Goal: Task Accomplishment & Management: Use online tool/utility

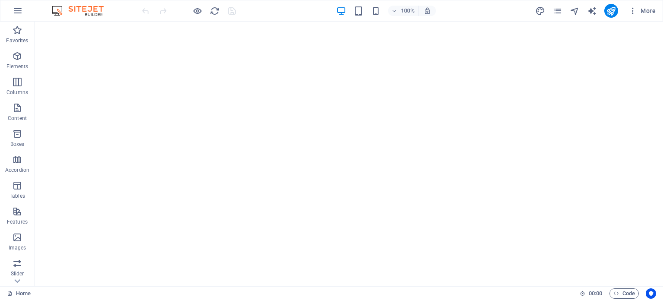
scroll to position [183, 0]
click at [120, 28] on icon at bounding box center [122, 26] width 5 height 9
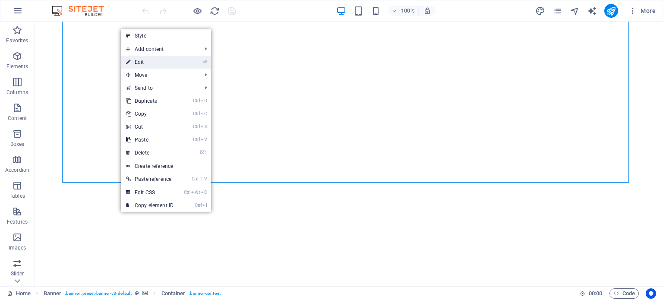
click at [136, 60] on link "⏎ Edit" at bounding box center [150, 62] width 58 height 13
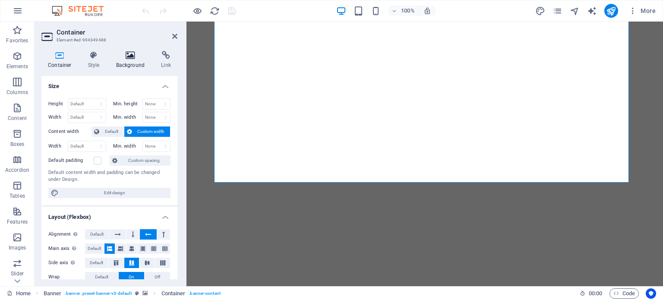
click at [135, 63] on h4 "Background" at bounding box center [132, 60] width 45 height 18
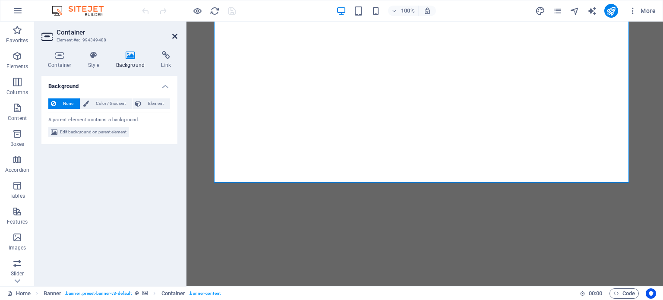
click at [173, 37] on icon at bounding box center [174, 36] width 5 height 7
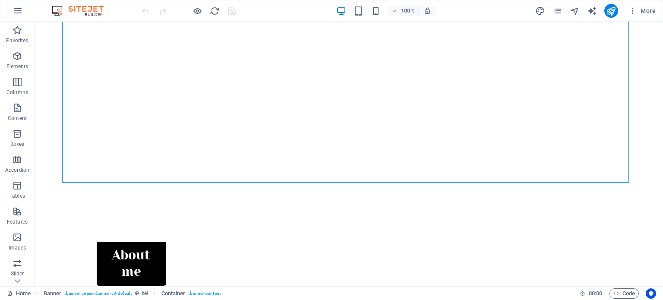
scroll to position [0, 0]
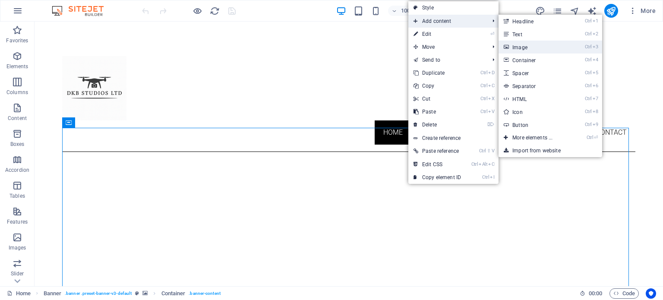
click at [532, 49] on link "Ctrl 3 Image" at bounding box center [533, 47] width 71 height 13
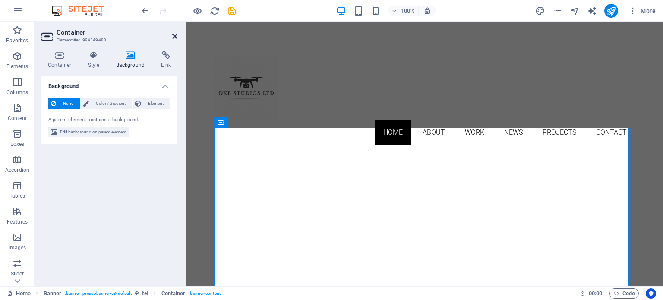
click at [176, 33] on icon at bounding box center [174, 36] width 5 height 7
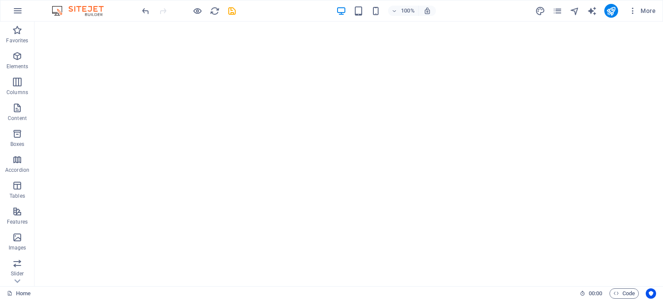
scroll to position [432, 0]
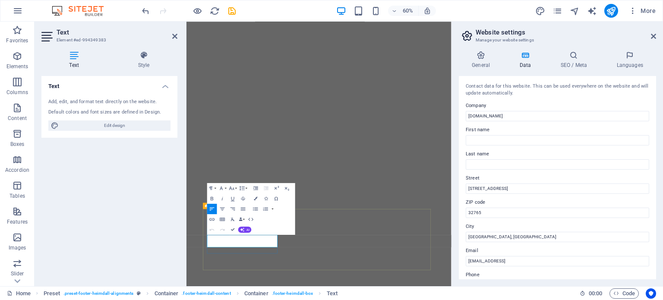
click at [520, 191] on input "[STREET_ADDRESS]" at bounding box center [557, 188] width 183 height 10
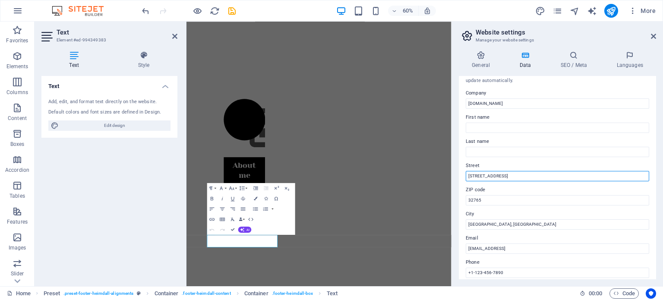
scroll to position [0, 0]
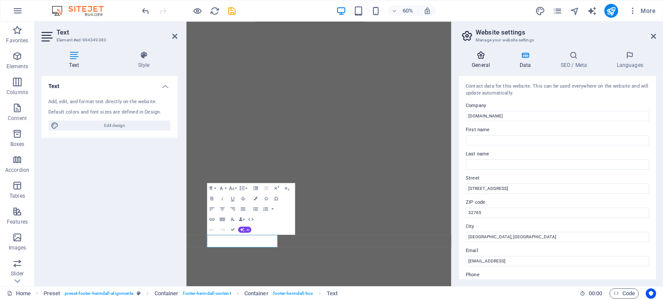
click at [482, 57] on icon at bounding box center [481, 55] width 44 height 9
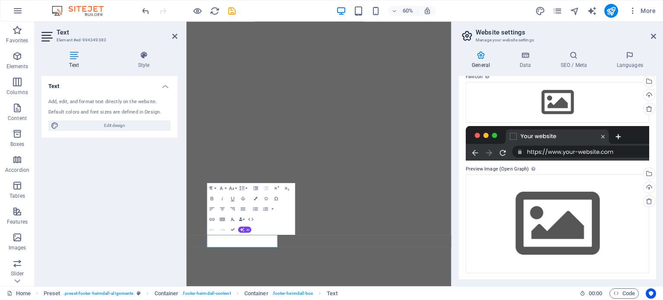
scroll to position [119, 0]
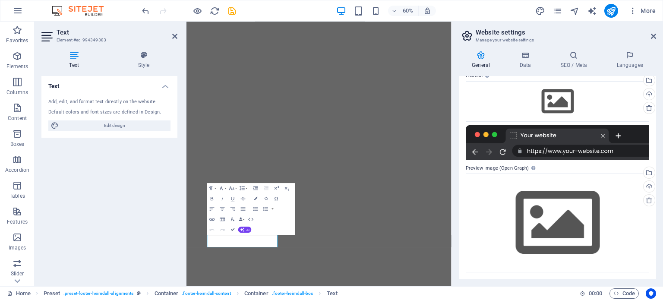
click at [568, 69] on div "General Data SEO / Meta Languages Website name [DOMAIN_NAME] Logo Drag files he…" at bounding box center [557, 165] width 197 height 228
click at [620, 66] on h4 "Languages" at bounding box center [629, 60] width 53 height 18
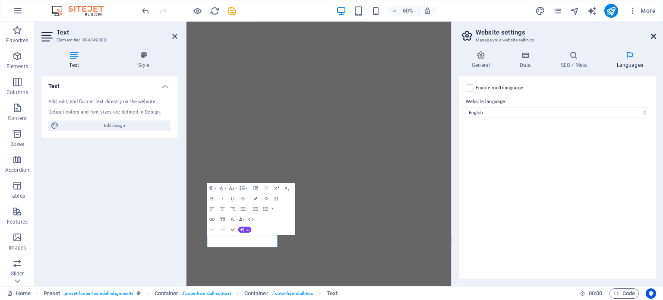
click at [654, 36] on icon at bounding box center [653, 36] width 5 height 7
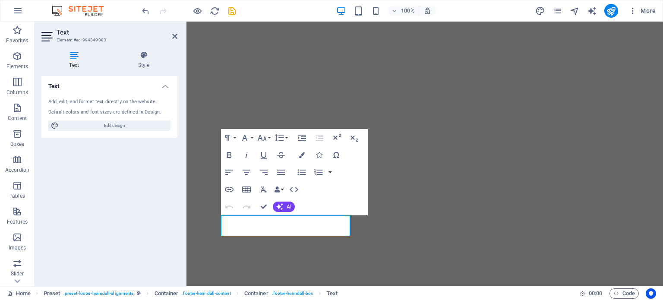
click at [171, 36] on h2 "Text" at bounding box center [117, 32] width 121 height 8
click at [174, 35] on icon at bounding box center [174, 36] width 5 height 7
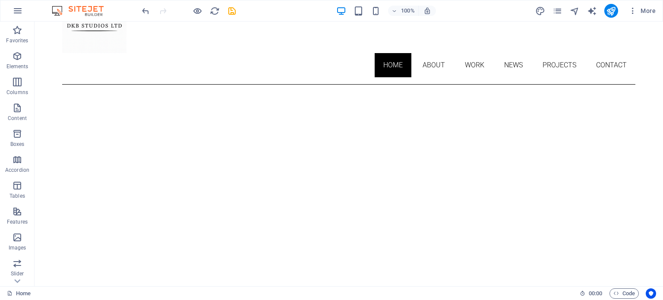
scroll to position [0, 0]
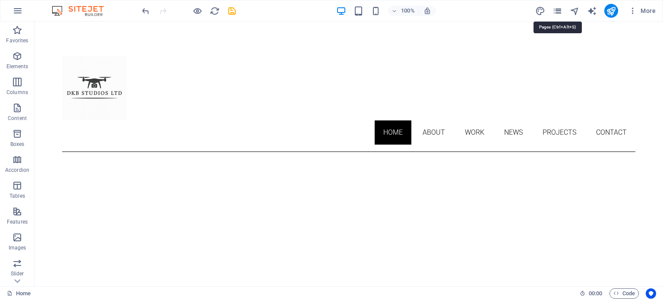
click at [561, 8] on icon "pages" at bounding box center [557, 11] width 10 height 10
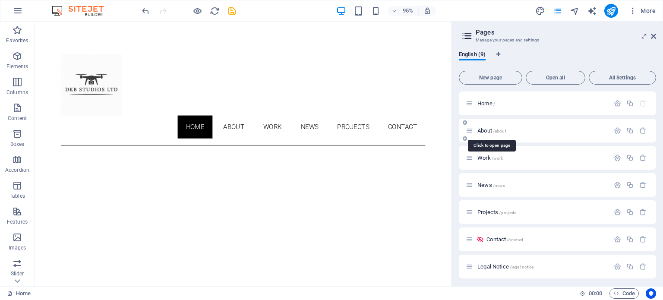
click at [495, 131] on span "/about" at bounding box center [499, 131] width 13 height 5
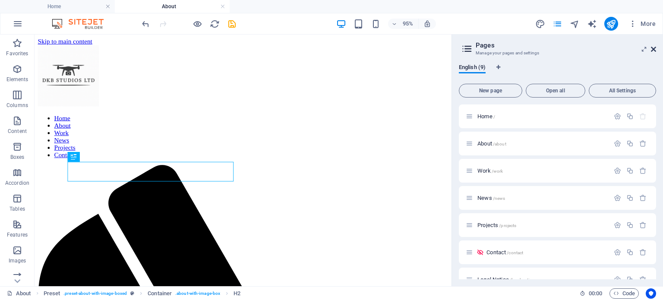
click at [652, 46] on icon at bounding box center [653, 49] width 5 height 7
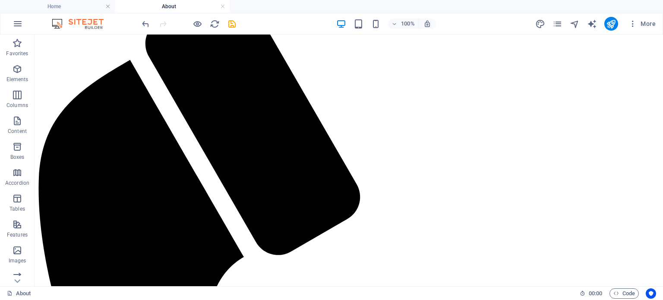
scroll to position [185, 0]
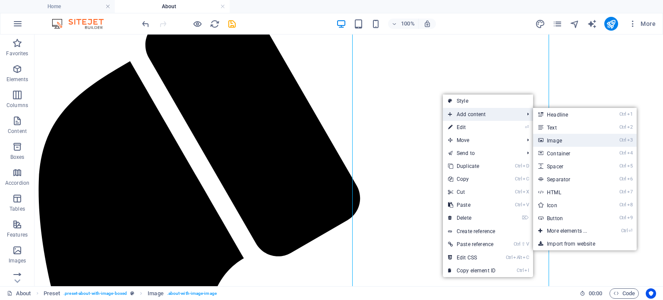
click at [560, 141] on link "Ctrl 3 Image" at bounding box center [568, 140] width 71 height 13
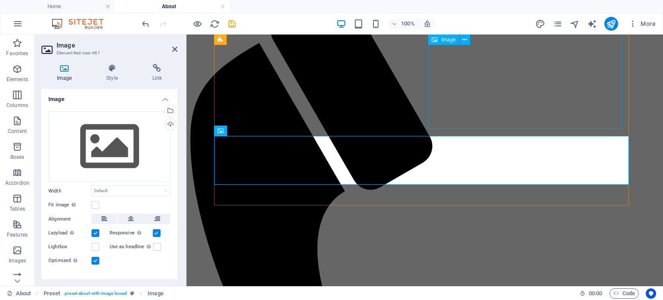
scroll to position [434, 0]
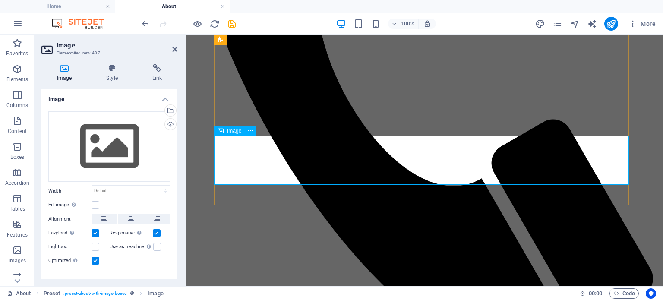
click at [251, 131] on icon at bounding box center [250, 130] width 5 height 9
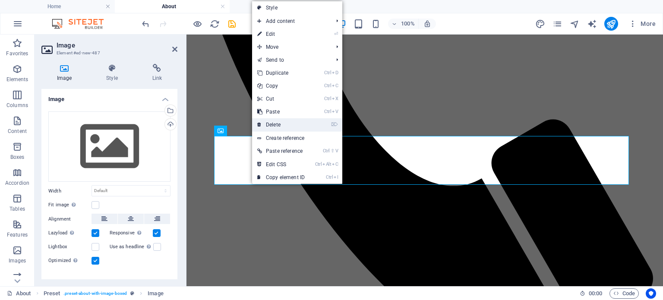
click at [282, 123] on link "⌦ Delete" at bounding box center [281, 124] width 58 height 13
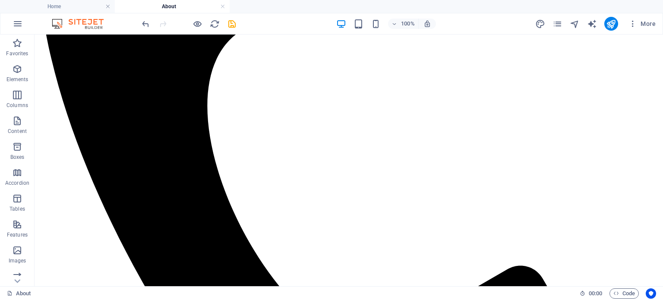
scroll to position [194, 0]
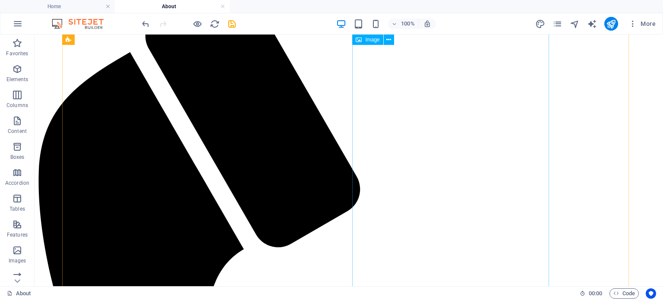
click at [364, 38] on div "Image" at bounding box center [367, 40] width 31 height 10
click at [371, 43] on div "Image" at bounding box center [367, 40] width 31 height 10
click at [387, 41] on icon at bounding box center [388, 39] width 5 height 9
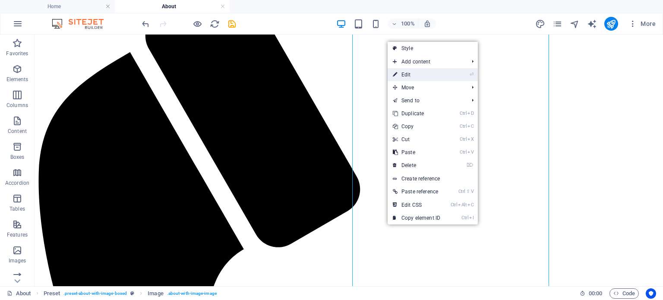
click at [398, 75] on link "⏎ Edit" at bounding box center [416, 74] width 58 height 13
select select "%"
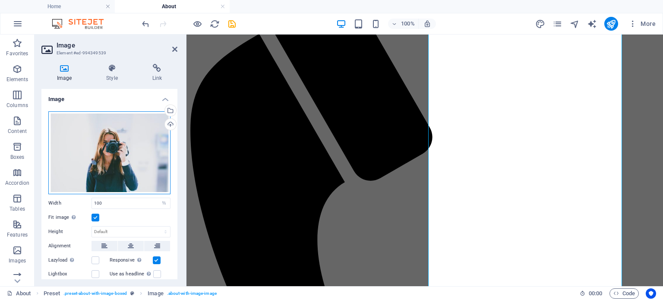
click at [98, 131] on div "Drag files here, click to choose files or select files from Files or our free s…" at bounding box center [109, 152] width 122 height 83
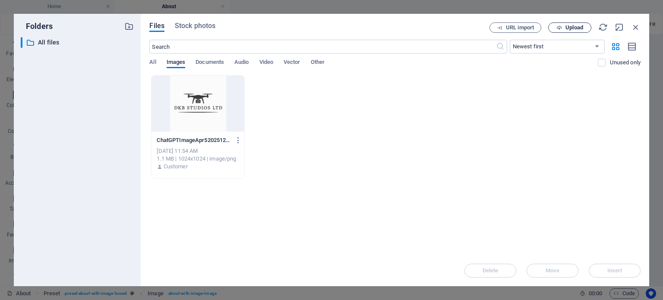
click at [571, 30] on span "Upload" at bounding box center [574, 27] width 18 height 5
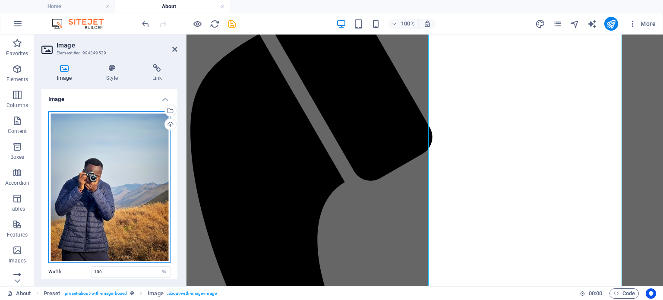
click at [98, 132] on div "Drag files here, click to choose files or select files from Files or our free s…" at bounding box center [109, 186] width 122 height 151
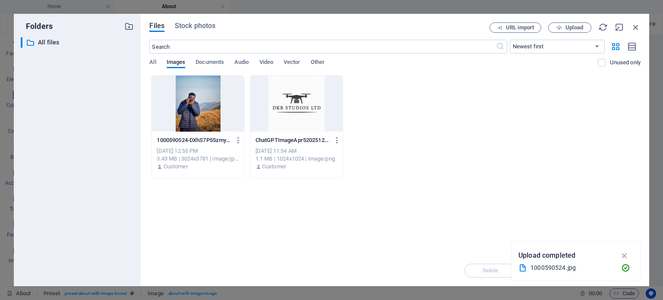
click at [198, 102] on div at bounding box center [197, 103] width 92 height 56
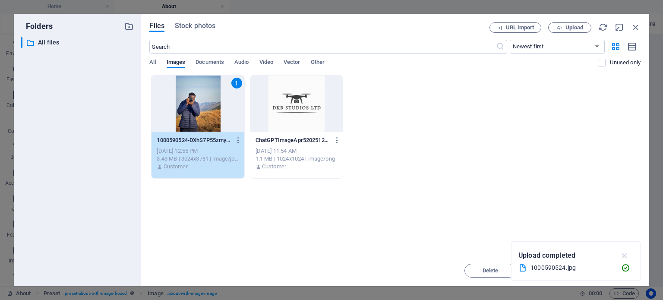
click at [626, 256] on icon "button" at bounding box center [625, 255] width 10 height 9
click at [611, 270] on span "Insert" at bounding box center [614, 270] width 15 height 5
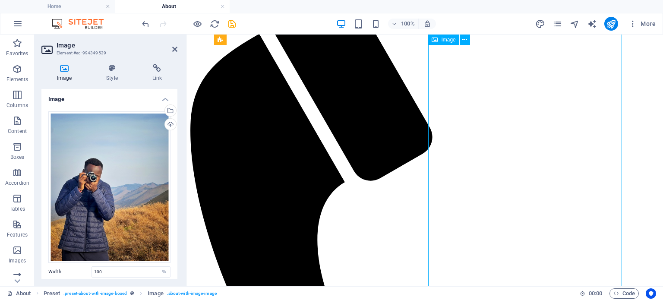
drag, startPoint x: 504, startPoint y: 153, endPoint x: 521, endPoint y: 142, distance: 20.6
drag, startPoint x: 472, startPoint y: 143, endPoint x: 495, endPoint y: 129, distance: 27.5
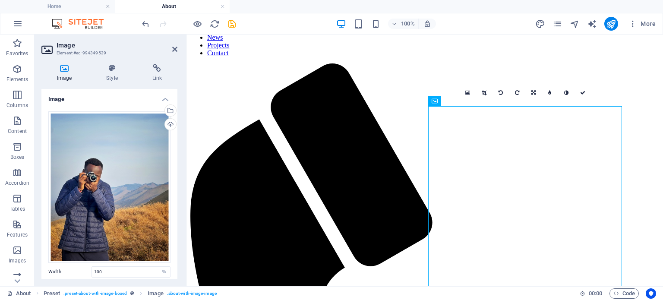
scroll to position [116, 0]
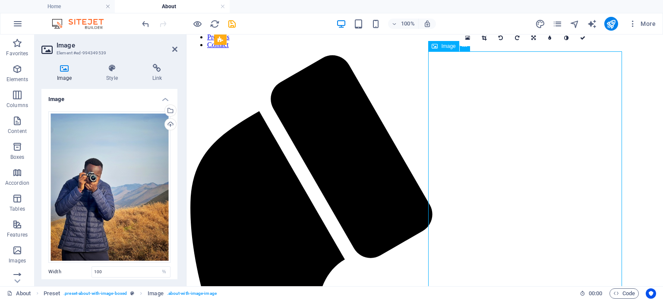
drag, startPoint x: 482, startPoint y: 210, endPoint x: 511, endPoint y: 178, distance: 43.1
click at [529, 38] on link at bounding box center [533, 38] width 16 height 16
drag, startPoint x: 508, startPoint y: 126, endPoint x: 543, endPoint y: 110, distance: 38.1
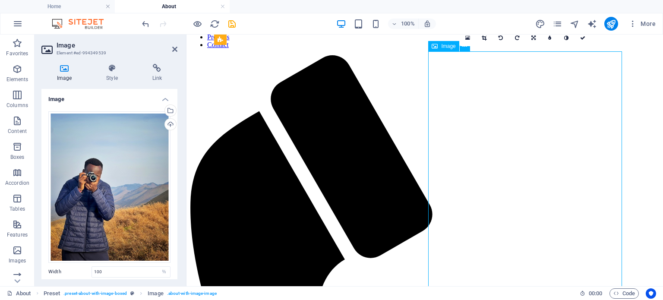
drag, startPoint x: 473, startPoint y: 232, endPoint x: 492, endPoint y: 173, distance: 61.3
click at [531, 35] on icon at bounding box center [533, 37] width 4 height 5
click at [549, 40] on icon at bounding box center [549, 37] width 4 height 5
click at [549, 40] on icon at bounding box center [549, 37] width 3 height 5
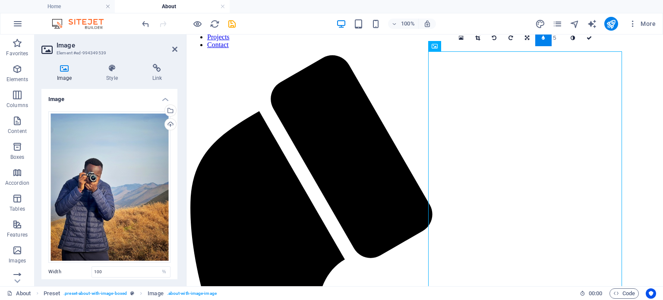
click at [549, 40] on link at bounding box center [543, 38] width 16 height 16
click at [549, 40] on icon at bounding box center [549, 37] width 3 height 5
click at [528, 40] on icon at bounding box center [527, 37] width 4 height 5
click at [511, 39] on icon at bounding box center [510, 37] width 4 height 5
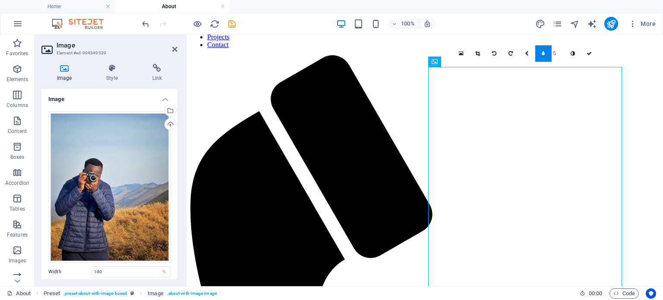
scroll to position [0, 0]
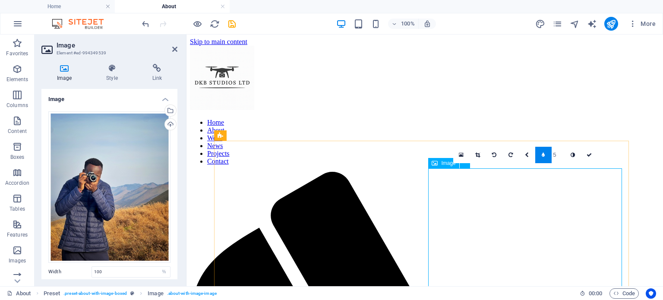
click at [529, 155] on link at bounding box center [527, 155] width 16 height 16
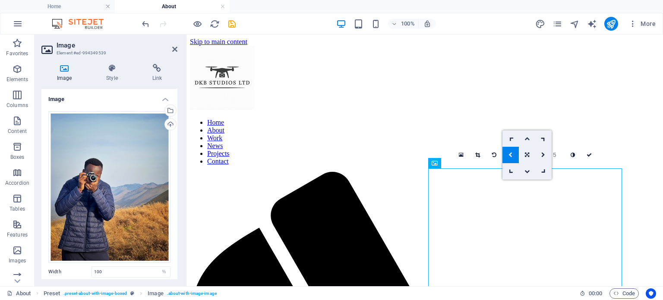
click at [526, 138] on icon at bounding box center [526, 138] width 5 height 5
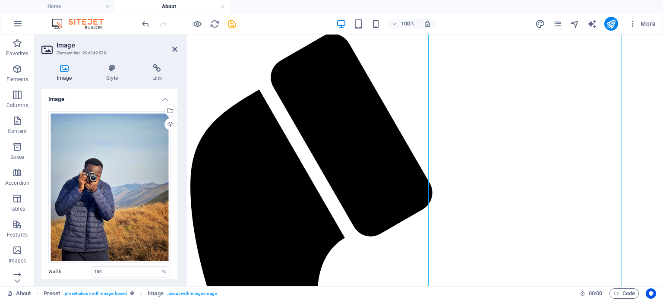
scroll to position [61, 0]
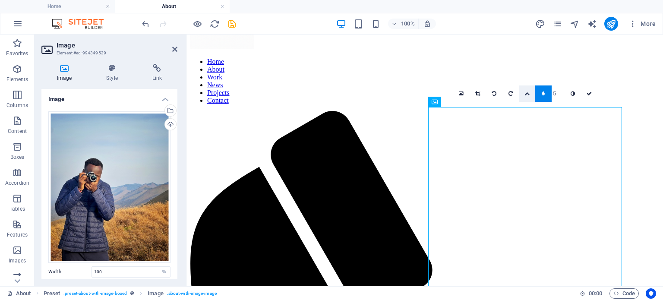
click at [529, 94] on link at bounding box center [527, 93] width 16 height 16
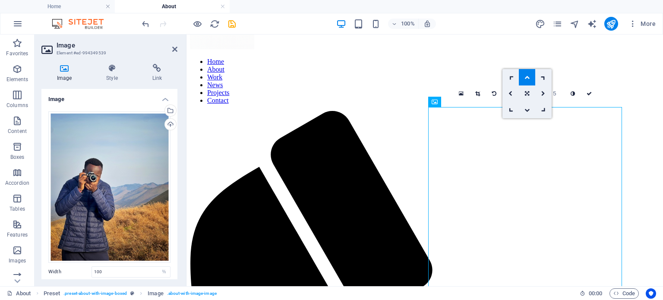
click at [526, 77] on icon at bounding box center [526, 77] width 5 height 5
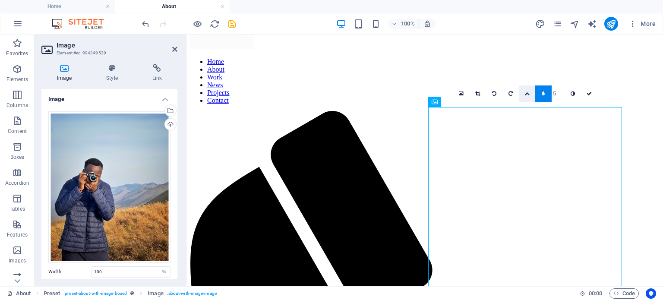
click at [526, 96] on link at bounding box center [527, 93] width 16 height 16
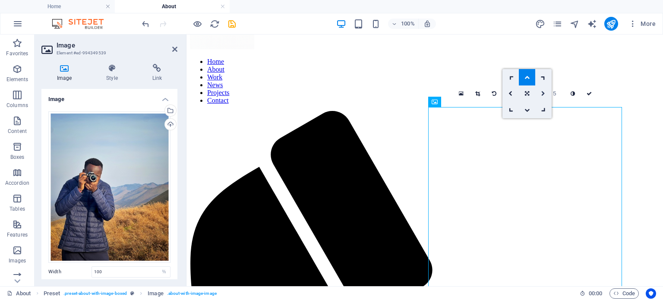
click at [544, 92] on icon at bounding box center [543, 93] width 4 height 5
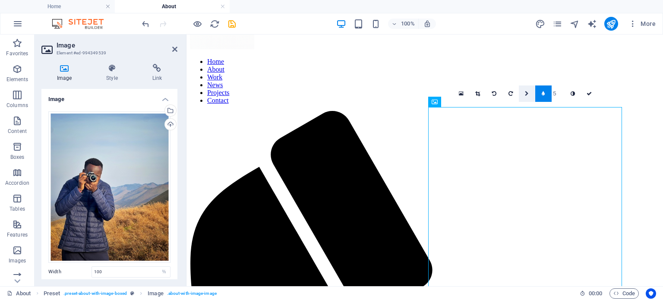
click at [528, 91] on icon at bounding box center [527, 93] width 4 height 5
click at [507, 94] on link at bounding box center [510, 93] width 16 height 16
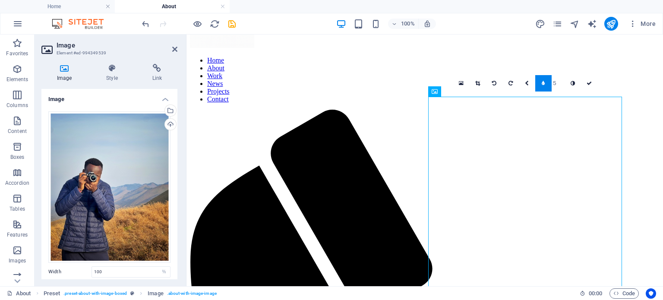
scroll to position [73, 0]
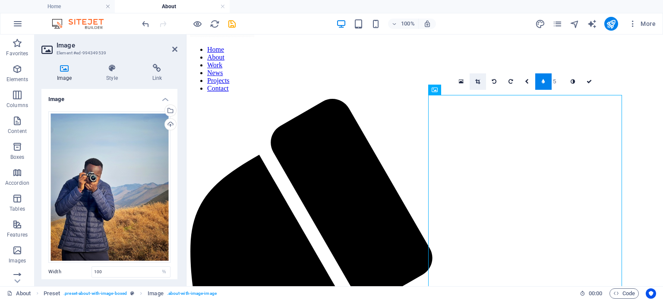
click at [475, 79] on icon at bounding box center [477, 81] width 5 height 5
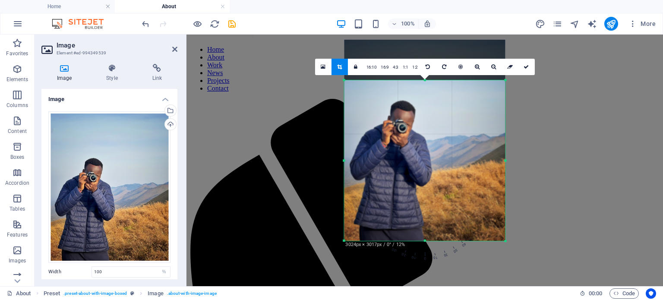
drag, startPoint x: 425, startPoint y: 60, endPoint x: 418, endPoint y: 100, distance: 41.1
click at [418, 100] on div "180 170 160 150 140 130 120 110 100 90 80 70 60 50 40 30 20 10 0 -10 -20 -30 -4…" at bounding box center [424, 160] width 161 height 160
click at [529, 69] on link at bounding box center [526, 66] width 16 height 16
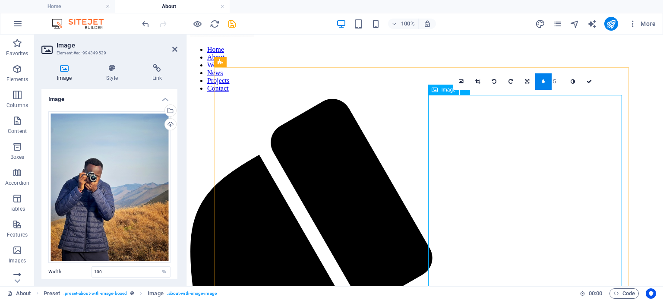
click at [526, 82] on icon at bounding box center [527, 81] width 4 height 5
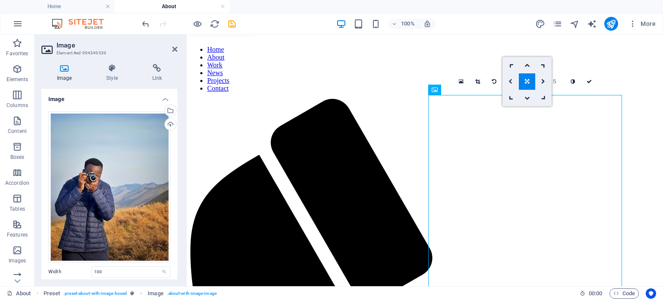
click at [512, 81] on icon at bounding box center [510, 81] width 4 height 5
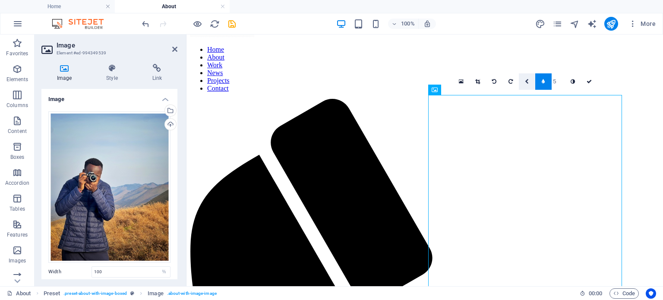
click at [527, 83] on icon at bounding box center [527, 81] width 4 height 5
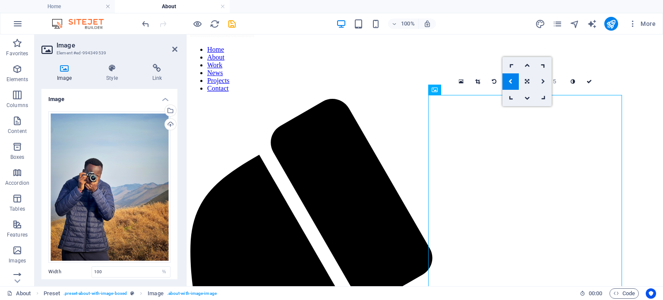
click at [541, 82] on icon at bounding box center [543, 81] width 4 height 5
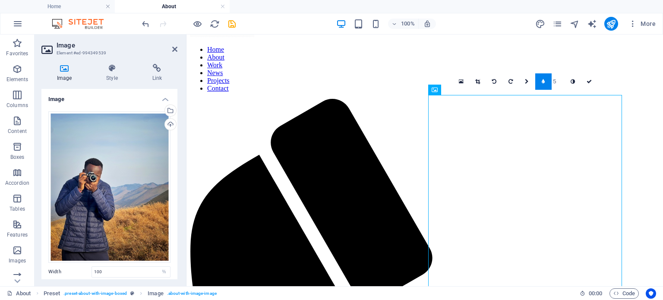
click at [541, 82] on link at bounding box center [543, 81] width 16 height 16
click at [535, 82] on icon at bounding box center [533, 81] width 4 height 5
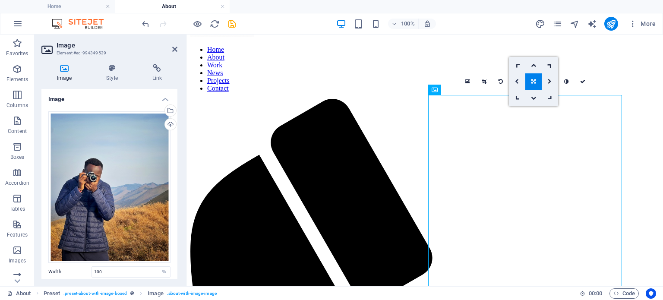
click at [517, 83] on icon at bounding box center [517, 81] width 4 height 5
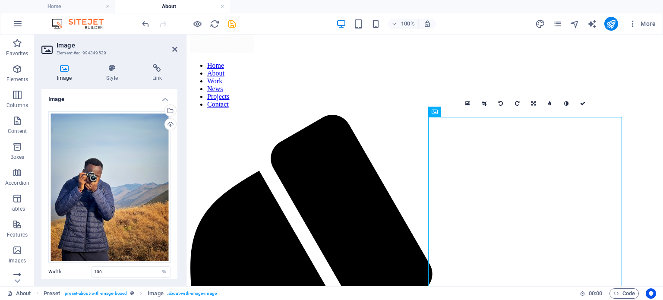
scroll to position [41, 0]
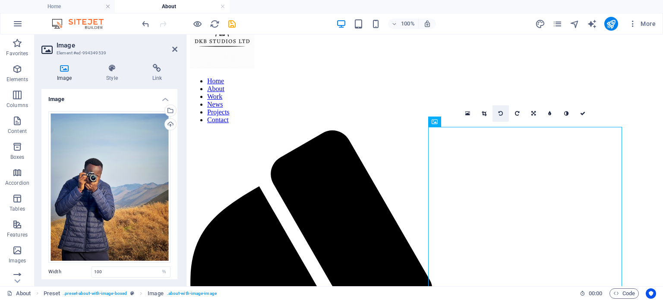
click at [501, 116] on link at bounding box center [500, 113] width 16 height 16
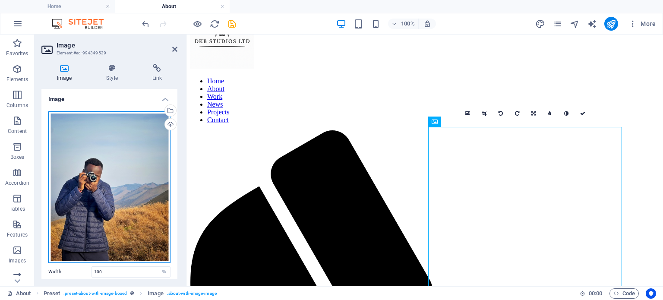
click at [87, 177] on div "Drag files here, click to choose files or select files from Files or our free s…" at bounding box center [109, 186] width 122 height 151
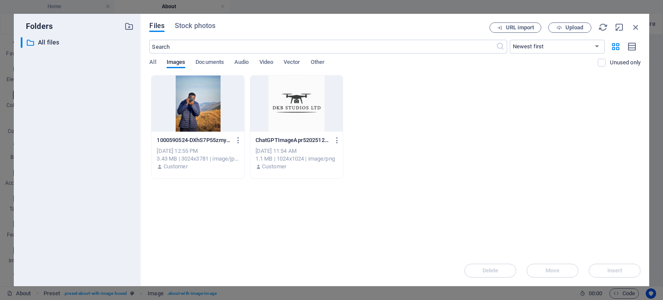
click at [255, 232] on div "Drop files here to upload them instantly 1000590524-DXhS7P55zmyVNLFNGN1Cpg.jpg …" at bounding box center [394, 165] width 491 height 180
click at [559, 24] on button "Upload" at bounding box center [569, 27] width 43 height 10
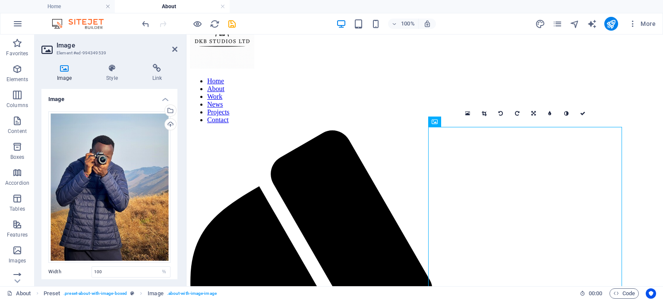
scroll to position [261, 0]
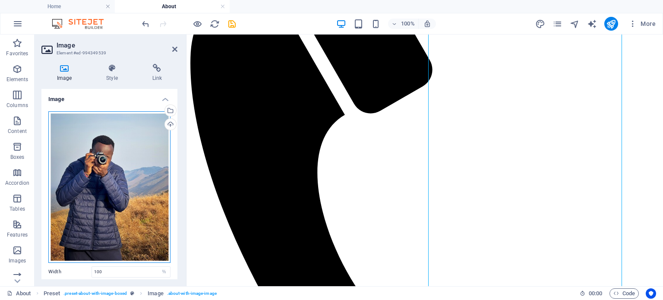
click at [131, 165] on div "Drag files here, click to choose files or select files from Files or our free s…" at bounding box center [109, 186] width 122 height 151
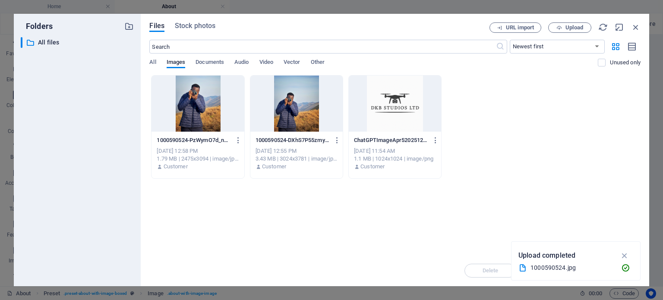
click at [200, 98] on div at bounding box center [197, 103] width 92 height 56
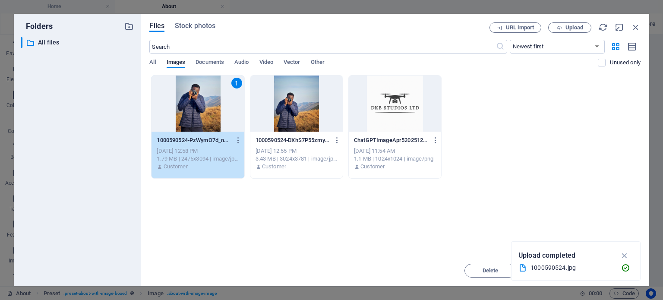
click at [200, 98] on div "1" at bounding box center [197, 103] width 92 height 56
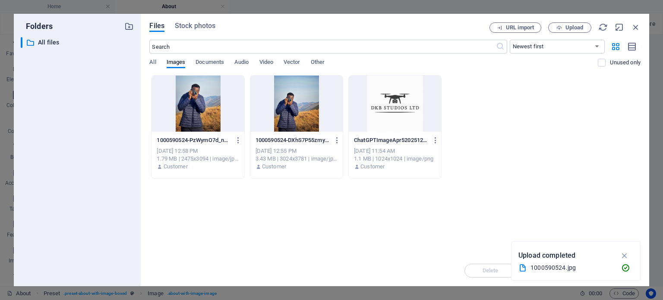
click at [200, 98] on div at bounding box center [197, 103] width 92 height 56
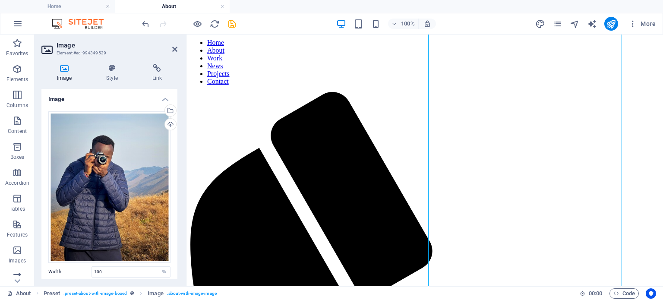
scroll to position [80, 0]
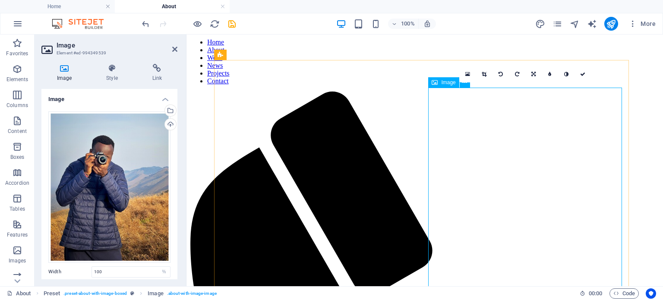
click at [536, 81] on link at bounding box center [533, 74] width 16 height 16
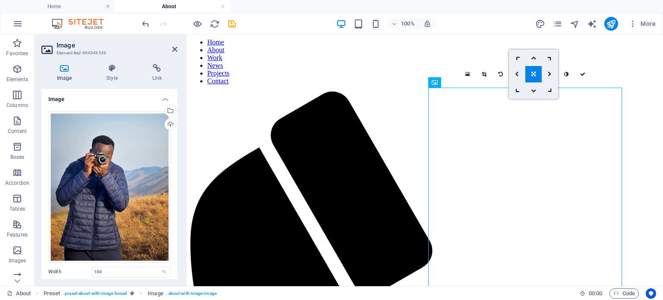
click at [536, 81] on link at bounding box center [533, 74] width 16 height 16
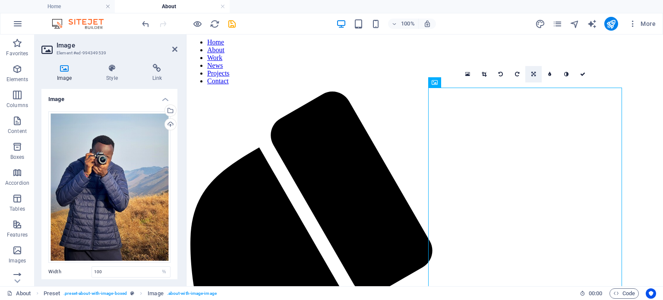
click at [536, 81] on link at bounding box center [533, 74] width 16 height 16
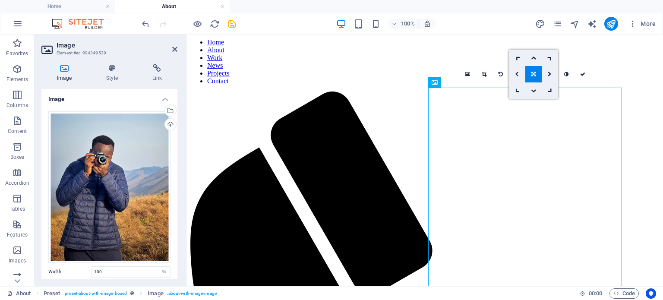
click at [518, 79] on link at bounding box center [517, 74] width 16 height 16
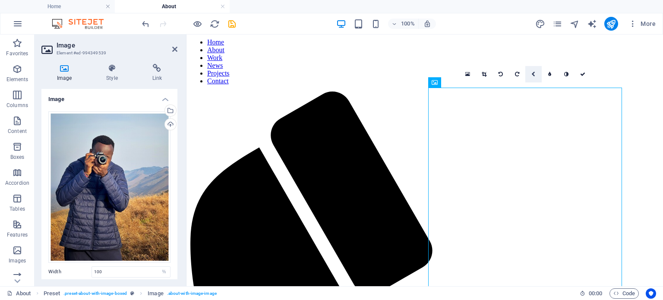
click at [535, 75] on link at bounding box center [533, 74] width 16 height 16
click at [545, 75] on link at bounding box center [549, 74] width 16 height 16
click at [533, 73] on icon at bounding box center [533, 74] width 4 height 5
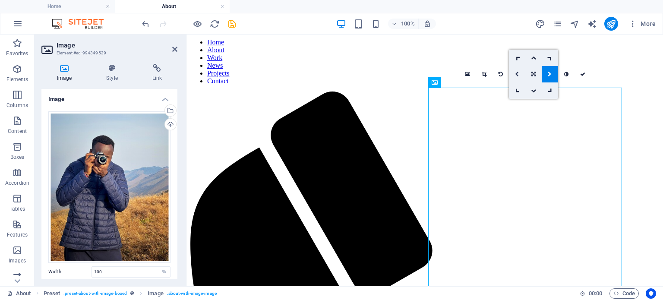
click at [515, 75] on icon at bounding box center [517, 74] width 4 height 5
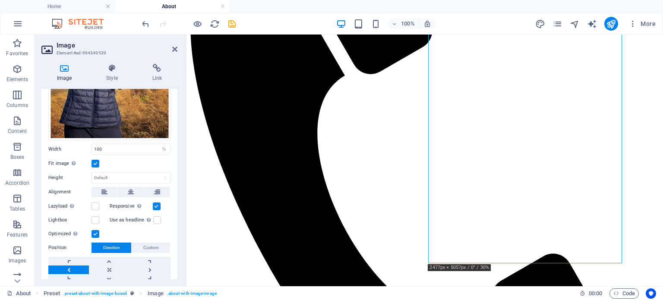
scroll to position [151, 0]
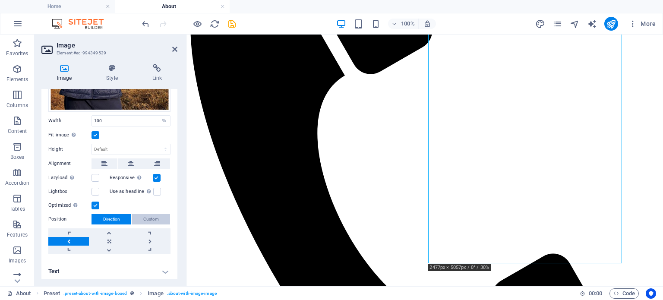
click at [152, 214] on span "Custom" at bounding box center [151, 219] width 16 height 10
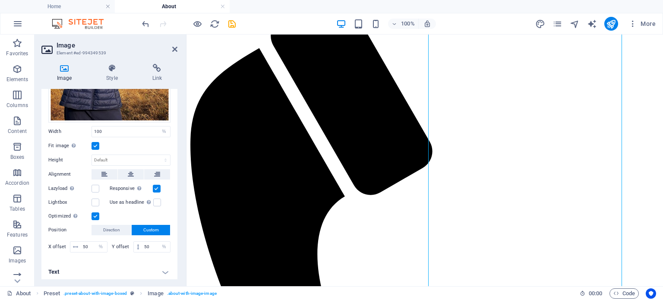
scroll to position [108, 0]
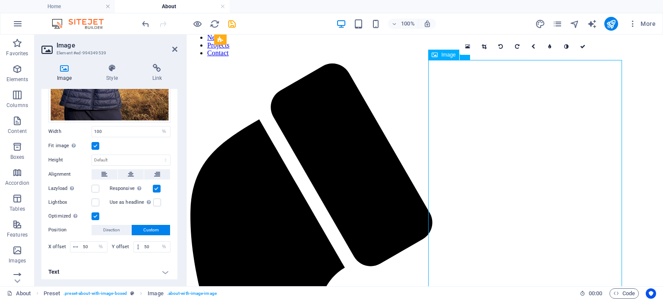
drag, startPoint x: 481, startPoint y: 149, endPoint x: 518, endPoint y: 157, distance: 37.0
click at [97, 159] on select "Default auto px" at bounding box center [131, 160] width 78 height 10
click at [92, 155] on select "Default auto px" at bounding box center [131, 160] width 78 height 10
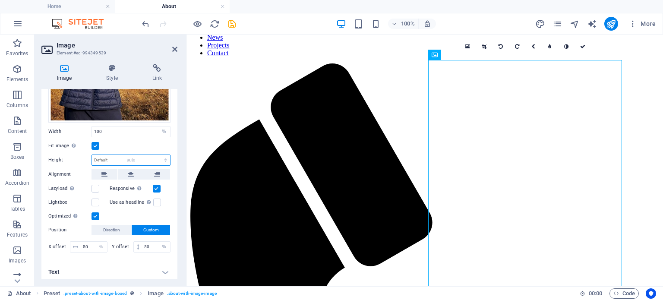
select select "DISABLED_OPTION_VALUE"
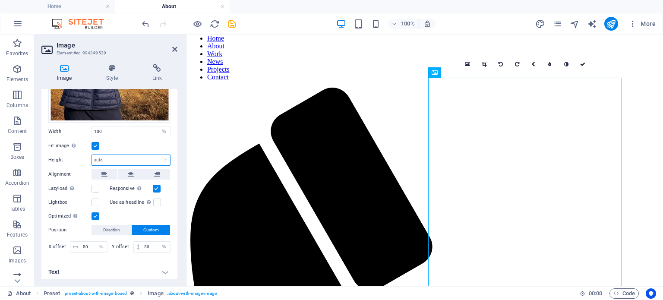
scroll to position [79, 0]
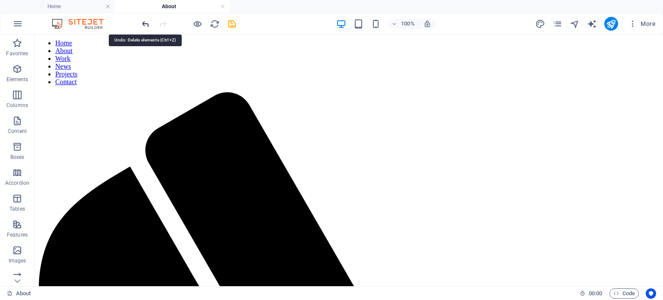
click at [143, 24] on icon "undo" at bounding box center [146, 24] width 10 height 10
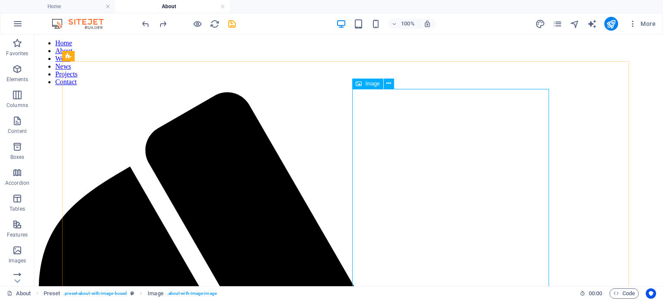
click at [368, 88] on div "Image" at bounding box center [367, 84] width 31 height 10
click at [370, 85] on span "Image" at bounding box center [372, 83] width 14 height 5
click at [371, 85] on span "Image" at bounding box center [372, 83] width 14 height 5
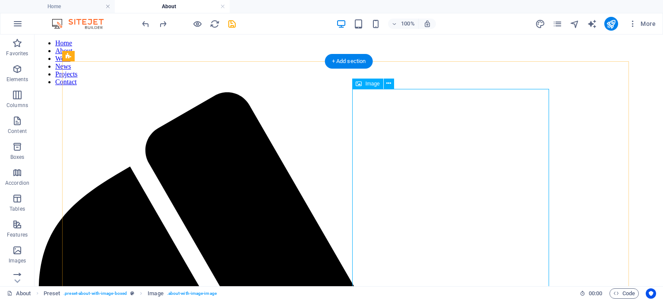
select select "%"
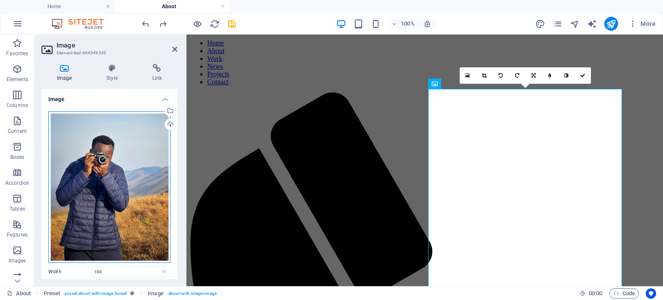
click at [93, 151] on div "Drag files here, click to choose files or select files from Files or our free s…" at bounding box center [109, 186] width 122 height 151
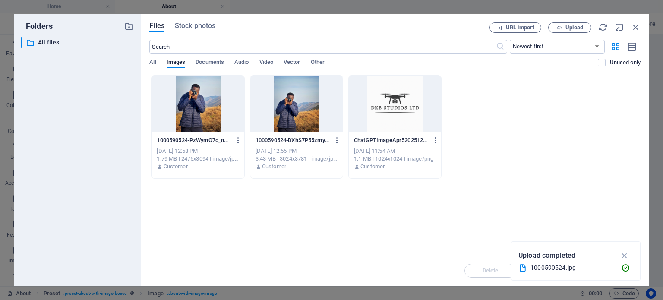
click at [289, 105] on div at bounding box center [296, 103] width 92 height 56
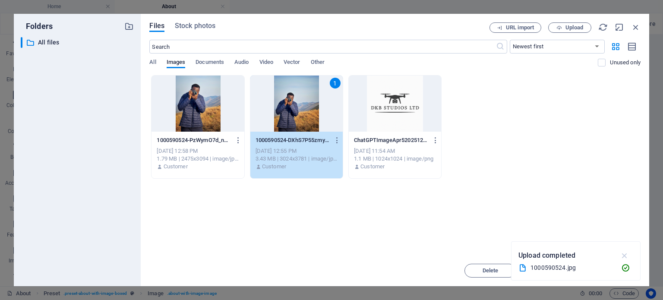
click at [625, 253] on icon "button" at bounding box center [625, 255] width 10 height 9
click at [607, 271] on span "Insert" at bounding box center [614, 270] width 15 height 5
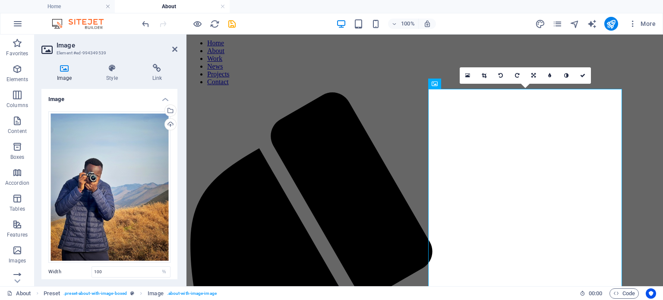
click at [178, 211] on div "Image Style Link Image Drag files here, click to choose files or select files f…" at bounding box center [110, 171] width 150 height 229
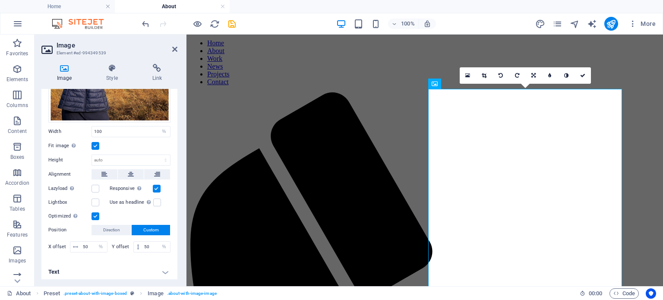
drag, startPoint x: 662, startPoint y: 122, endPoint x: 513, endPoint y: 146, distance: 151.7
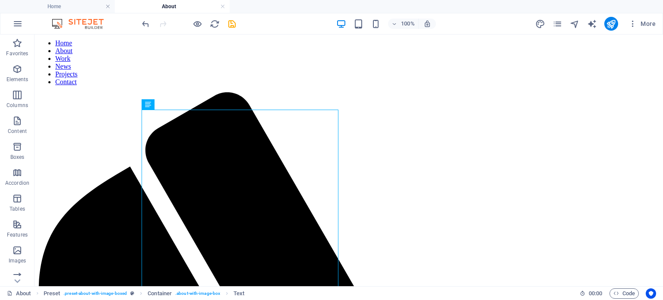
scroll to position [299, 0]
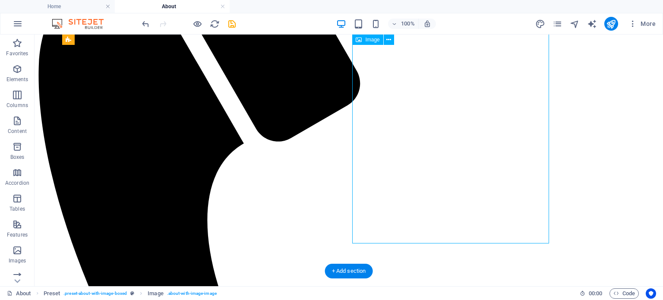
select select "%"
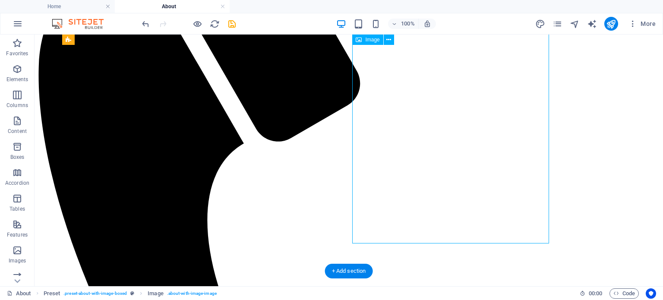
select select "%"
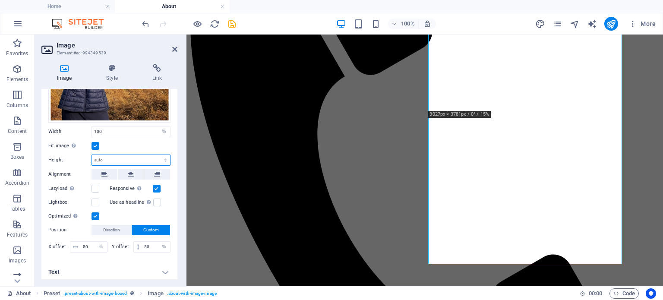
click at [117, 158] on select "Default auto px" at bounding box center [131, 160] width 78 height 10
click at [92, 155] on select "Default auto px" at bounding box center [131, 160] width 78 height 10
drag, startPoint x: 116, startPoint y: 156, endPoint x: 111, endPoint y: 176, distance: 20.3
click at [111, 176] on div "Drag files here, click to choose files or select files from Files or our free s…" at bounding box center [109, 112] width 136 height 297
click at [92, 155] on select "Default auto px" at bounding box center [131, 160] width 78 height 10
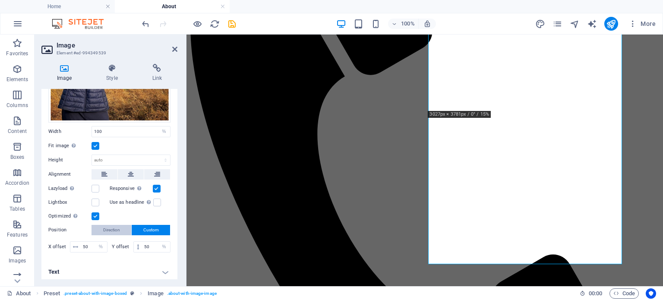
click at [123, 227] on button "Direction" at bounding box center [111, 230] width 40 height 10
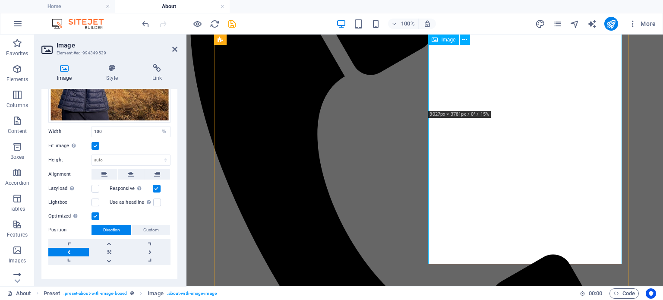
click at [464, 38] on icon at bounding box center [464, 39] width 5 height 9
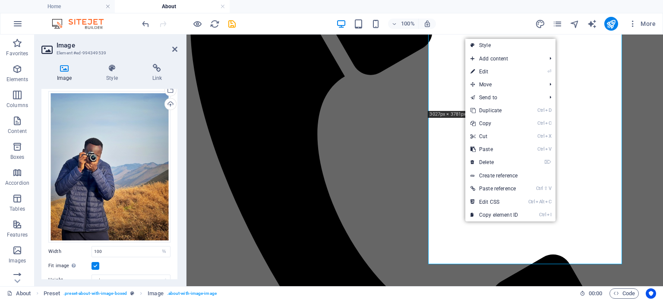
scroll to position [15, 0]
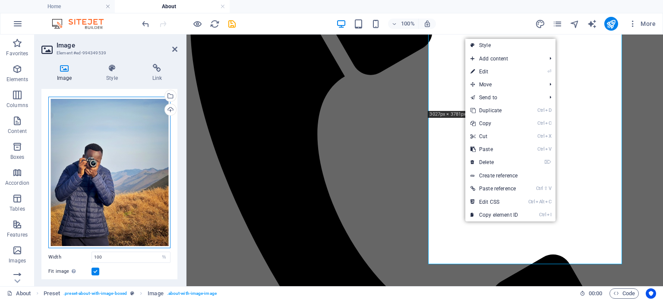
click at [88, 151] on div "Drag files here, click to choose files or select files from Files or our free s…" at bounding box center [109, 172] width 122 height 151
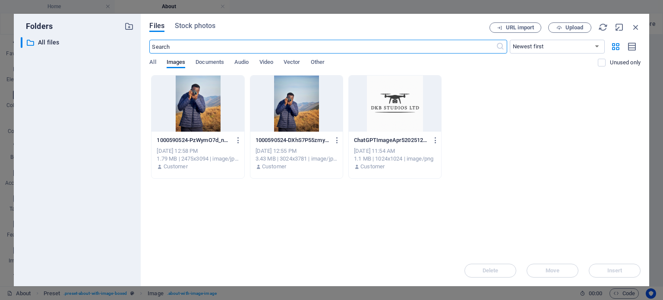
scroll to position [287, 0]
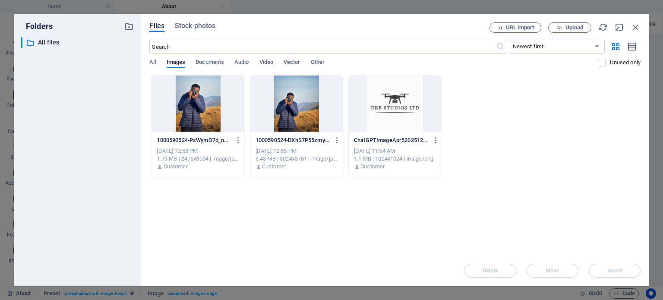
click at [195, 105] on div at bounding box center [197, 103] width 92 height 56
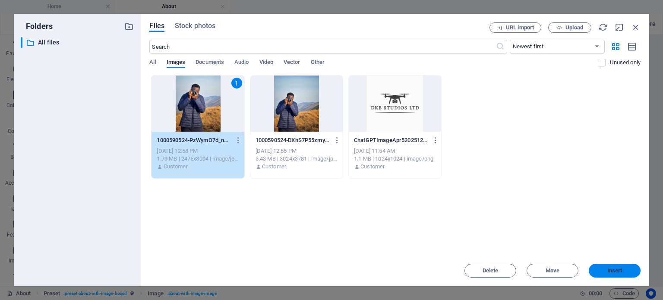
click at [617, 269] on span "Insert" at bounding box center [614, 270] width 15 height 5
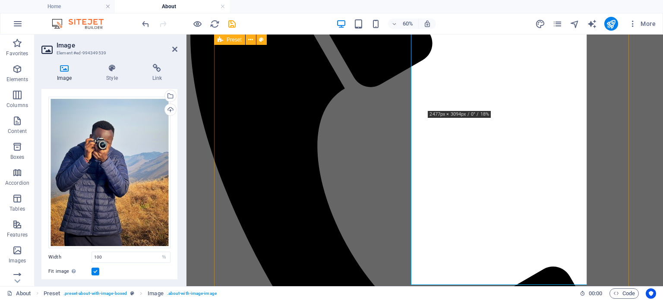
scroll to position [299, 0]
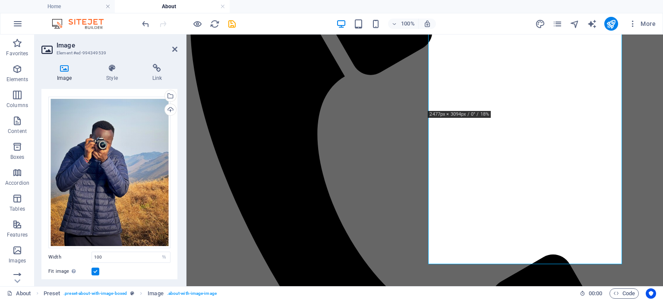
click at [177, 211] on div "Image Style Link Image Drag files here, click to choose files or select files f…" at bounding box center [110, 171] width 150 height 229
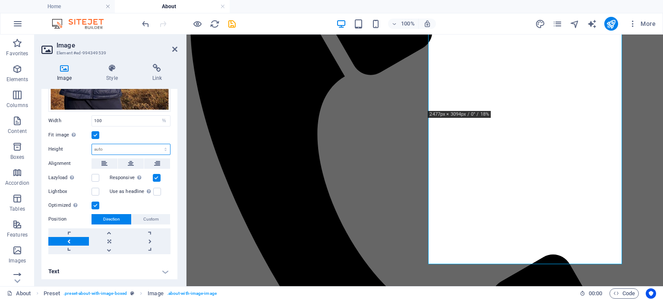
click at [99, 148] on select "Default auto px" at bounding box center [131, 149] width 78 height 10
click at [92, 144] on select "Default auto px" at bounding box center [131, 149] width 78 height 10
click at [145, 217] on span "Custom" at bounding box center [151, 219] width 16 height 10
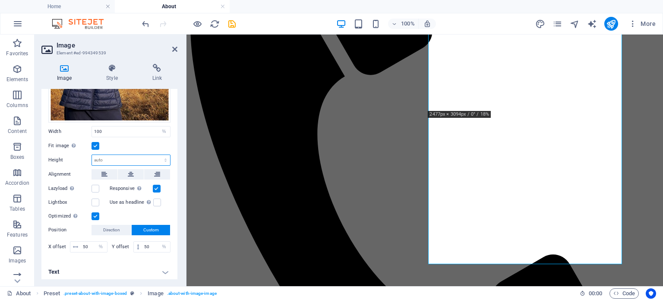
click at [104, 156] on select "Default auto px" at bounding box center [131, 160] width 78 height 10
select select "px"
click at [156, 155] on select "Default auto px" at bounding box center [131, 160] width 78 height 10
type input "561"
click at [119, 158] on input "561" at bounding box center [131, 160] width 78 height 10
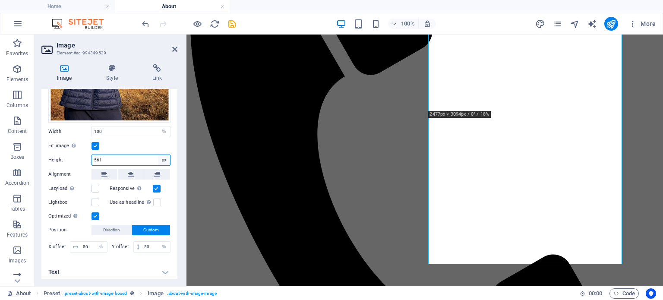
click at [166, 157] on select "Default auto px" at bounding box center [164, 160] width 12 height 10
select select "auto"
click at [158, 155] on select "Default auto px" at bounding box center [164, 160] width 12 height 10
select select "DISABLED_OPTION_VALUE"
click at [141, 126] on input "100" at bounding box center [131, 131] width 78 height 10
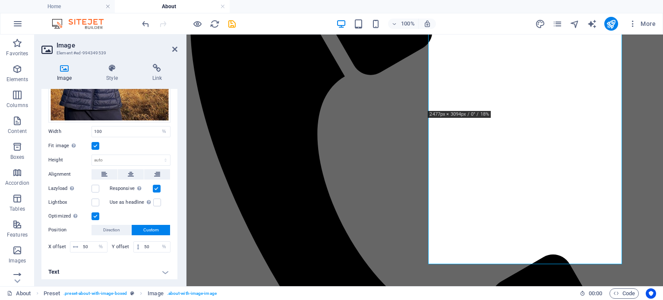
click at [96, 145] on label at bounding box center [95, 146] width 8 height 8
click at [0, 0] on input "Fit image Automatically fit image to a fixed width and height" at bounding box center [0, 0] width 0 height 0
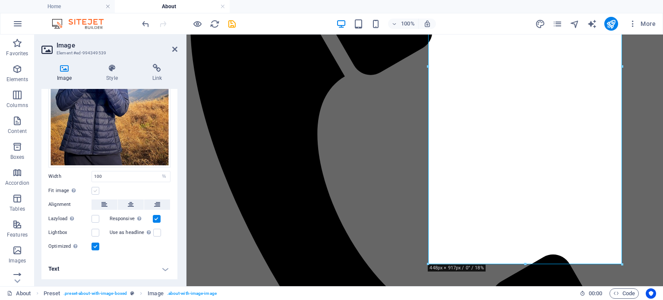
scroll to position [93, 0]
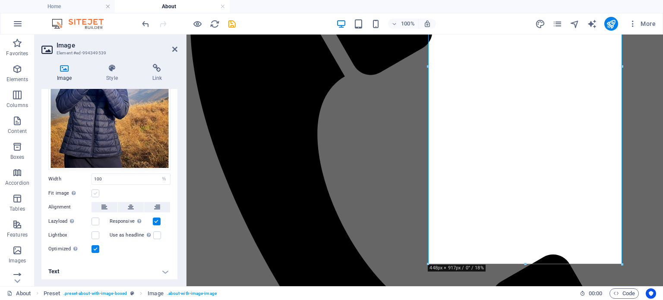
click at [95, 191] on label at bounding box center [95, 193] width 8 height 8
click at [0, 0] on input "Fit image Automatically fit image to a fixed width and height" at bounding box center [0, 0] width 0 height 0
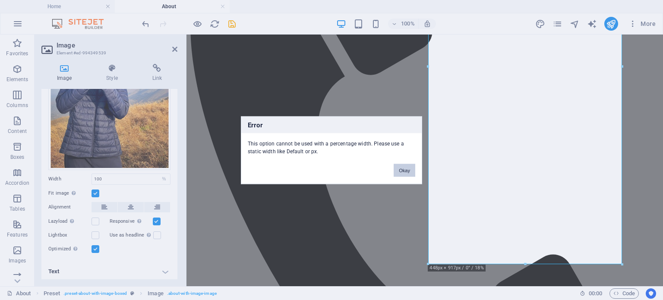
click at [415, 166] on button "Okay" at bounding box center [404, 170] width 22 height 13
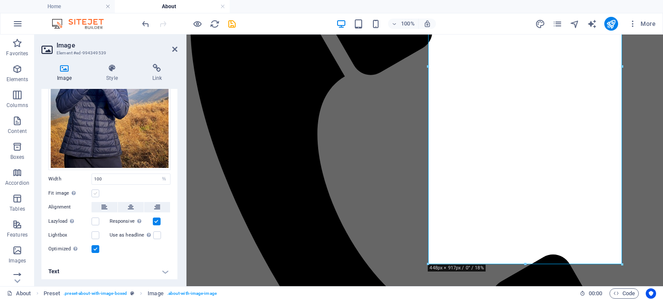
click at [95, 192] on label at bounding box center [95, 193] width 8 height 8
click at [0, 0] on input "Fit image Automatically fit image to a fixed width and height" at bounding box center [0, 0] width 0 height 0
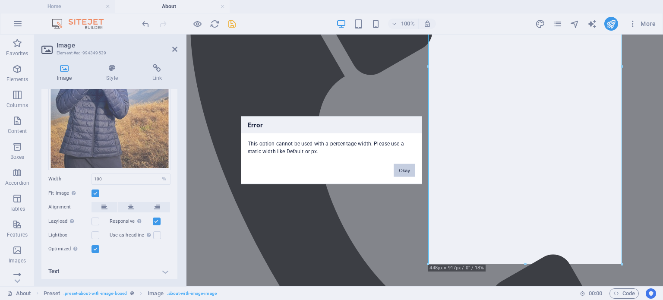
click at [415, 170] on button "Okay" at bounding box center [404, 170] width 22 height 13
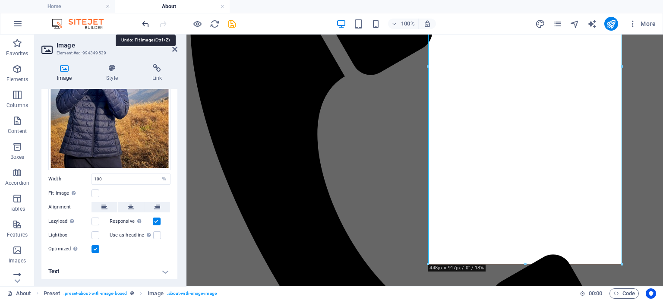
click at [145, 25] on icon "undo" at bounding box center [146, 24] width 10 height 10
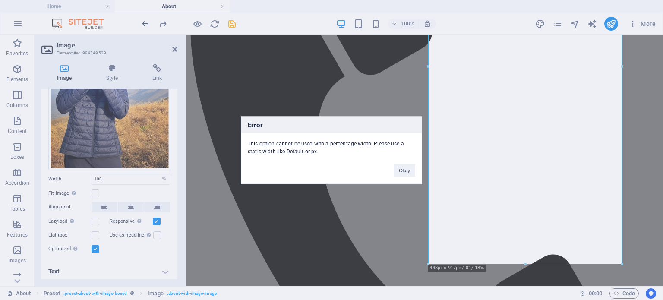
click at [145, 25] on div "Error This option cannot be used with a percentage width. Please use a static w…" at bounding box center [331, 150] width 663 height 300
click at [404, 176] on button "Okay" at bounding box center [404, 170] width 22 height 13
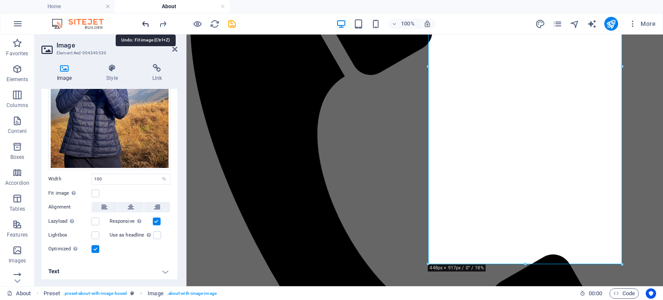
click at [148, 22] on icon "undo" at bounding box center [146, 24] width 10 height 10
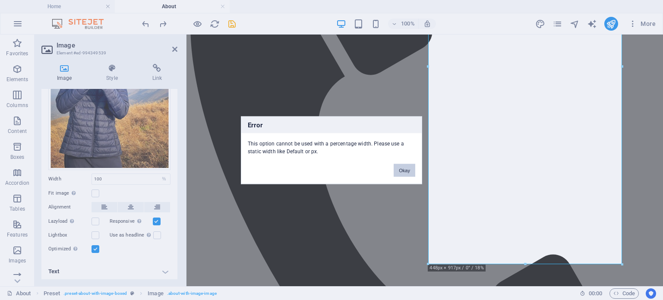
drag, startPoint x: 398, startPoint y: 170, endPoint x: 227, endPoint y: 135, distance: 174.5
click at [398, 170] on button "Okay" at bounding box center [404, 170] width 22 height 13
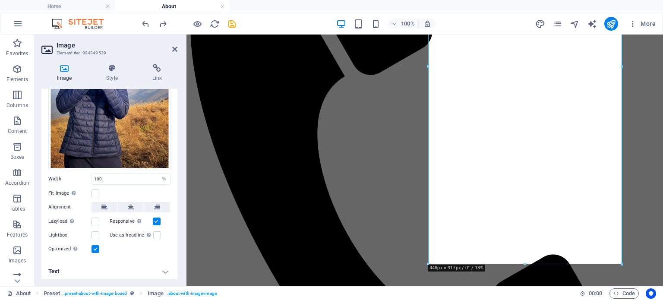
scroll to position [0, 0]
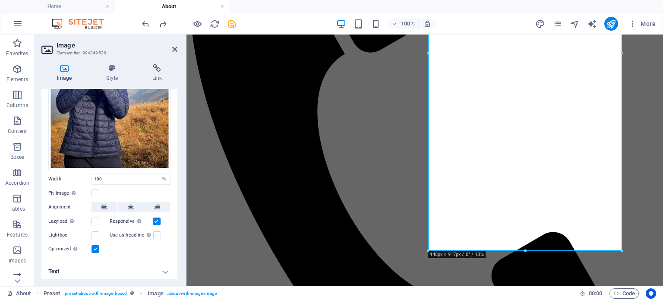
scroll to position [324, 0]
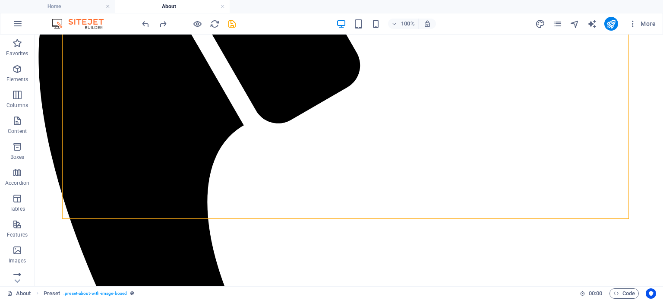
scroll to position [291, 0]
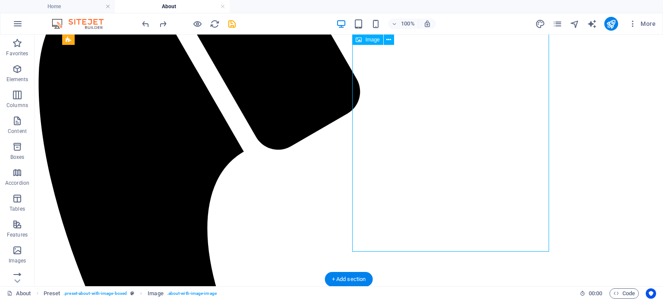
select select "%"
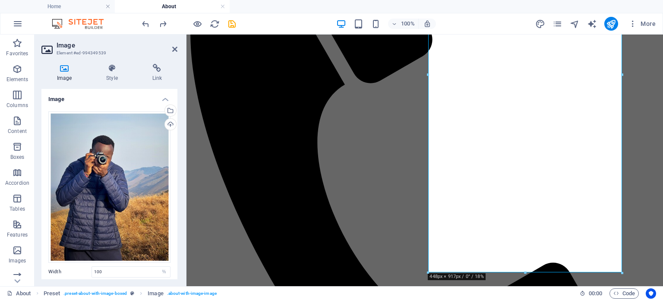
click at [177, 227] on div "Image Style Link Image Drag files here, click to choose files or select files f…" at bounding box center [110, 171] width 150 height 229
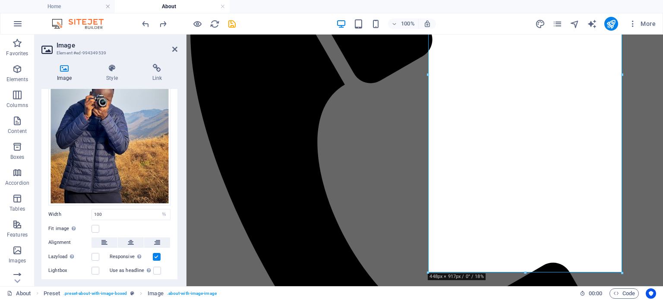
scroll to position [93, 0]
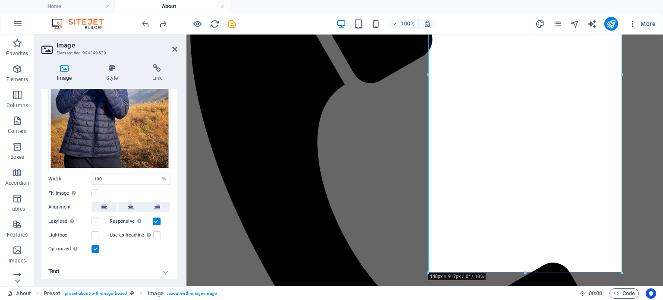
click at [175, 248] on div "Drag files here, click to choose files or select files from Files or our free s…" at bounding box center [109, 136] width 136 height 249
drag, startPoint x: 175, startPoint y: 248, endPoint x: 179, endPoint y: 265, distance: 17.3
click at [179, 265] on div "Image Style Link Image Drag files here, click to choose files or select files f…" at bounding box center [110, 171] width 150 height 229
click at [95, 189] on label at bounding box center [95, 193] width 8 height 8
click at [0, 0] on input "Fit image Automatically fit image to a fixed width and height" at bounding box center [0, 0] width 0 height 0
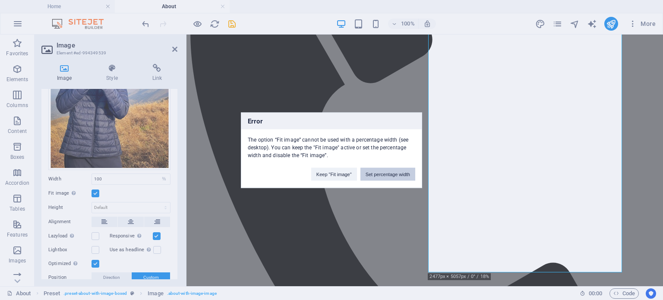
click at [369, 175] on button "Set percentage width" at bounding box center [387, 173] width 55 height 13
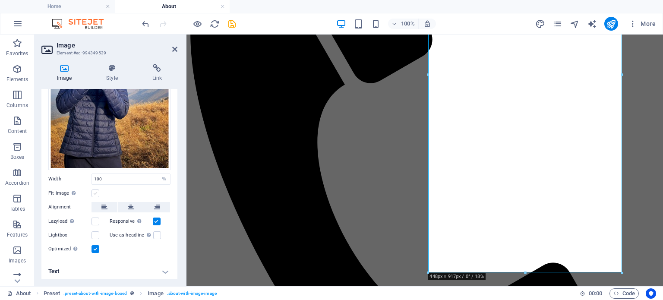
click at [92, 192] on label at bounding box center [95, 193] width 8 height 8
click at [0, 0] on input "Fit image Automatically fit image to a fixed width and height" at bounding box center [0, 0] width 0 height 0
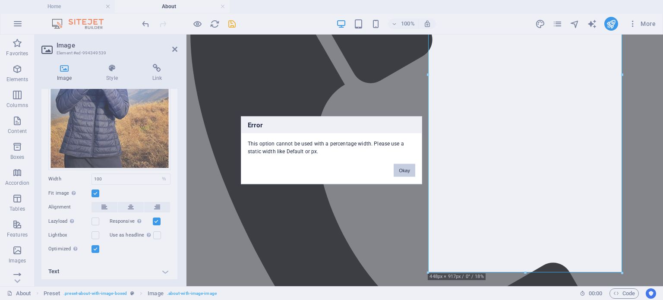
click at [400, 168] on button "Okay" at bounding box center [404, 170] width 22 height 13
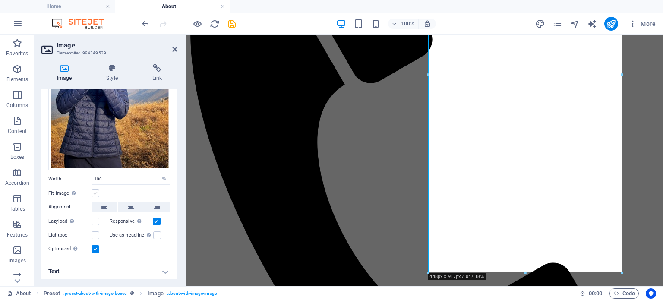
drag, startPoint x: 90, startPoint y: 189, endPoint x: 96, endPoint y: 191, distance: 6.8
click at [96, 191] on div "Fit image Automatically fit image to a fixed width and height" at bounding box center [109, 193] width 122 height 10
click at [96, 191] on label at bounding box center [95, 193] width 8 height 8
click at [0, 0] on input "Fit image Automatically fit image to a fixed width and height" at bounding box center [0, 0] width 0 height 0
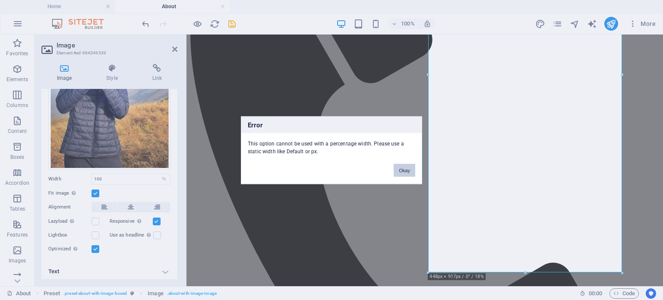
click at [410, 171] on button "Okay" at bounding box center [404, 170] width 22 height 13
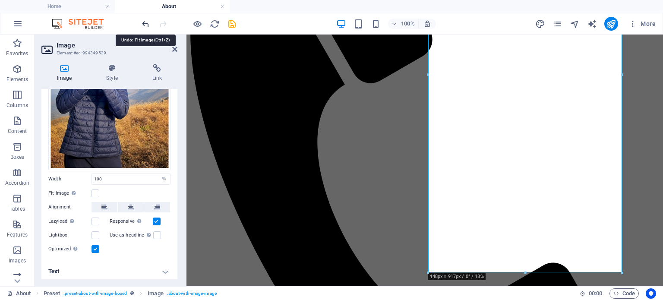
click at [148, 24] on icon "undo" at bounding box center [146, 24] width 10 height 10
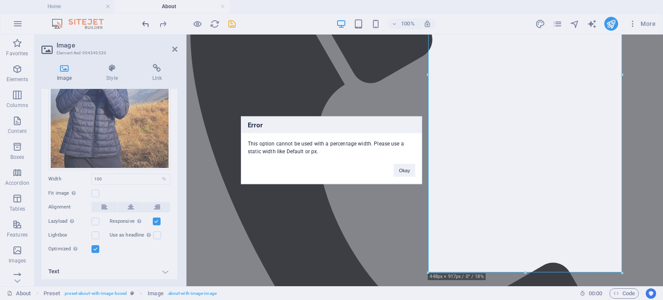
click at [148, 24] on div "Error This option cannot be used with a percentage width. Please use a static w…" at bounding box center [331, 150] width 663 height 300
click at [403, 166] on button "Okay" at bounding box center [404, 170] width 22 height 13
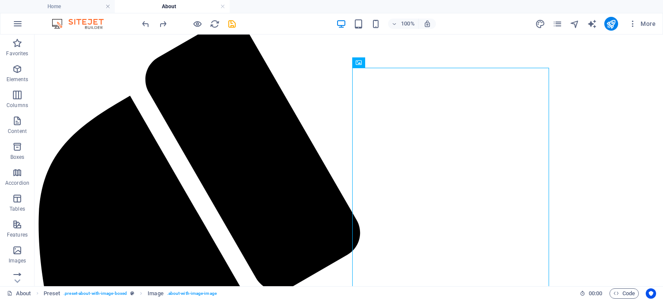
scroll to position [154, 0]
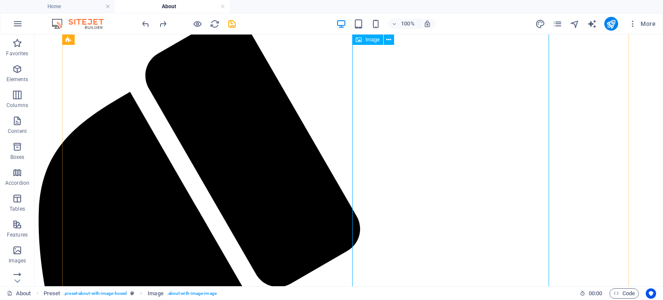
select select "%"
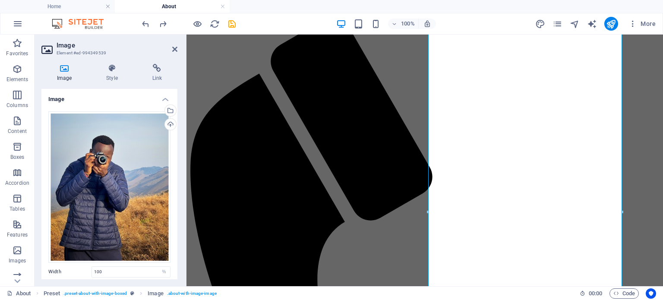
click at [177, 226] on div "Image Style Link Image Drag files here, click to choose files or select files f…" at bounding box center [110, 171] width 150 height 229
click at [174, 226] on div "Drag files here, click to choose files or select files from Files or our free s…" at bounding box center [109, 228] width 136 height 249
click at [177, 220] on div "Image Style Link Image Drag files here, click to choose files or select files f…" at bounding box center [110, 171] width 150 height 229
click at [175, 220] on div "Drag files here, click to choose files or select files from Files or our free s…" at bounding box center [109, 228] width 136 height 249
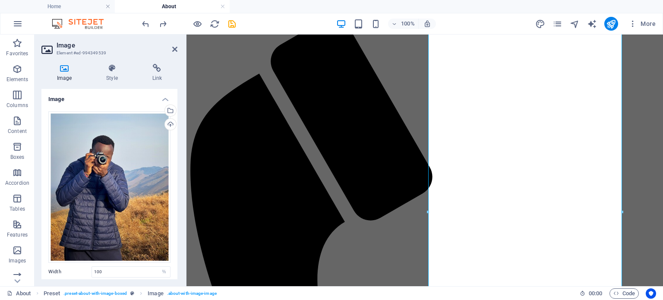
scroll to position [93, 0]
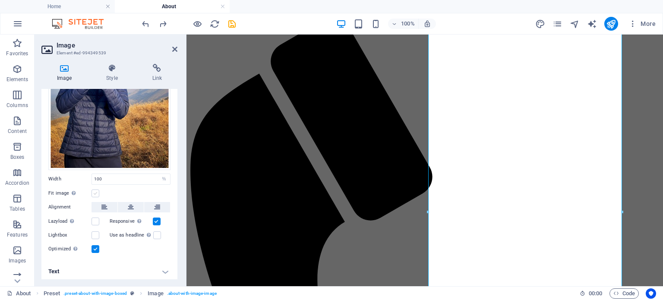
click at [93, 193] on label at bounding box center [95, 193] width 8 height 8
click at [0, 0] on input "Fit image Automatically fit image to a fixed width and height" at bounding box center [0, 0] width 0 height 0
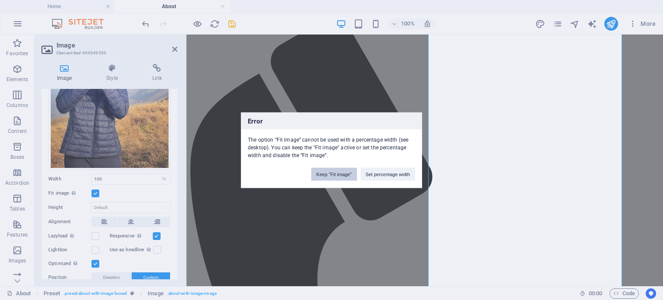
click at [343, 171] on button "Keep "Fit image"" at bounding box center [334, 173] width 46 height 13
select select "DISABLED_OPTION_VALUE"
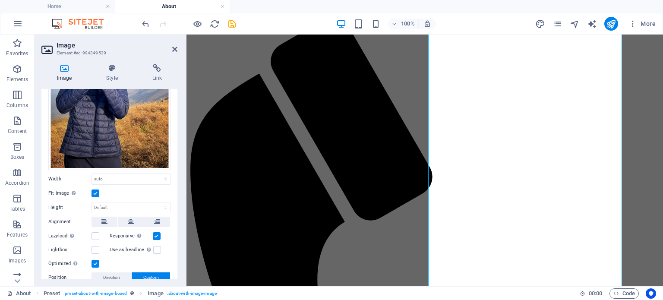
click at [178, 258] on div "Image Style Link Image Drag files here, click to choose files or select files f…" at bounding box center [110, 171] width 150 height 229
click at [174, 258] on div "Drag files here, click to choose files or select files from Files or our free s…" at bounding box center [109, 160] width 136 height 297
click at [178, 258] on div "Image Style Link Image Drag files here, click to choose files or select files f…" at bounding box center [110, 171] width 150 height 229
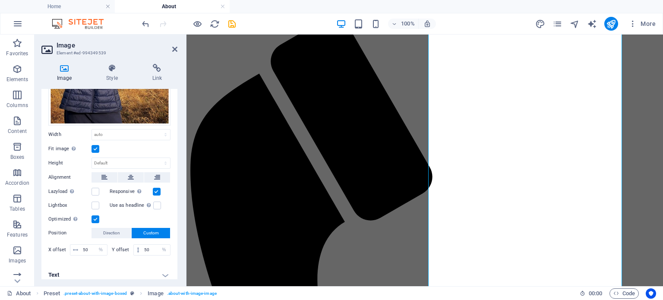
scroll to position [140, 0]
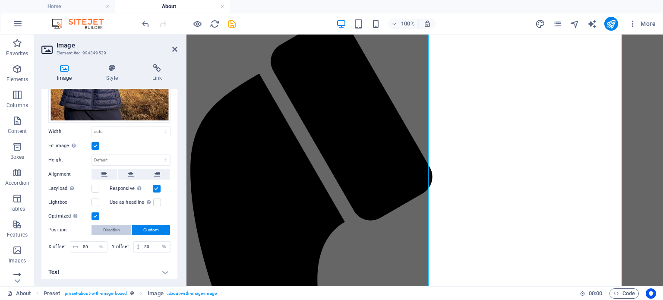
click at [116, 231] on span "Direction" at bounding box center [111, 230] width 17 height 10
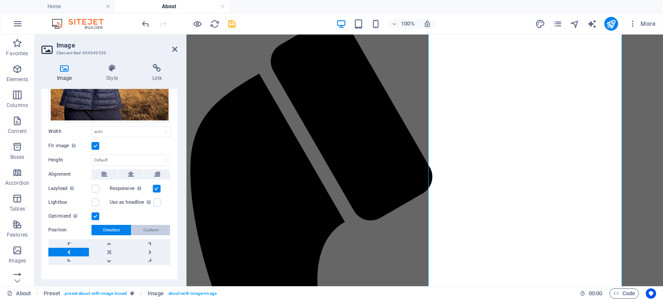
click at [152, 229] on span "Custom" at bounding box center [151, 230] width 16 height 10
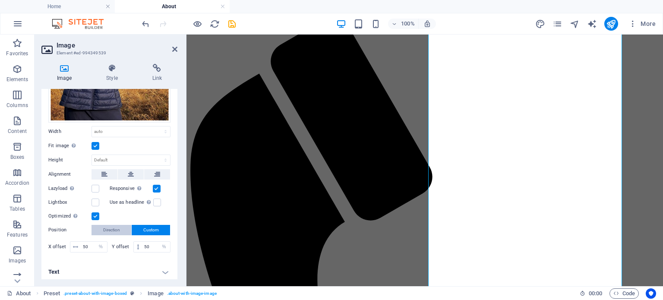
click at [109, 225] on span "Direction" at bounding box center [111, 230] width 17 height 10
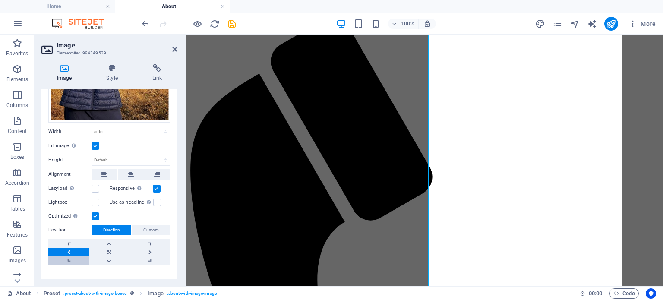
click at [69, 259] on link at bounding box center [68, 260] width 41 height 9
drag, startPoint x: 69, startPoint y: 259, endPoint x: 69, endPoint y: 251, distance: 8.2
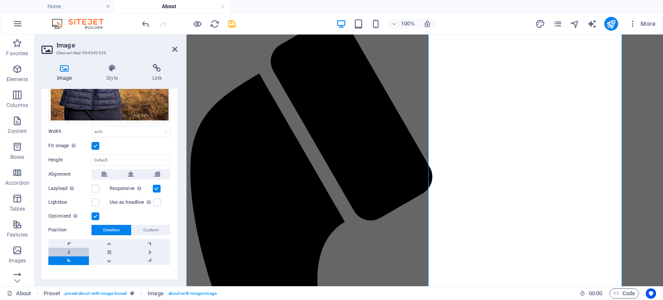
click at [69, 251] on div at bounding box center [109, 252] width 122 height 26
click at [69, 251] on link at bounding box center [68, 252] width 41 height 9
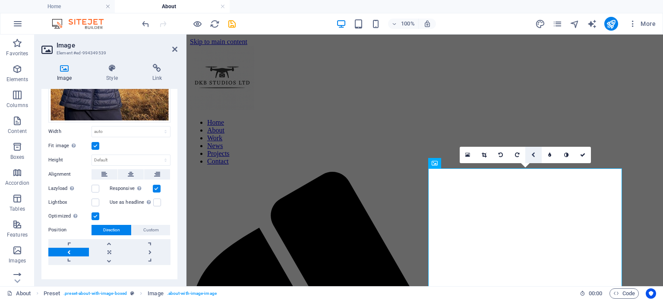
click at [533, 154] on icon at bounding box center [533, 154] width 4 height 5
click at [516, 169] on icon at bounding box center [516, 170] width 7 height 7
click at [533, 157] on icon at bounding box center [532, 154] width 7 height 7
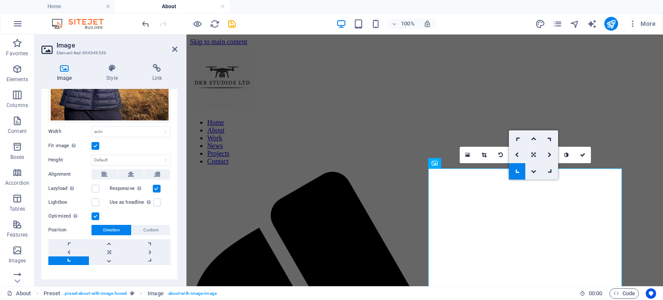
click at [530, 154] on link at bounding box center [533, 155] width 16 height 16
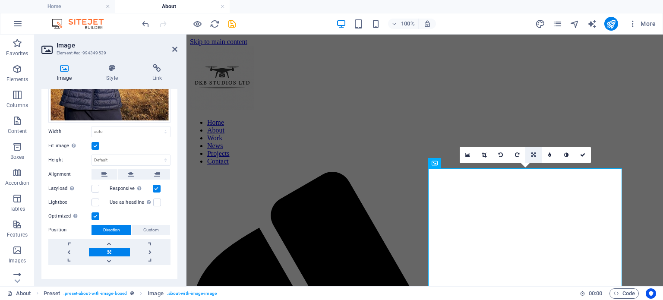
click at [532, 154] on icon at bounding box center [533, 154] width 4 height 5
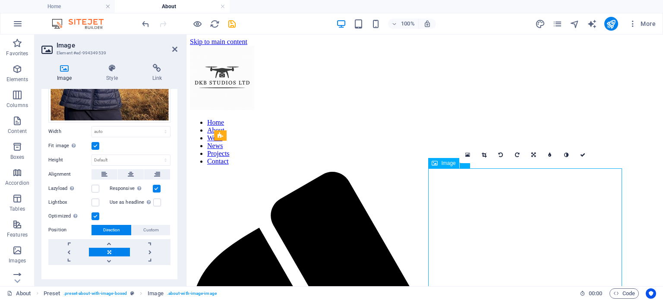
drag, startPoint x: 525, startPoint y: 256, endPoint x: 537, endPoint y: 215, distance: 42.3
click at [533, 153] on icon at bounding box center [533, 154] width 4 height 5
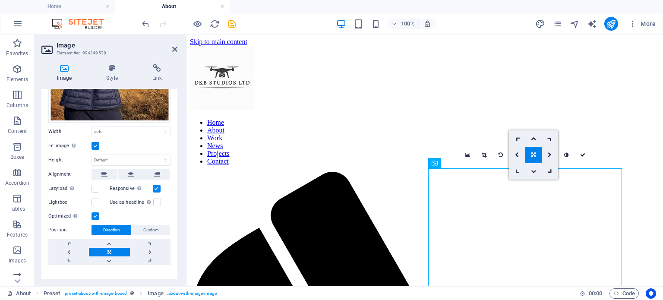
click at [533, 155] on icon at bounding box center [533, 154] width 4 height 5
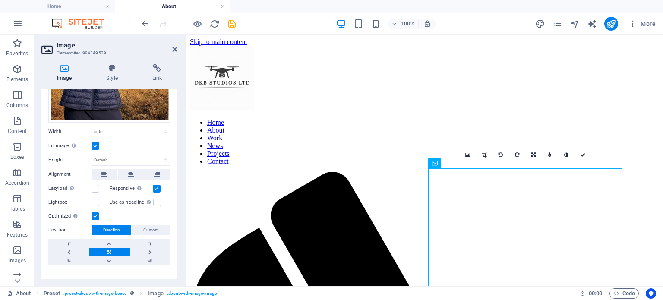
click at [533, 155] on icon at bounding box center [533, 154] width 4 height 5
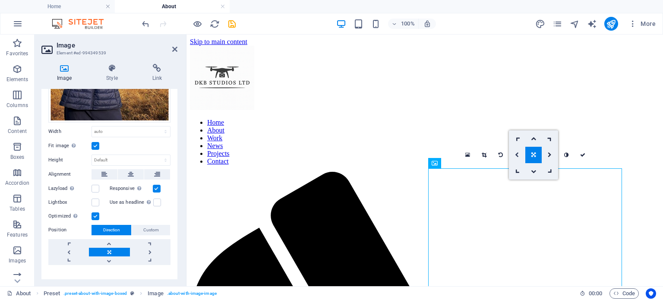
click at [517, 151] on link at bounding box center [517, 155] width 16 height 16
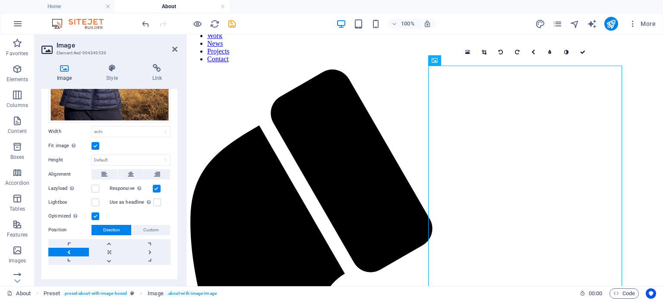
scroll to position [104, 0]
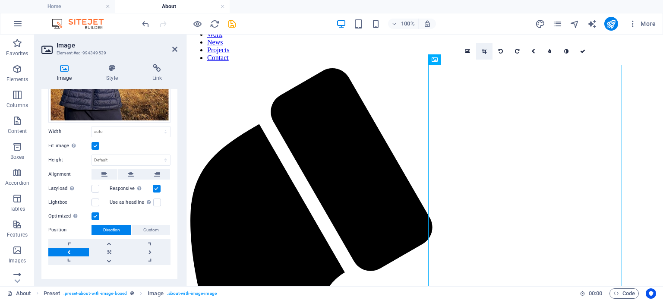
click at [488, 53] on link at bounding box center [484, 51] width 16 height 16
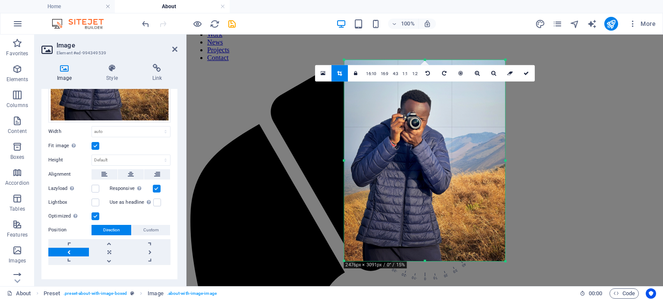
click at [340, 70] on icon at bounding box center [339, 72] width 5 height 5
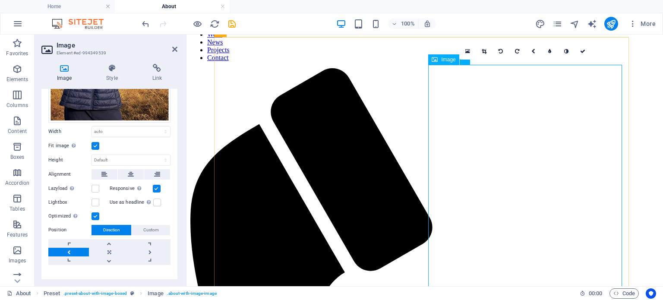
click at [484, 47] on link at bounding box center [484, 51] width 16 height 16
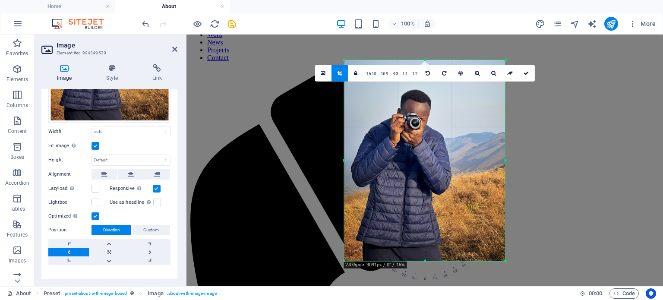
click at [466, 141] on div at bounding box center [424, 160] width 161 height 201
click at [533, 139] on div "Drag here to replace the existing content. Press “Ctrl” if you want to create a…" at bounding box center [424, 161] width 476 height 252
click at [582, 117] on div "Drag here to replace the existing content. Press “Ctrl” if you want to create a…" at bounding box center [424, 161] width 476 height 252
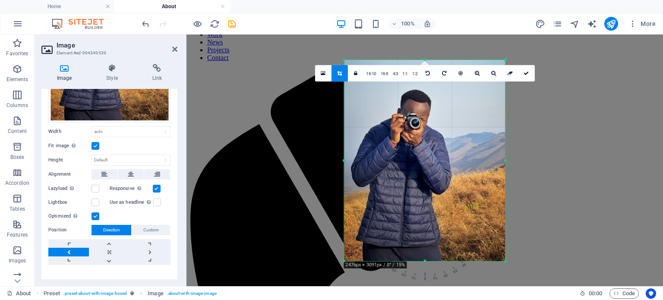
click at [582, 117] on div "Drag here to replace the existing content. Press “Ctrl” if you want to create a…" at bounding box center [424, 161] width 476 height 252
click at [326, 75] on link at bounding box center [323, 73] width 16 height 16
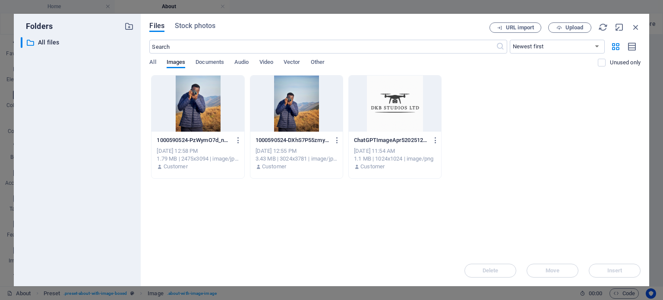
click at [194, 90] on div at bounding box center [197, 103] width 92 height 56
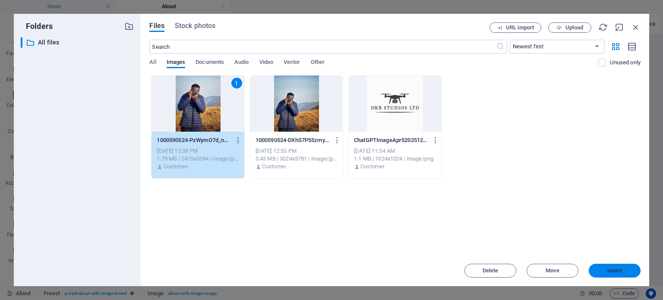
click at [621, 268] on span "Insert" at bounding box center [614, 270] width 15 height 5
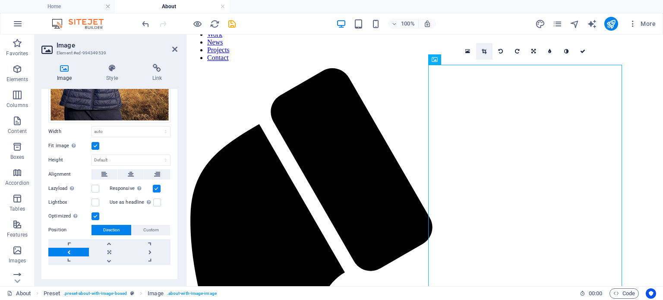
click at [482, 52] on icon at bounding box center [483, 51] width 5 height 5
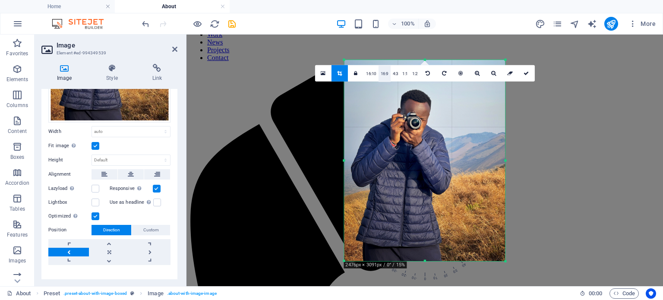
click at [383, 74] on link "16:9" at bounding box center [384, 73] width 12 height 16
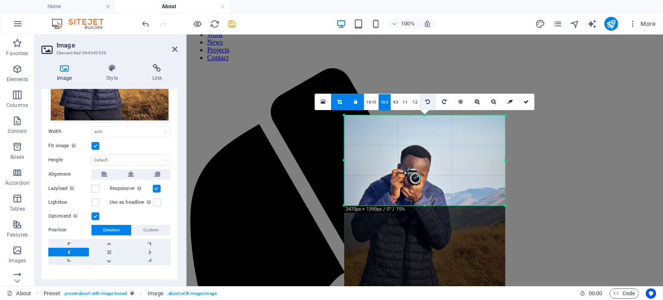
click at [426, 101] on icon at bounding box center [427, 101] width 4 height 5
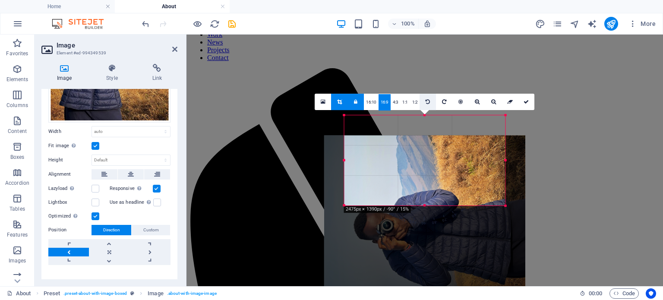
click at [426, 101] on icon at bounding box center [427, 101] width 4 height 5
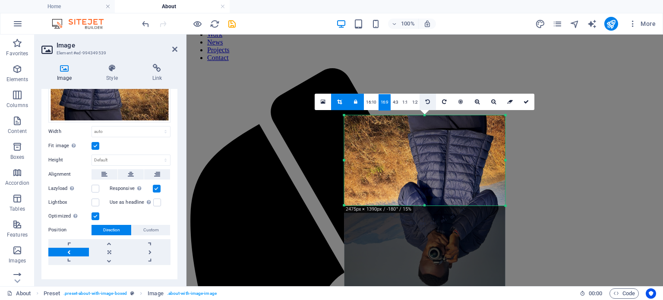
click at [426, 101] on icon at bounding box center [427, 101] width 4 height 5
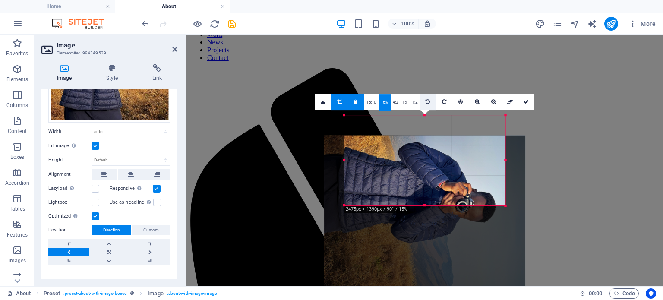
click at [426, 101] on icon at bounding box center [427, 101] width 4 height 5
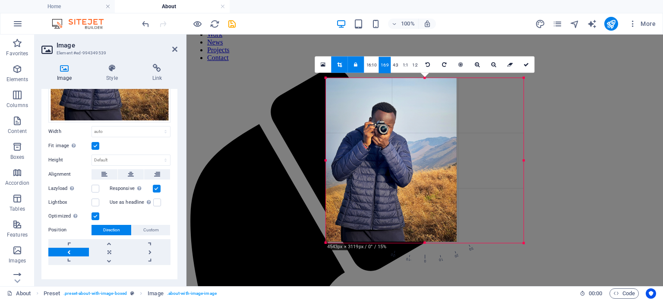
drag, startPoint x: 427, startPoint y: 206, endPoint x: 432, endPoint y: 280, distance: 74.4
click at [432, 280] on div "Drag here to replace the existing content. Press “Ctrl” if you want to create a…" at bounding box center [424, 161] width 476 height 252
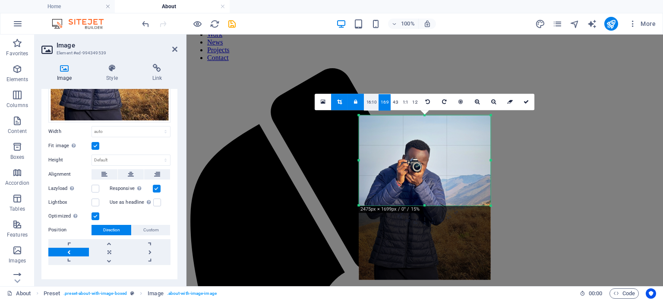
click at [374, 105] on link "16:10" at bounding box center [371, 102] width 15 height 16
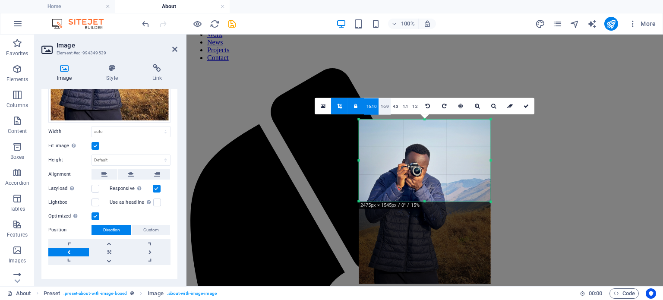
click at [382, 107] on link "16:9" at bounding box center [384, 106] width 12 height 16
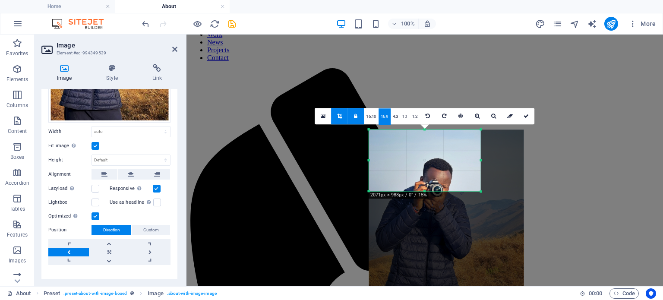
drag, startPoint x: 425, startPoint y: 196, endPoint x: 428, endPoint y: 185, distance: 12.1
click at [428, 185] on div "180 170 160 150 140 130 120 110 100 90 80 70 60 50 40 30 20 10 0 -10 -20 -30 -4…" at bounding box center [425, 160] width 112 height 62
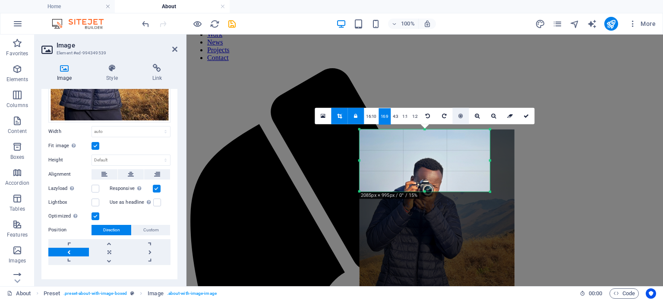
click at [461, 117] on icon at bounding box center [460, 115] width 4 height 5
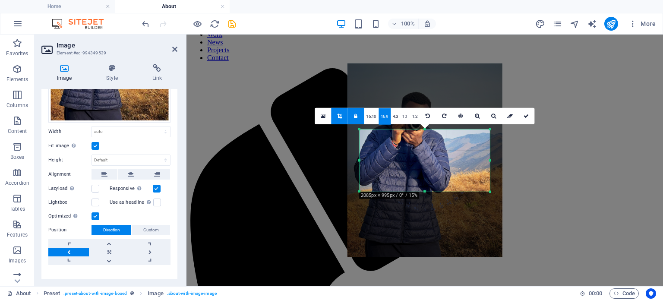
click at [470, 207] on div "180 170 160 150 140 130 120 110 100 90 80 70 60 50 40 30 20 10 0 -10 -20 -30 -4…" at bounding box center [424, 203] width 130 height 22
click at [403, 115] on link "1:1" at bounding box center [405, 116] width 10 height 16
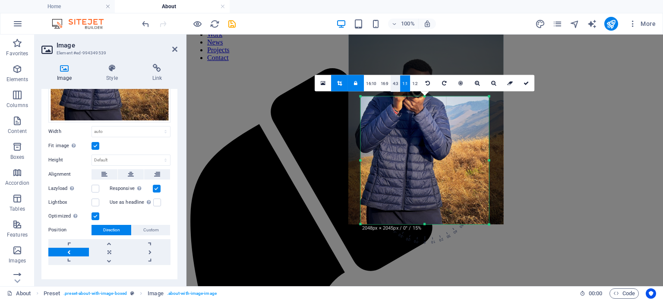
click at [394, 85] on link "4:3" at bounding box center [395, 83] width 10 height 16
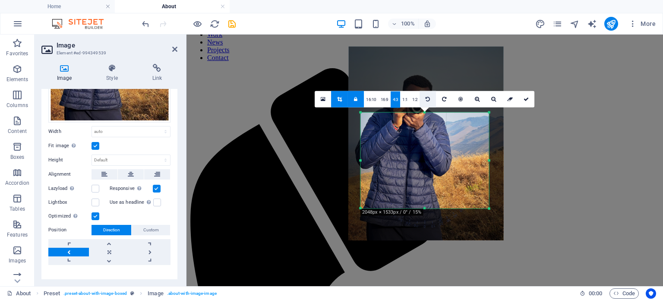
click at [427, 98] on icon at bounding box center [427, 98] width 4 height 5
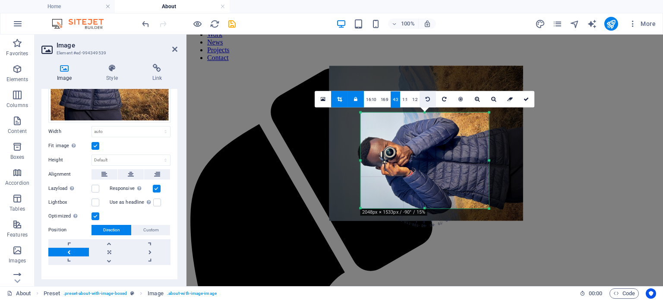
click at [427, 98] on icon at bounding box center [427, 98] width 4 height 5
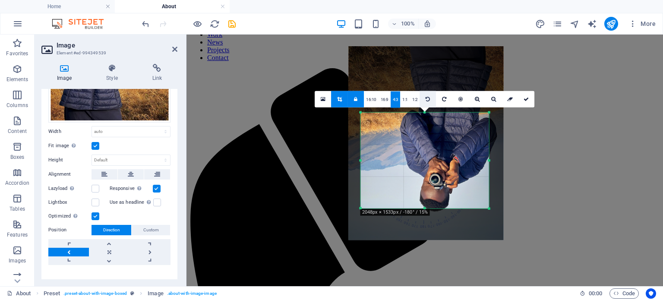
click at [427, 98] on icon at bounding box center [427, 98] width 4 height 5
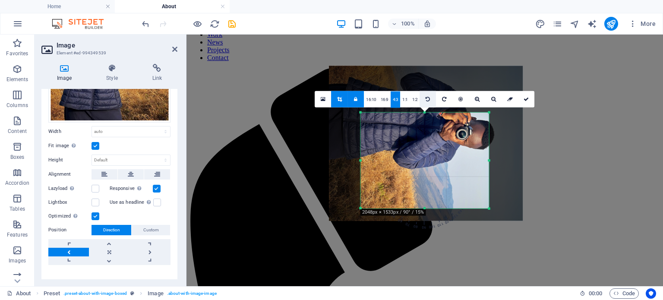
click at [427, 98] on icon at bounding box center [427, 98] width 4 height 5
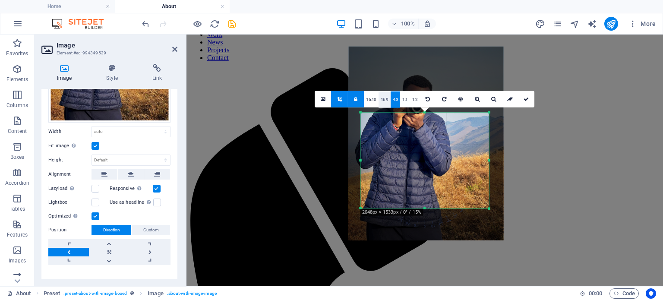
click at [382, 96] on link "16:9" at bounding box center [384, 99] width 12 height 16
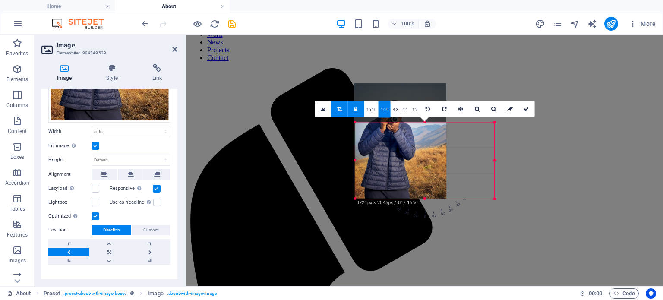
drag, startPoint x: 359, startPoint y: 197, endPoint x: 349, endPoint y: 201, distance: 11.6
click at [355, 198] on div "180 170 160 150 140 130 120 110 100 90 80 70 60 50 40 30 20 10 0 -10 -20 -30 -4…" at bounding box center [424, 160] width 139 height 76
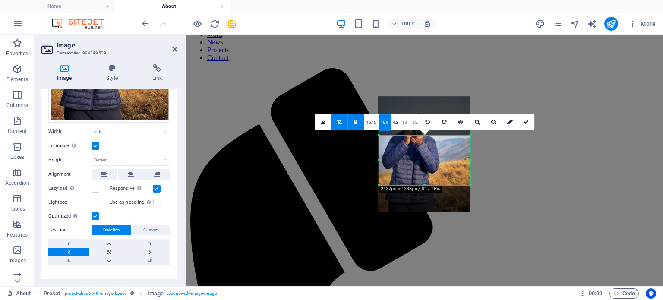
click at [380, 43] on div "Drag here to replace the existing content. Press “Ctrl” if you want to create a…" at bounding box center [424, 161] width 476 height 252
click at [176, 49] on icon at bounding box center [174, 49] width 5 height 7
type input "210"
select select "px"
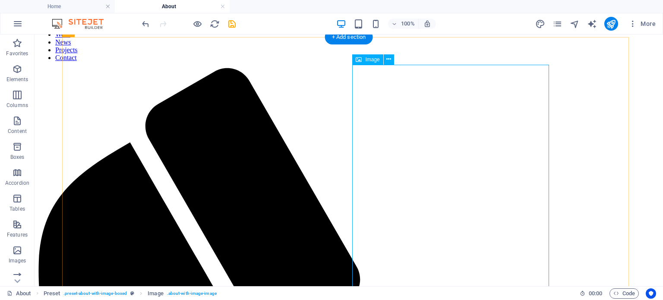
select select "px"
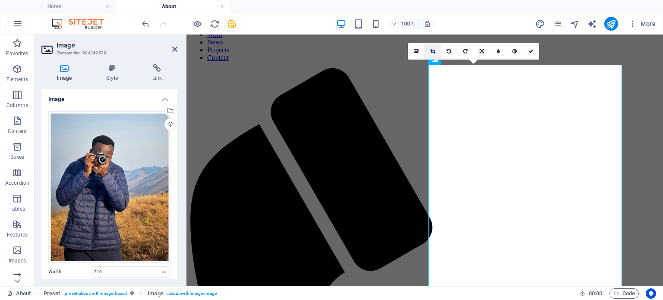
click at [433, 51] on icon at bounding box center [432, 51] width 5 height 5
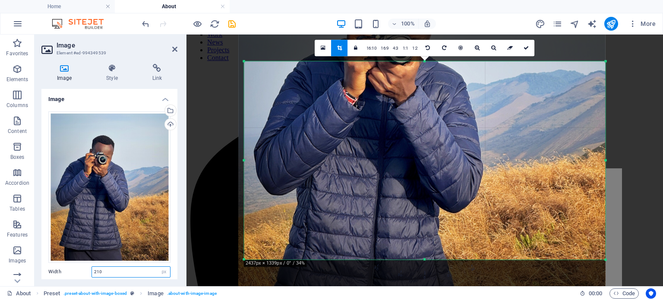
click at [134, 267] on input "210" at bounding box center [131, 272] width 78 height 10
type input "100"
click at [179, 208] on div "Image Style Link Image Drag files here, click to choose files or select files f…" at bounding box center [110, 171] width 150 height 229
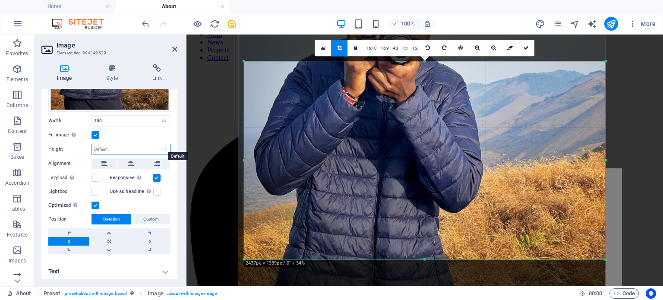
click at [126, 146] on select "Default auto px" at bounding box center [131, 149] width 78 height 10
click at [92, 144] on select "Default auto px" at bounding box center [131, 149] width 78 height 10
select select "DISABLED_OPTION_VALUE"
click at [149, 217] on span "Custom" at bounding box center [151, 219] width 16 height 10
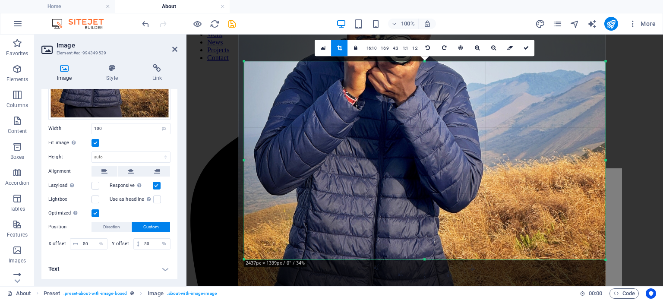
scroll to position [140, 0]
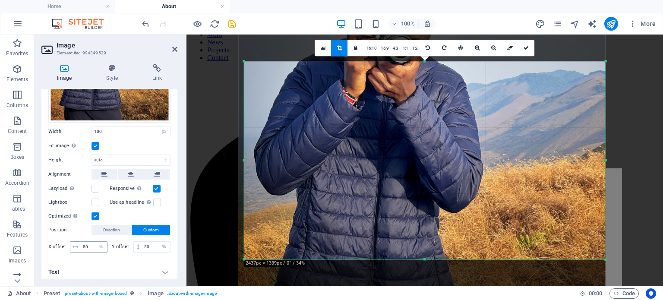
click at [74, 244] on icon at bounding box center [75, 246] width 5 height 5
click at [91, 243] on input "50" at bounding box center [94, 247] width 26 height 10
type input "5"
type input "100"
click at [148, 245] on input "50" at bounding box center [156, 247] width 28 height 10
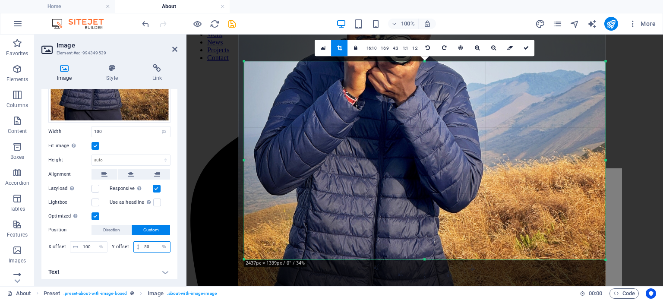
type input "5"
type input "100"
click at [145, 250] on div "X offset 100 px rem % vh vw Y offset 100 px rem % vh vw" at bounding box center [109, 247] width 122 height 16
click at [440, 103] on div at bounding box center [422, 135] width 367 height 459
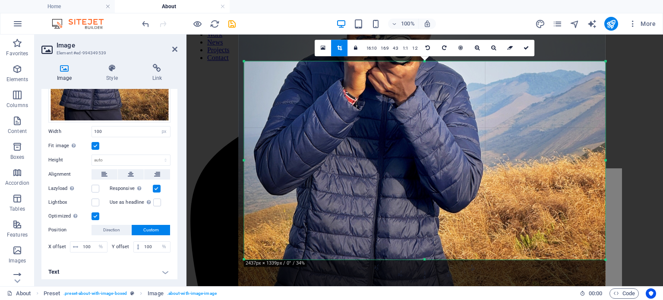
click at [440, 103] on div at bounding box center [422, 135] width 367 height 459
click at [106, 72] on icon at bounding box center [112, 68] width 42 height 9
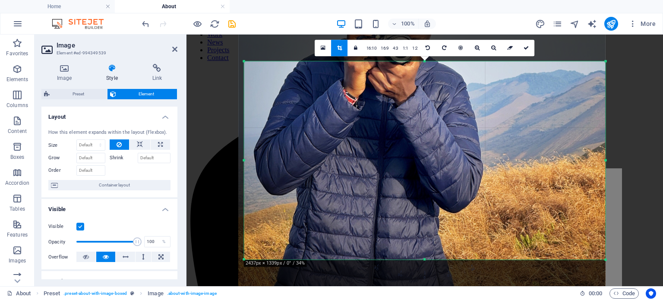
drag, startPoint x: 175, startPoint y: 126, endPoint x: 180, endPoint y: 153, distance: 27.8
click at [180, 153] on div "Image Style Link Image Drag files here, click to choose files or select files f…" at bounding box center [110, 171] width 150 height 229
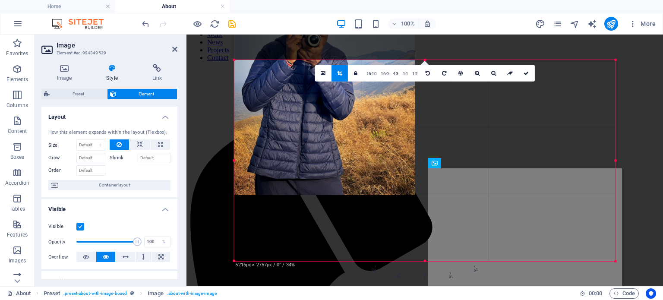
drag, startPoint x: 244, startPoint y: 60, endPoint x: 192, endPoint y: 3, distance: 77.5
click at [192, 35] on div "Home About Favorites Elements Columns Content Boxes Accordion Tables Features I…" at bounding box center [331, 161] width 663 height 252
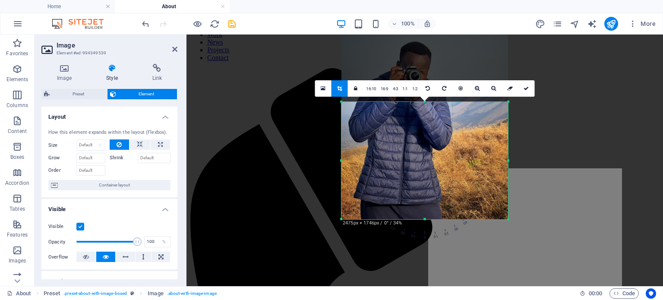
click at [661, 69] on div at bounding box center [424, 102] width 476 height 134
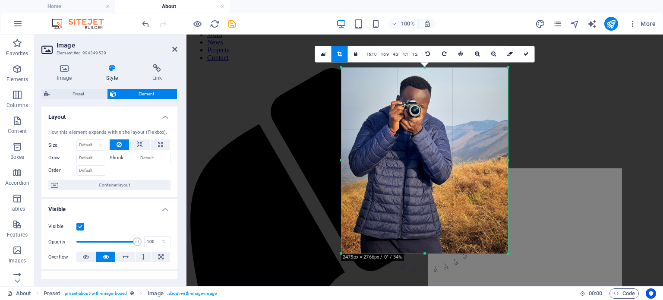
drag, startPoint x: 423, startPoint y: 101, endPoint x: 417, endPoint y: 33, distance: 68.9
click at [417, 35] on section "Favorites Elements Columns Content Boxes Accordion Tables Features Images Slide…" at bounding box center [331, 161] width 663 height 252
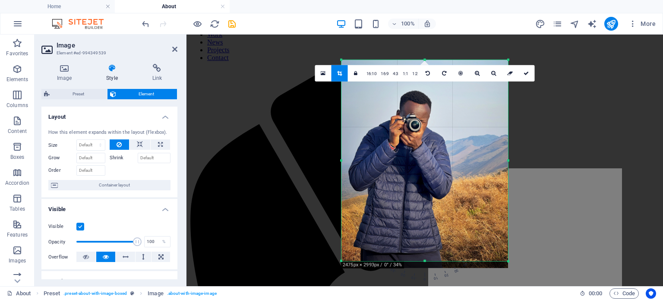
drag, startPoint x: 424, startPoint y: 66, endPoint x: 422, endPoint y: 35, distance: 32.0
click at [422, 35] on div "Drag here to replace the existing content. Press “Ctrl” if you want to create a…" at bounding box center [424, 161] width 476 height 252
drag, startPoint x: 425, startPoint y: 261, endPoint x: 423, endPoint y: 270, distance: 10.0
click at [423, 261] on div "180 170 160 150 140 130 120 110 100 90 80 70 60 50 40 30 20 10 0 -10 -20 -30 -4…" at bounding box center [424, 160] width 167 height 201
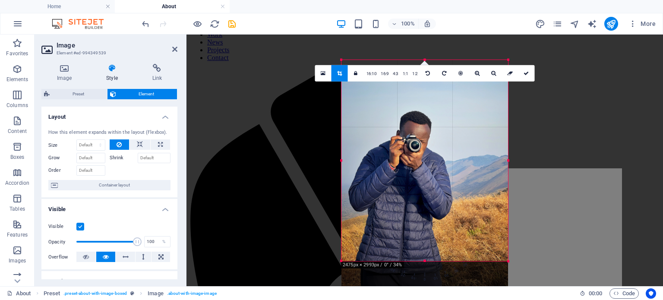
drag, startPoint x: 434, startPoint y: 153, endPoint x: 433, endPoint y: 173, distance: 19.8
click at [433, 173] on div at bounding box center [424, 184] width 167 height 208
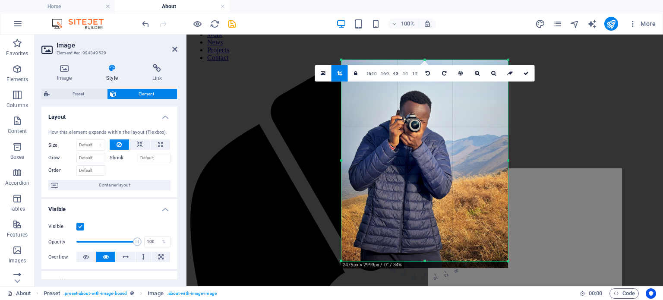
drag, startPoint x: 423, startPoint y: 58, endPoint x: 425, endPoint y: 38, distance: 20.3
click at [425, 38] on div "Drag here to replace the existing content. Press “Ctrl” if you want to create a…" at bounding box center [424, 161] width 476 height 252
click at [339, 75] on link at bounding box center [339, 73] width 16 height 16
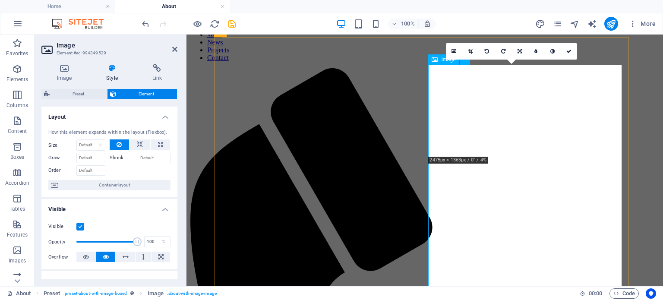
drag, startPoint x: 504, startPoint y: 125, endPoint x: 506, endPoint y: 198, distance: 73.4
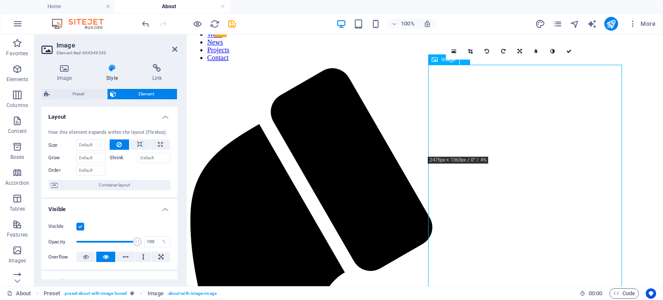
click at [171, 51] on header "Image Element #ed-994349539" at bounding box center [109, 46] width 136 height 22
click at [176, 48] on icon at bounding box center [174, 49] width 5 height 7
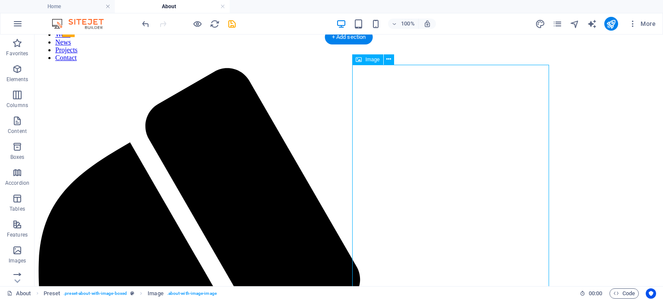
drag, startPoint x: 437, startPoint y: 129, endPoint x: 518, endPoint y: 160, distance: 86.9
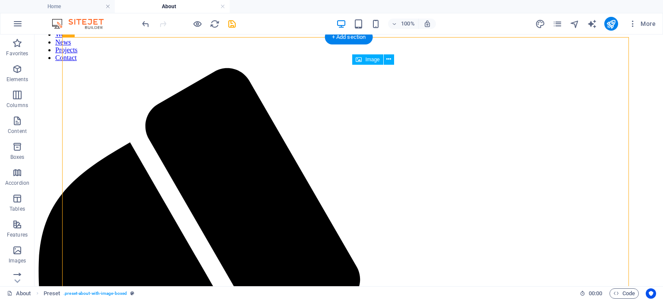
drag, startPoint x: 549, startPoint y: 126, endPoint x: 538, endPoint y: 132, distance: 11.8
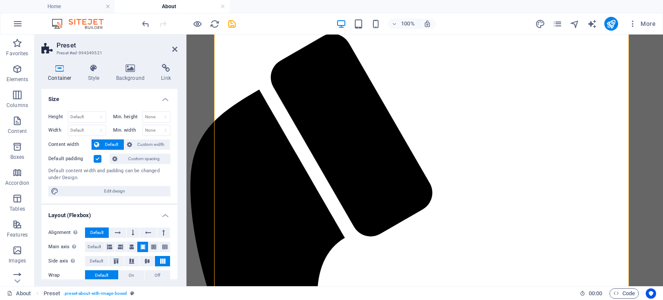
scroll to position [135, 0]
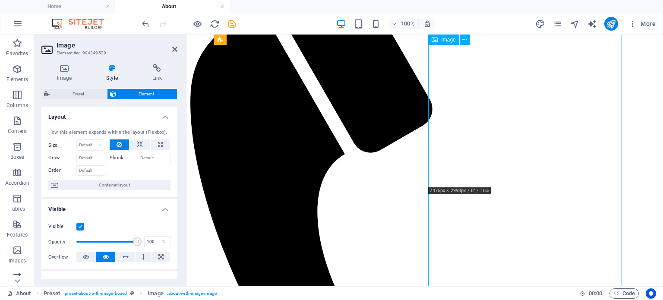
drag, startPoint x: 594, startPoint y: 234, endPoint x: 610, endPoint y: 259, distance: 29.8
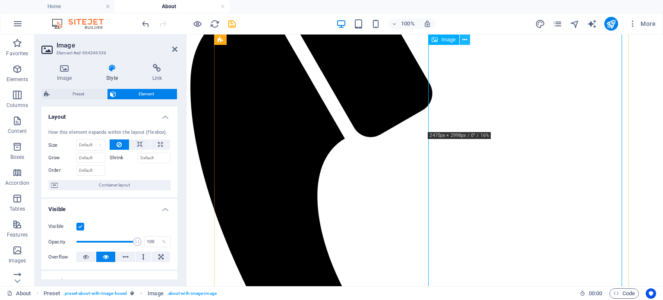
click at [469, 40] on div "Image" at bounding box center [451, 40] width 47 height 11
click at [466, 39] on icon at bounding box center [464, 39] width 5 height 9
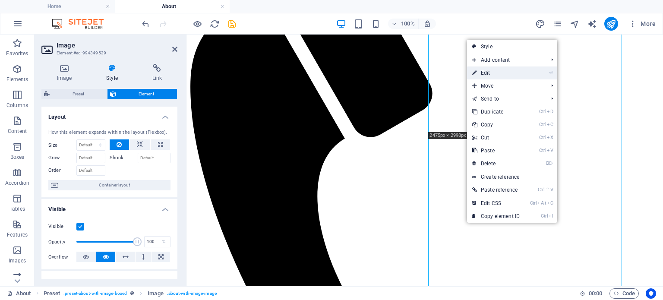
click at [481, 67] on link "⏎ Edit" at bounding box center [496, 72] width 58 height 13
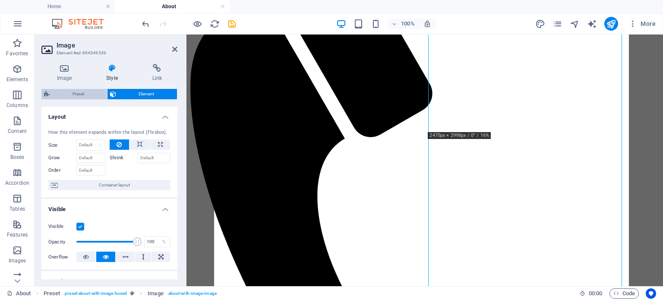
click at [86, 98] on span "Preset" at bounding box center [78, 94] width 52 height 10
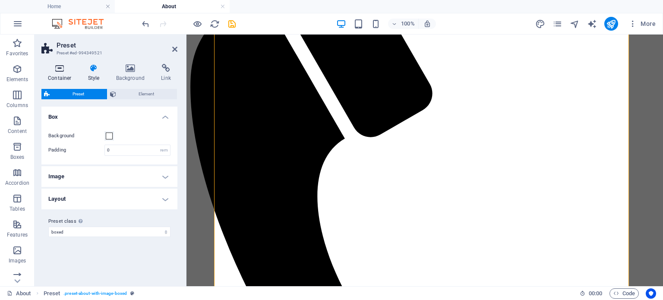
click at [62, 69] on icon at bounding box center [59, 68] width 37 height 9
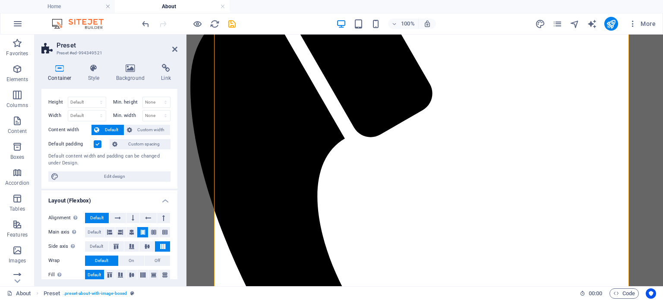
scroll to position [0, 0]
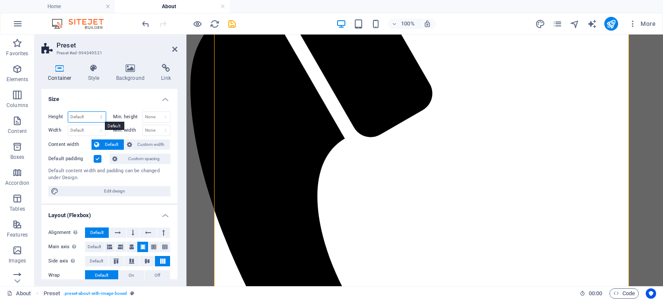
click at [91, 117] on select "Default px rem % vh vw" at bounding box center [87, 117] width 38 height 10
click at [109, 98] on h4 "Size" at bounding box center [109, 97] width 136 height 16
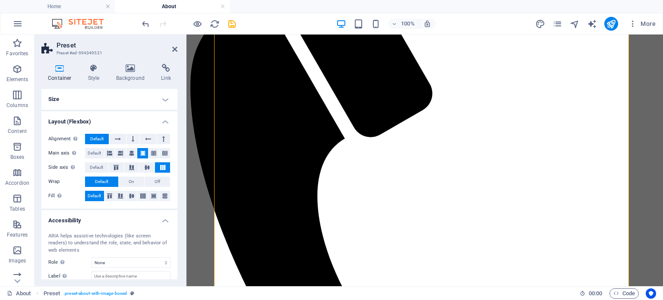
click at [126, 100] on h4 "Size" at bounding box center [109, 99] width 136 height 21
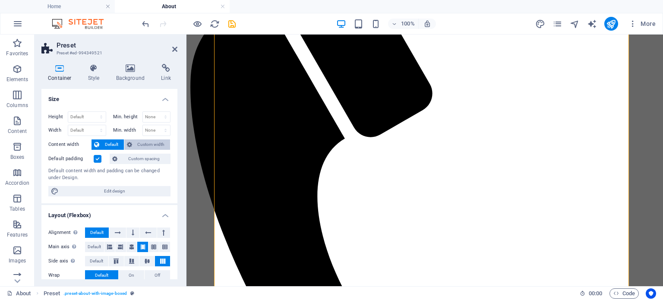
click at [144, 143] on span "Custom width" at bounding box center [151, 144] width 33 height 10
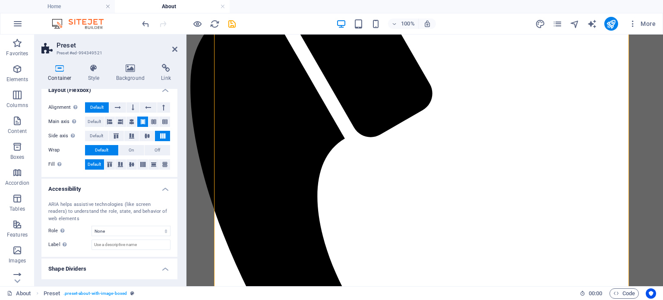
scroll to position [158, 0]
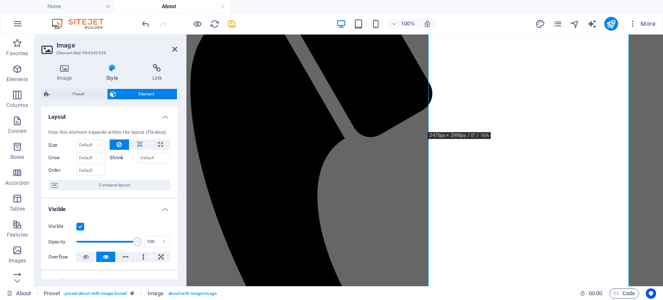
scroll to position [17, 0]
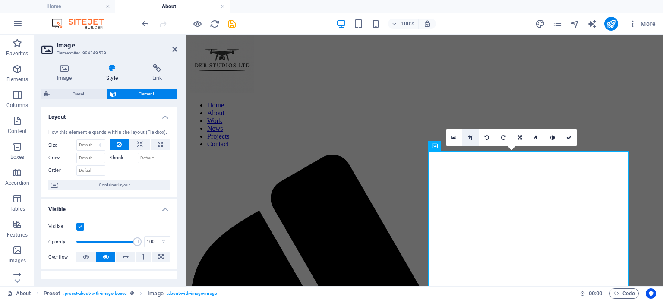
click at [473, 138] on link at bounding box center [470, 137] width 16 height 16
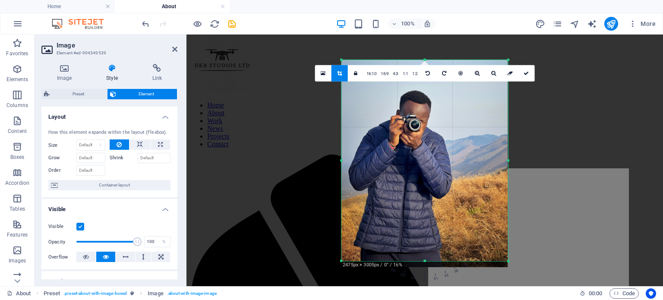
drag, startPoint x: 508, startPoint y: 260, endPoint x: 507, endPoint y: 308, distance: 47.5
click at [507, 299] on html "[DOMAIN_NAME] Home About Favorites Elements Columns Content Boxes Accordion Tab…" at bounding box center [331, 150] width 663 height 300
drag, startPoint x: 425, startPoint y: 260, endPoint x: 428, endPoint y: 272, distance: 12.0
click at [428, 261] on div "180 170 160 150 140 130 120 110 100 90 80 70 60 50 40 30 20 10 0 -10 -20 -30 -4…" at bounding box center [424, 160] width 167 height 201
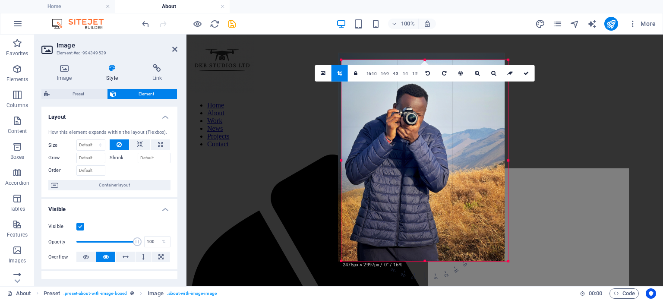
drag, startPoint x: 426, startPoint y: 209, endPoint x: 423, endPoint y: 201, distance: 8.9
click at [423, 201] on div at bounding box center [421, 157] width 167 height 208
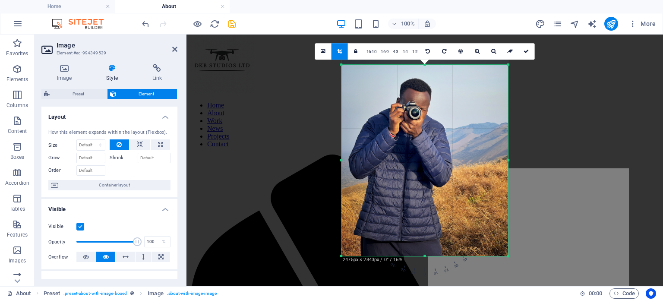
drag, startPoint x: 425, startPoint y: 59, endPoint x: 424, endPoint y: 69, distance: 10.4
click at [424, 69] on div "180 170 160 150 140 130 120 110 100 90 80 70 60 50 40 30 20 10 0 -10 -20 -30 -4…" at bounding box center [424, 161] width 167 height 192
click at [422, 89] on div at bounding box center [424, 152] width 167 height 208
click at [523, 54] on link at bounding box center [526, 51] width 16 height 16
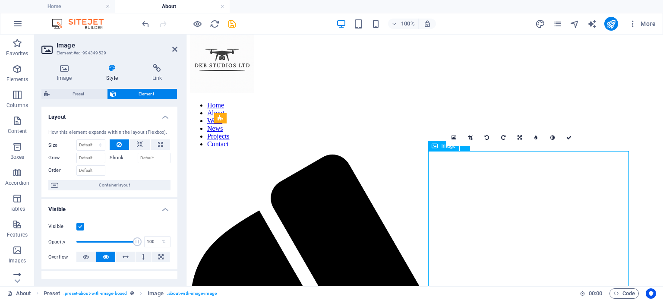
drag, startPoint x: 513, startPoint y: 177, endPoint x: 602, endPoint y: 208, distance: 94.1
click at [522, 139] on link at bounding box center [519, 137] width 16 height 16
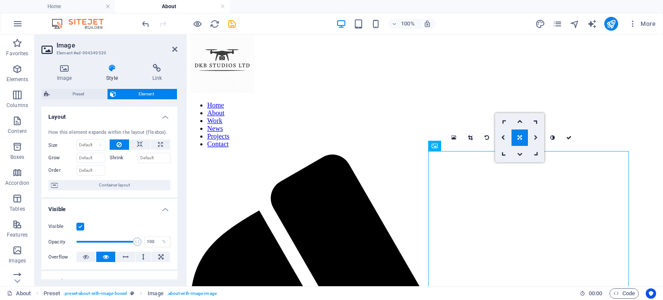
click at [535, 138] on icon at bounding box center [536, 137] width 4 height 5
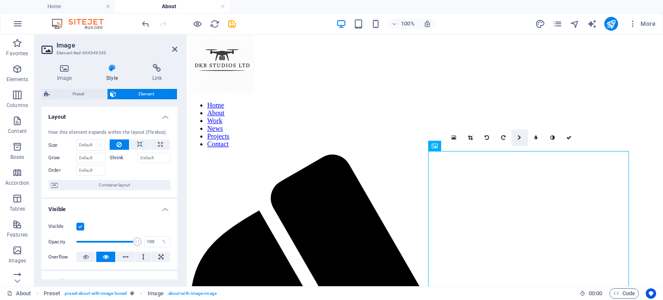
click at [518, 138] on icon at bounding box center [519, 137] width 4 height 5
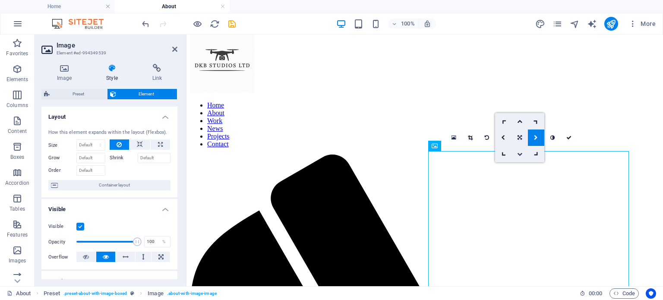
click at [519, 151] on icon at bounding box center [519, 153] width 5 height 5
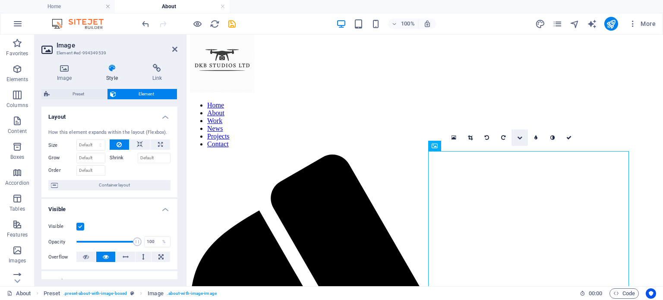
click at [519, 131] on link at bounding box center [519, 137] width 16 height 16
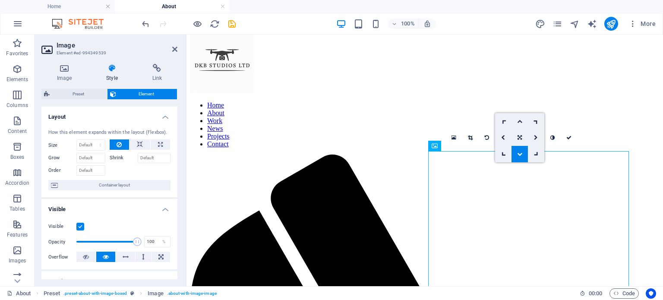
click at [519, 119] on icon at bounding box center [519, 121] width 5 height 5
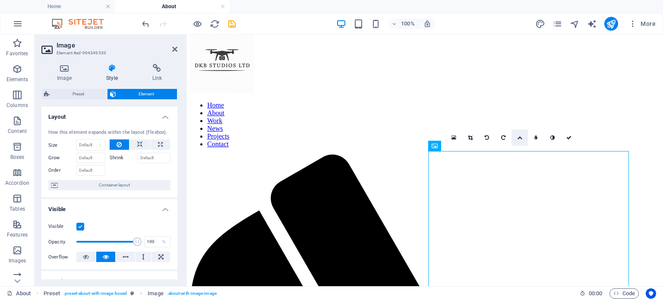
click at [517, 135] on icon at bounding box center [519, 137] width 5 height 5
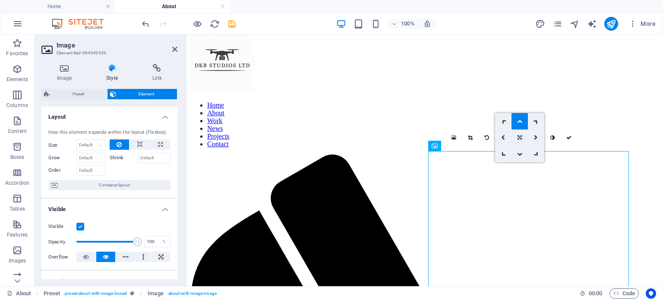
click at [519, 138] on icon at bounding box center [519, 137] width 4 height 5
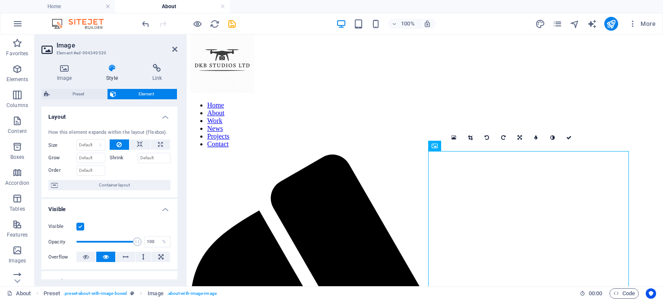
click at [519, 138] on icon at bounding box center [519, 137] width 4 height 5
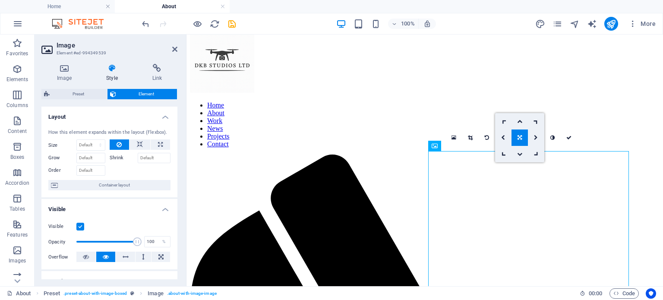
click at [519, 138] on icon at bounding box center [519, 137] width 4 height 5
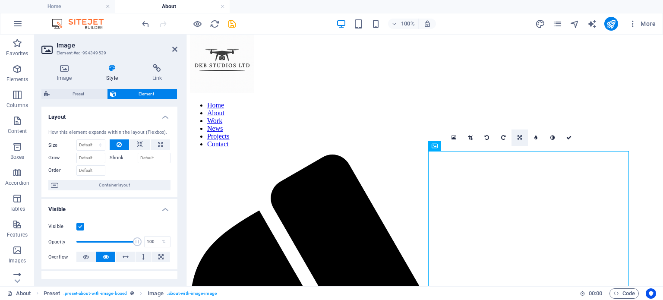
click at [519, 138] on icon at bounding box center [519, 137] width 4 height 5
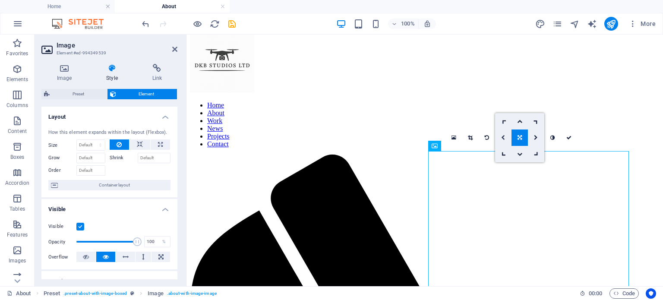
click at [501, 135] on icon at bounding box center [503, 137] width 4 height 5
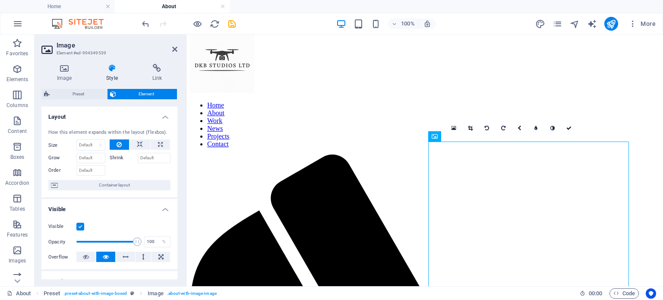
scroll to position [237, 0]
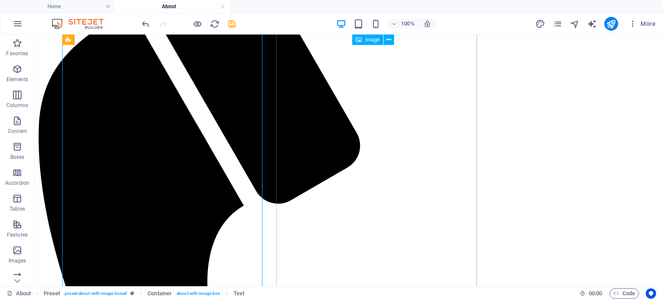
scroll to position [217, 0]
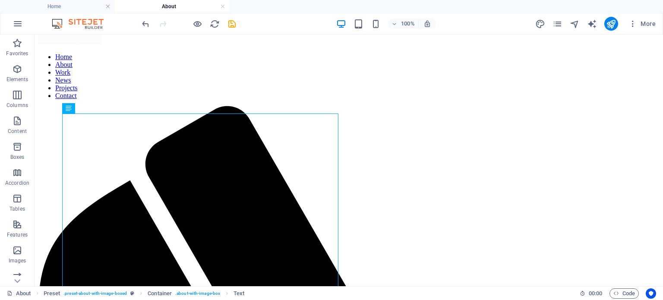
scroll to position [64, 0]
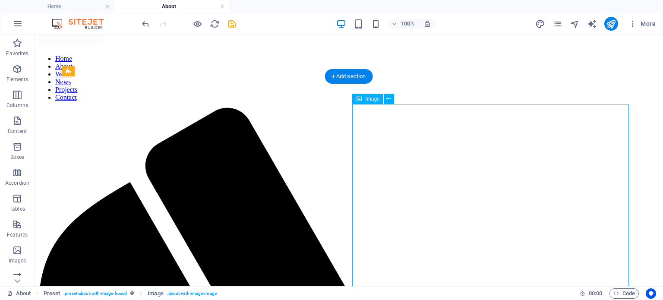
drag, startPoint x: 419, startPoint y: 114, endPoint x: 431, endPoint y: 167, distance: 54.0
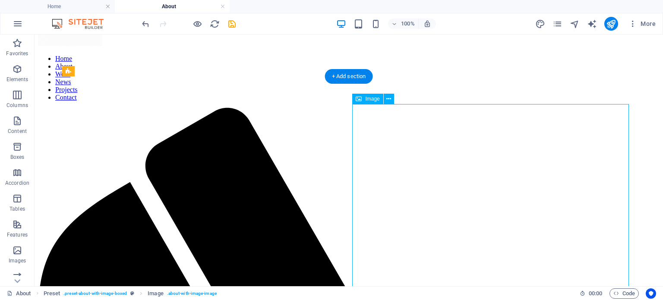
drag, startPoint x: 360, startPoint y: 109, endPoint x: 414, endPoint y: 172, distance: 83.2
click at [388, 94] on icon at bounding box center [388, 98] width 5 height 9
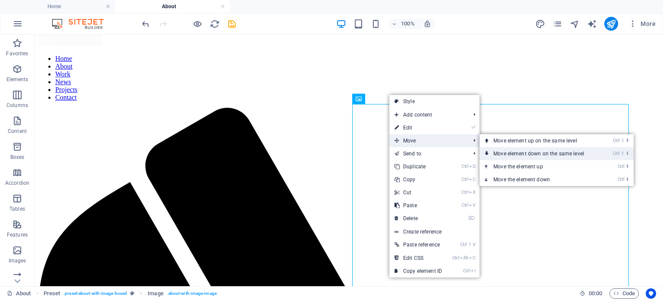
click at [522, 158] on link "Ctrl ⇧ ⬇ Move element down on the same level" at bounding box center [540, 153] width 122 height 13
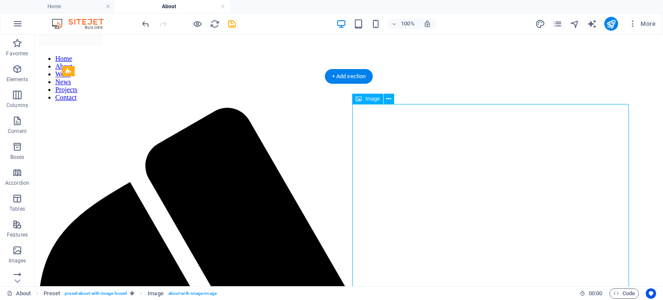
drag, startPoint x: 454, startPoint y: 108, endPoint x: 464, endPoint y: 155, distance: 48.2
drag, startPoint x: 464, startPoint y: 155, endPoint x: 558, endPoint y: 181, distance: 97.7
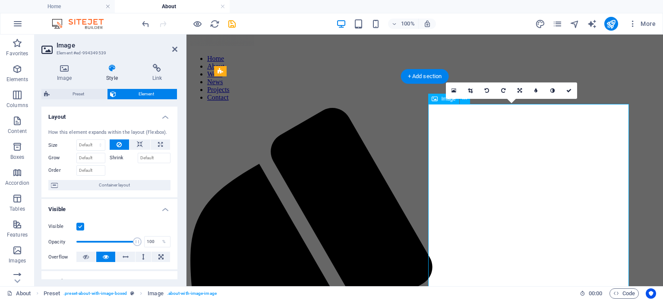
click at [565, 88] on link at bounding box center [568, 90] width 16 height 16
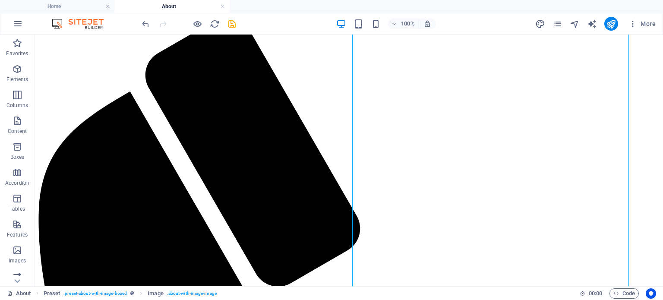
scroll to position [151, 0]
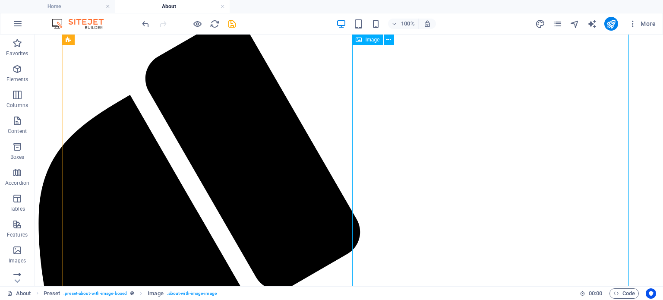
click at [386, 42] on icon at bounding box center [388, 39] width 5 height 9
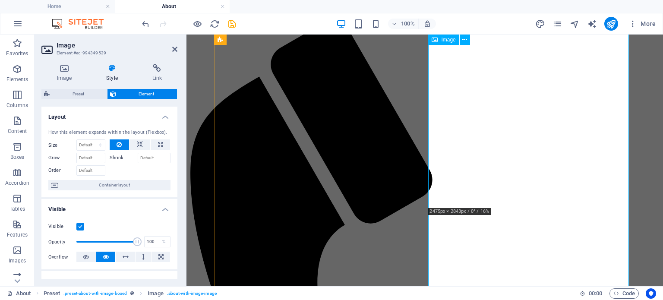
click at [64, 72] on icon at bounding box center [64, 68] width 46 height 9
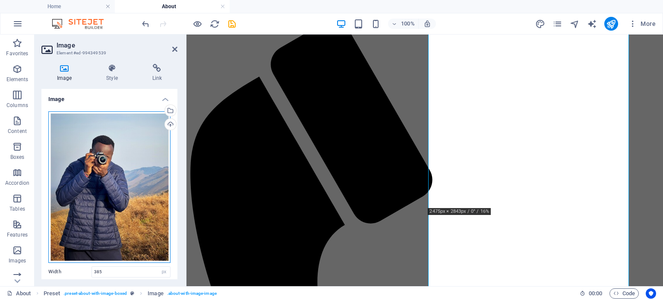
click at [107, 157] on div "Drag files here, click to choose files or select files from Files or our free s…" at bounding box center [109, 186] width 122 height 151
click at [107, 157] on body "[DOMAIN_NAME] Home About Favorites Elements Columns Content Boxes Accordion Tab…" at bounding box center [331, 150] width 663 height 300
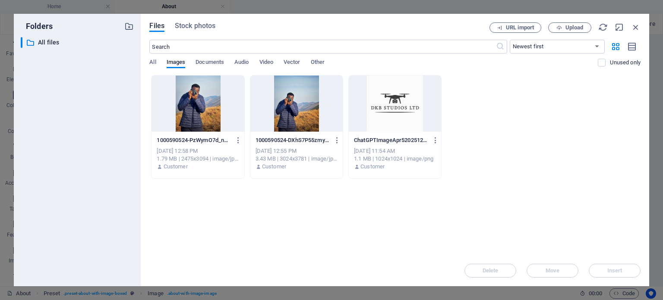
click at [288, 121] on div at bounding box center [296, 103] width 92 height 56
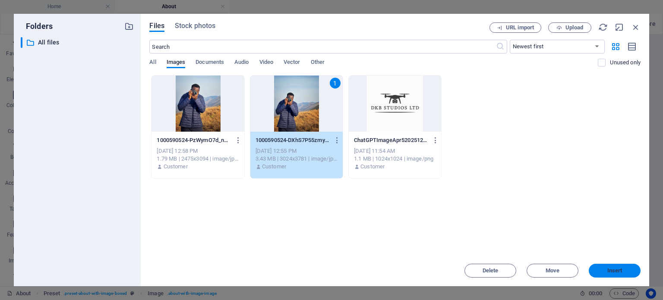
click at [613, 272] on span "Insert" at bounding box center [614, 270] width 15 height 5
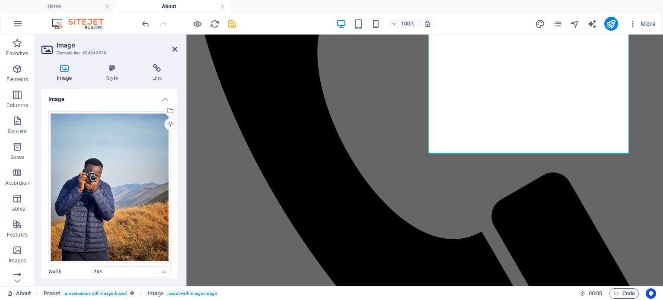
scroll to position [390, 0]
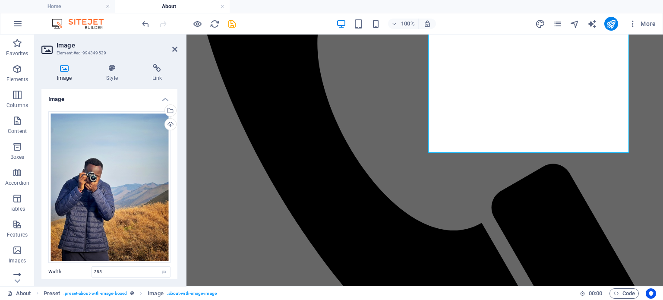
click at [177, 206] on div "Image Style Link Image Drag files here, click to choose files or select files f…" at bounding box center [110, 171] width 150 height 229
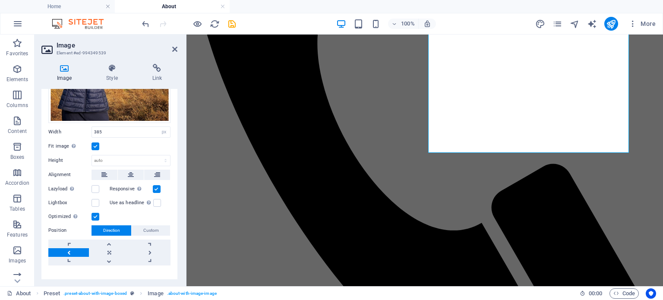
scroll to position [151, 0]
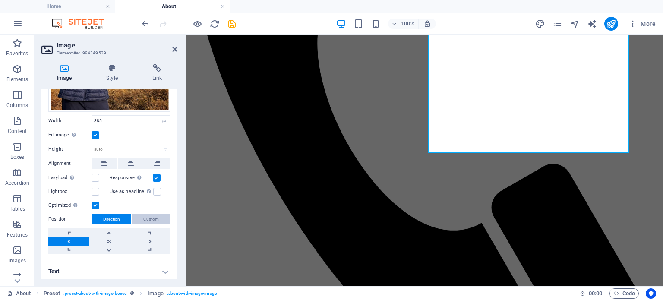
click at [145, 214] on span "Custom" at bounding box center [151, 219] width 16 height 10
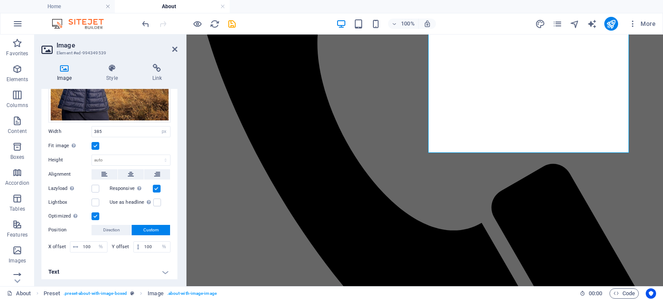
scroll to position [0, 0]
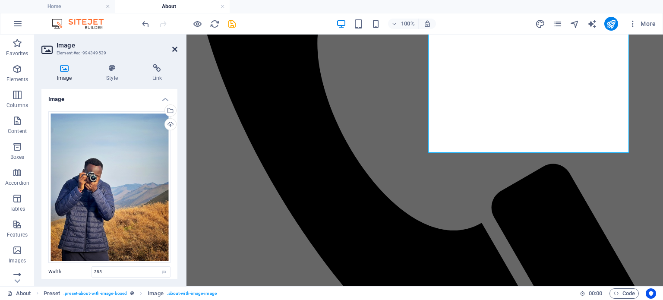
click at [176, 50] on icon at bounding box center [174, 49] width 5 height 7
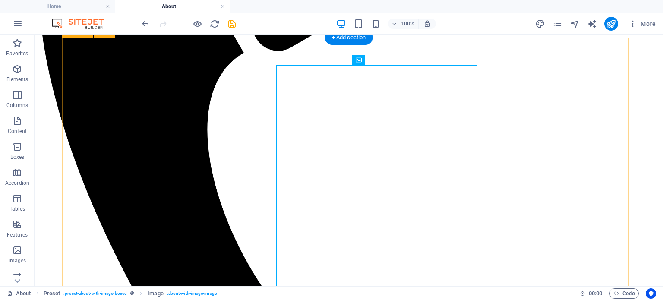
scroll to position [103, 0]
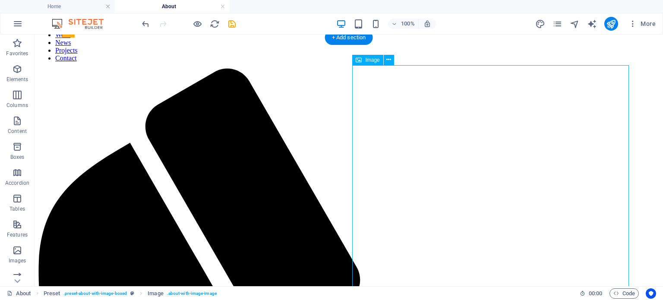
drag, startPoint x: 475, startPoint y: 142, endPoint x: 548, endPoint y: 146, distance: 73.0
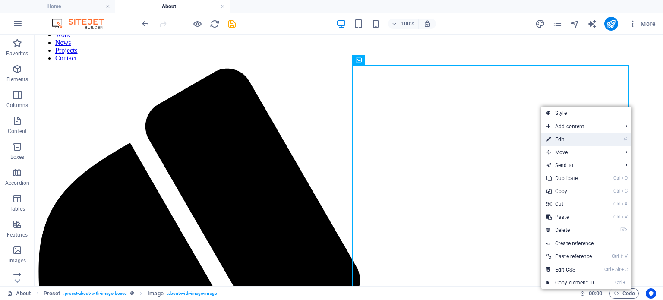
click at [557, 138] on link "⏎ Edit" at bounding box center [570, 139] width 58 height 13
select select "px"
select select "%"
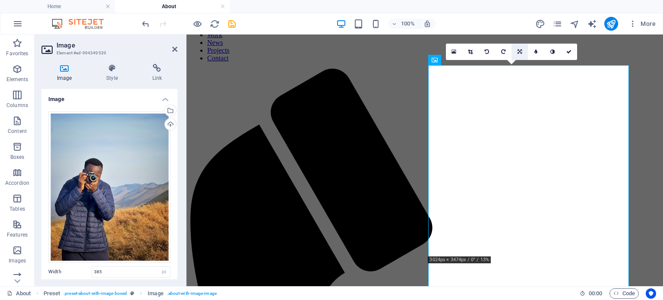
click at [519, 51] on icon at bounding box center [519, 51] width 4 height 5
click at [537, 69] on icon at bounding box center [535, 67] width 7 height 7
click at [518, 52] on icon at bounding box center [519, 51] width 7 height 7
click at [525, 69] on link at bounding box center [519, 68] width 16 height 16
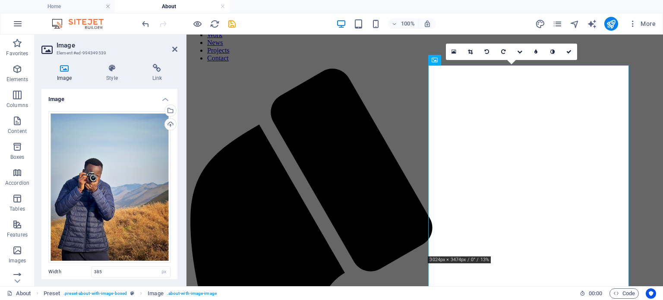
click at [570, 50] on icon at bounding box center [568, 51] width 5 height 5
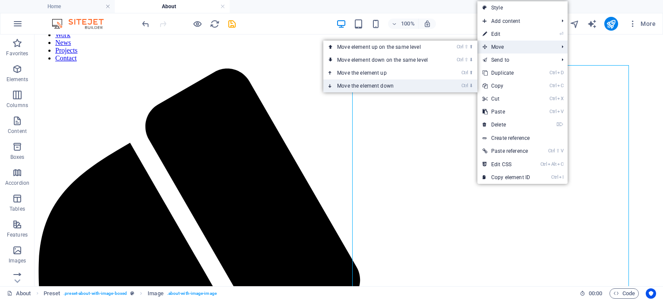
click at [382, 86] on link "Ctrl ⬇ Move the element down" at bounding box center [384, 85] width 122 height 13
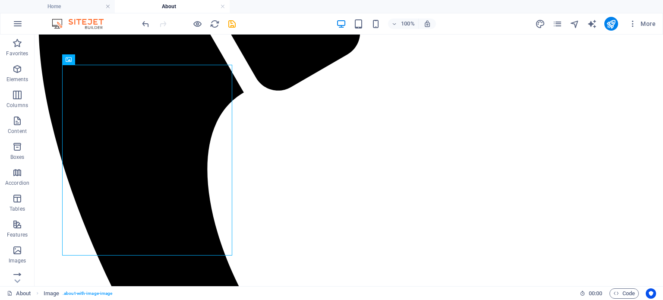
scroll to position [130, 0]
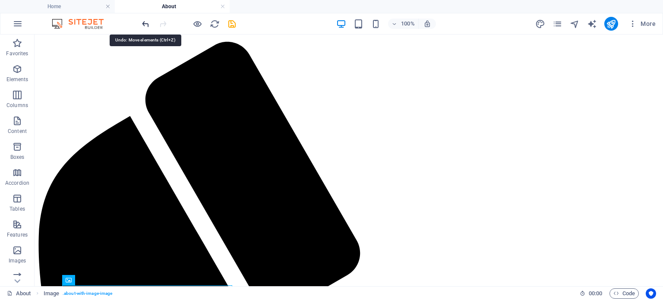
click at [143, 25] on icon "undo" at bounding box center [146, 24] width 10 height 10
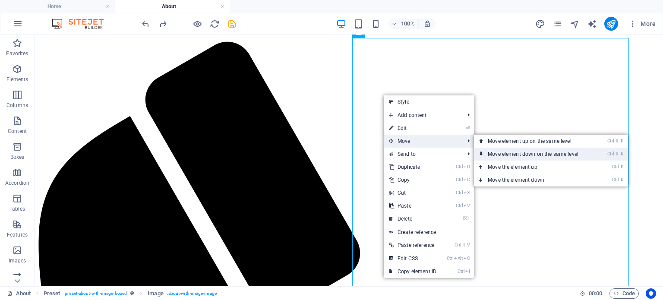
click at [504, 155] on link "Ctrl ⇧ ⬇ Move element down on the same level" at bounding box center [535, 154] width 122 height 13
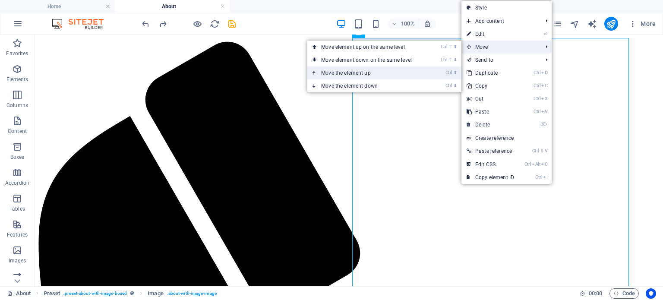
click at [373, 72] on link "Ctrl ⬆ Move the element up" at bounding box center [368, 72] width 122 height 13
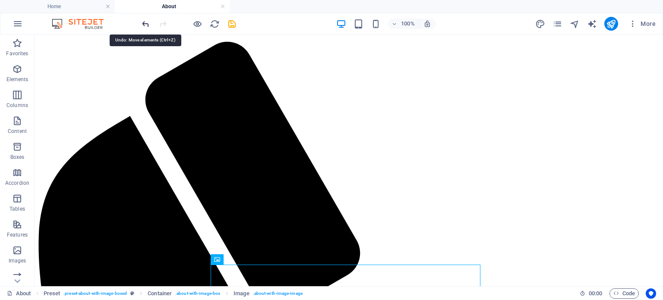
click at [144, 25] on icon "undo" at bounding box center [146, 24] width 10 height 10
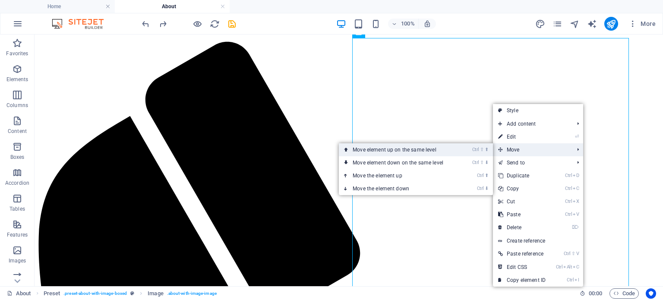
click at [431, 148] on link "Ctrl ⇧ ⬆ Move element up on the same level" at bounding box center [400, 149] width 122 height 13
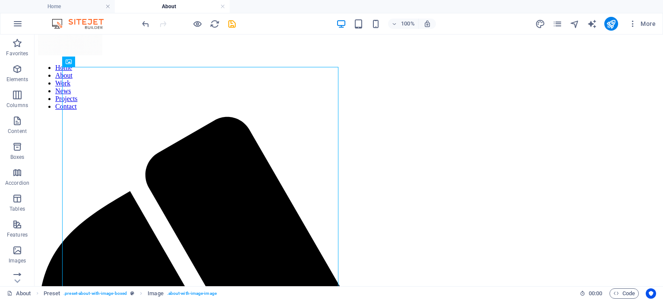
scroll to position [0, 0]
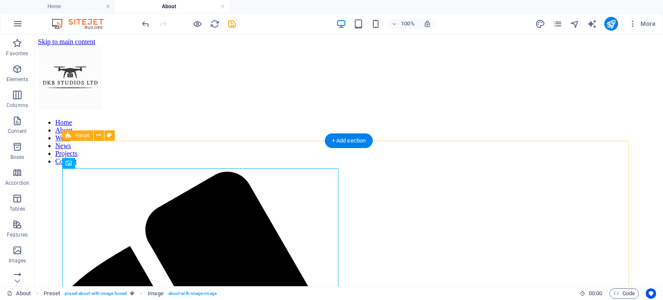
drag, startPoint x: 662, startPoint y: 101, endPoint x: 435, endPoint y: 142, distance: 230.4
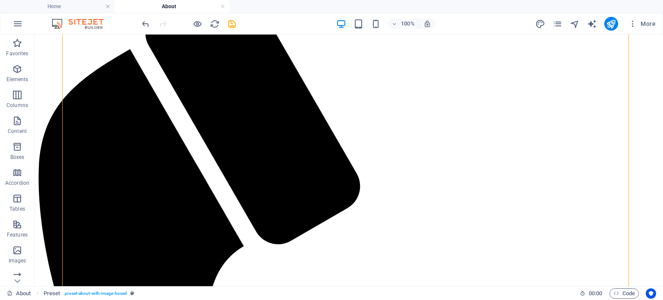
scroll to position [64, 0]
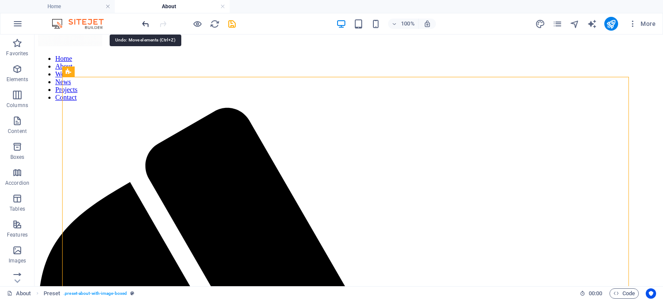
click at [141, 25] on icon "undo" at bounding box center [146, 24] width 10 height 10
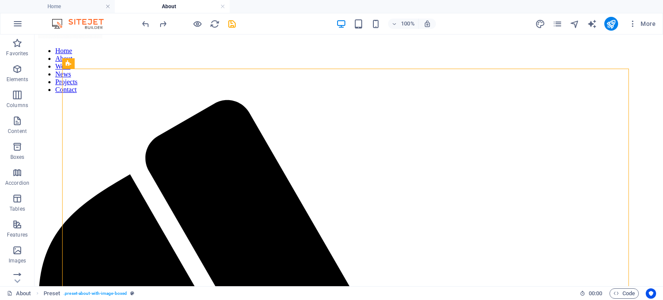
scroll to position [71, 0]
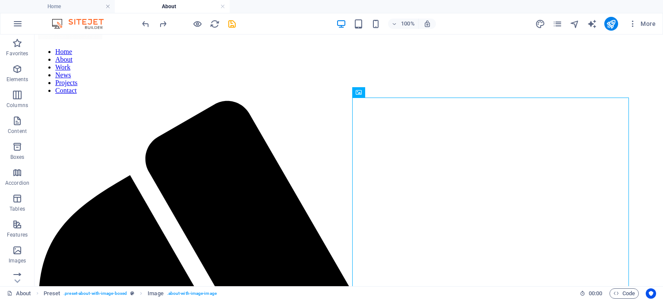
drag, startPoint x: 382, startPoint y: 112, endPoint x: 640, endPoint y: 137, distance: 259.2
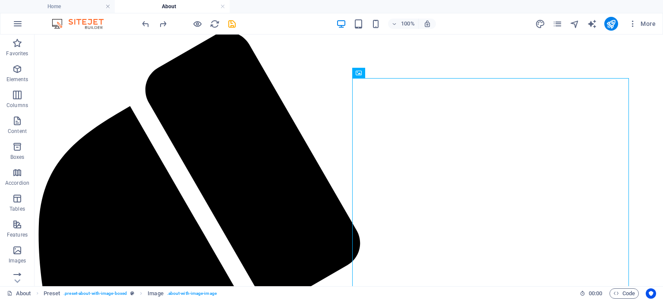
scroll to position [144, 0]
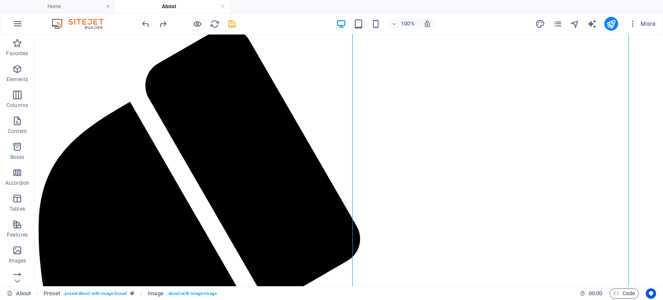
drag, startPoint x: 517, startPoint y: 214, endPoint x: 531, endPoint y: 241, distance: 30.7
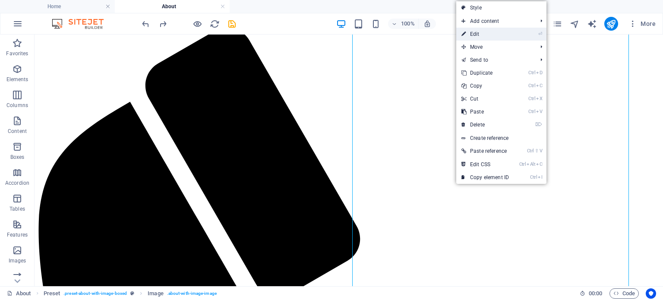
click at [469, 36] on link "⏎ Edit" at bounding box center [485, 34] width 58 height 13
select select "px"
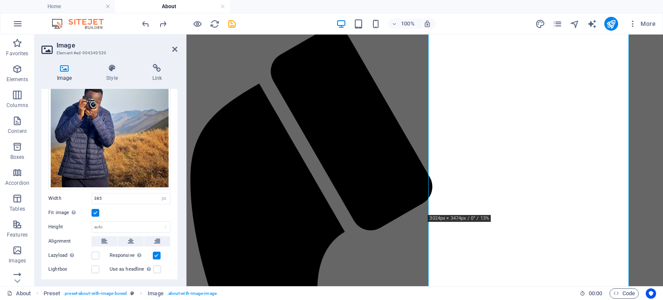
scroll to position [151, 0]
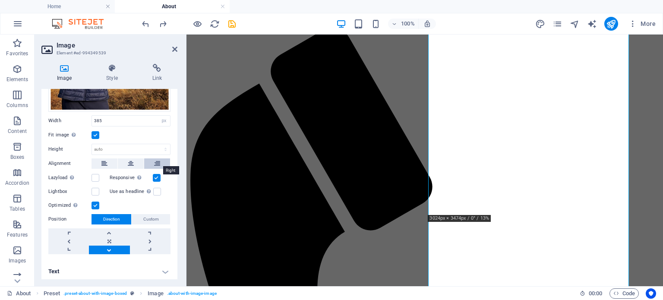
click at [157, 160] on icon at bounding box center [157, 163] width 6 height 10
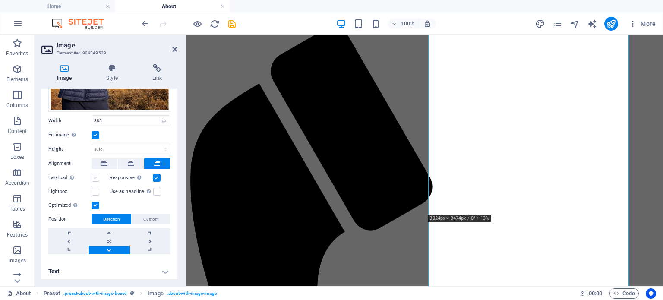
click at [96, 175] on label at bounding box center [95, 178] width 8 height 8
click at [0, 0] on input "Lazyload Loading images after the page loads improves page speed." at bounding box center [0, 0] width 0 height 0
click at [153, 176] on label at bounding box center [157, 178] width 8 height 8
click at [0, 0] on input "Responsive Automatically load retina image and smartphone optimized sizes." at bounding box center [0, 0] width 0 height 0
click at [153, 176] on label at bounding box center [157, 178] width 8 height 8
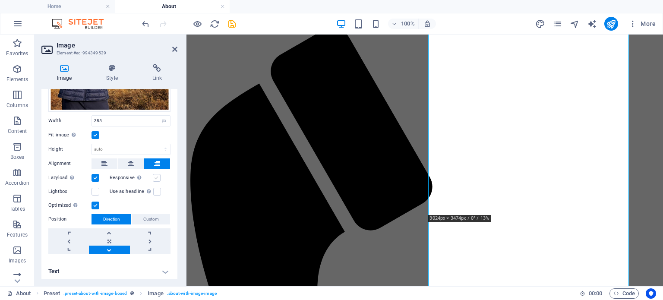
click at [0, 0] on input "Responsive Automatically load retina image and smartphone optimized sizes." at bounding box center [0, 0] width 0 height 0
click at [101, 174] on div "Lazyload Loading images after the page loads improves page speed." at bounding box center [78, 178] width 61 height 10
click at [97, 174] on label at bounding box center [95, 178] width 8 height 8
click at [0, 0] on input "Lazyload Loading images after the page loads improves page speed." at bounding box center [0, 0] width 0 height 0
click at [114, 63] on div "Image Style Link Image Drag files here, click to choose files or select files f…" at bounding box center [110, 171] width 150 height 229
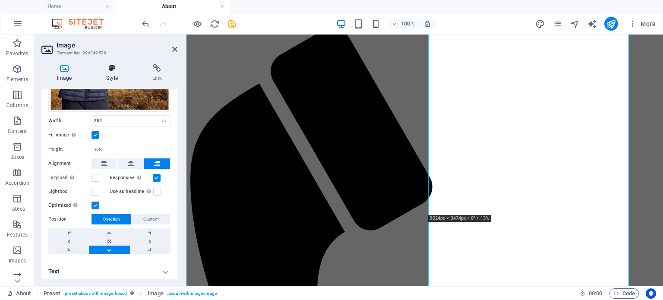
click at [113, 70] on icon at bounding box center [112, 68] width 42 height 9
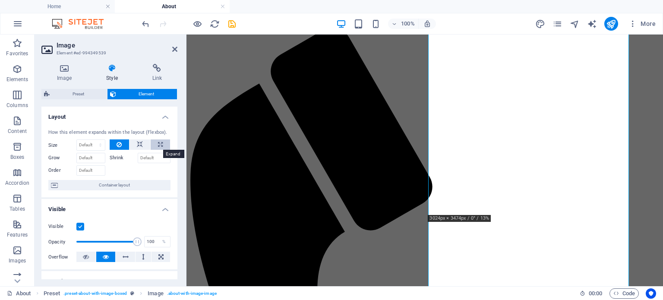
click at [155, 145] on button at bounding box center [160, 144] width 19 height 10
type input "100"
select select "%"
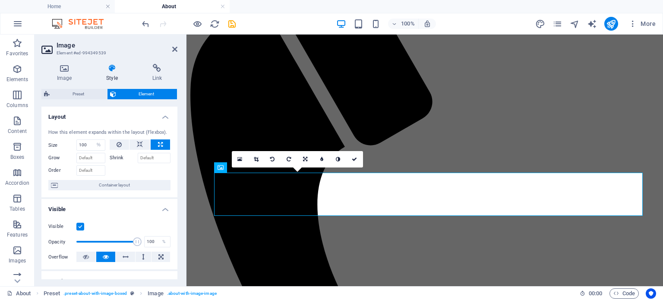
scroll to position [293, 0]
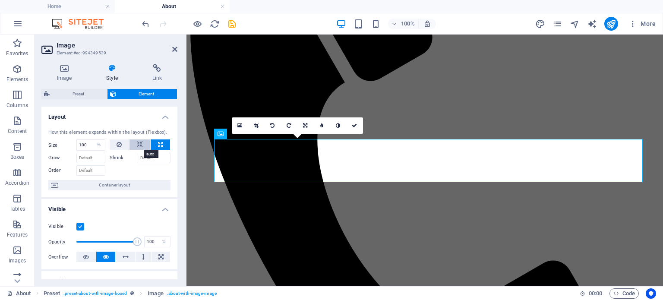
click at [142, 146] on icon at bounding box center [140, 144] width 6 height 10
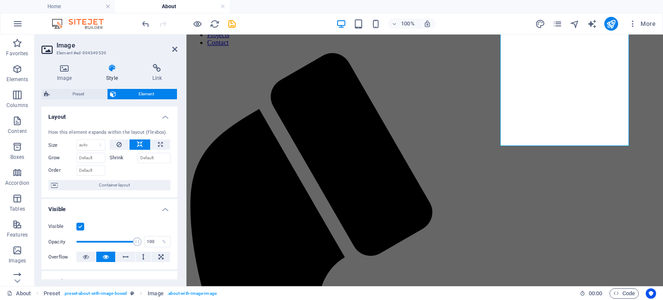
scroll to position [115, 0]
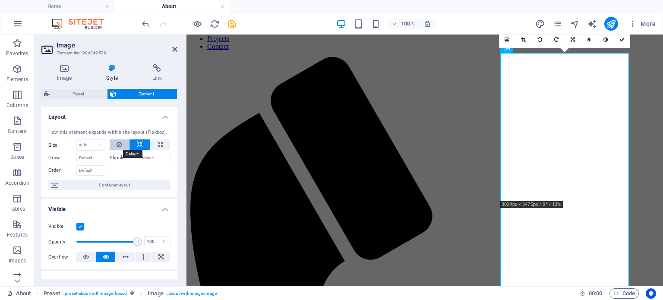
click at [120, 141] on icon at bounding box center [118, 144] width 5 height 10
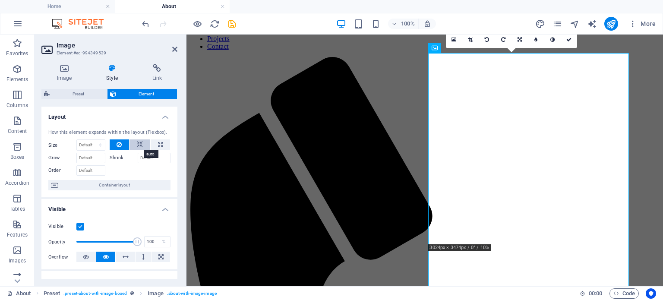
click at [134, 141] on button at bounding box center [139, 144] width 21 height 10
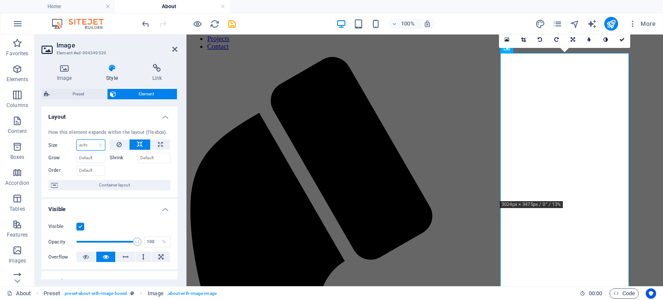
click at [95, 145] on select "Default auto px % 1/1 1/2 1/3 1/4 1/5 1/6 1/7 1/8 1/9 1/10" at bounding box center [91, 145] width 28 height 10
select select "1/7"
click at [91, 140] on select "Default auto px % 1/1 1/2 1/3 1/4 1/5 1/6 1/7 1/8 1/9 1/10" at bounding box center [91, 145] width 28 height 10
type input "14.28"
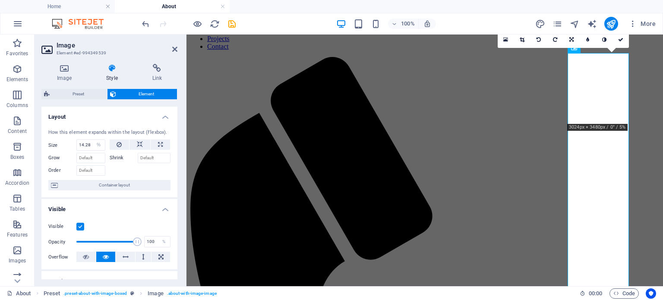
click at [91, 151] on div "Grow" at bounding box center [78, 157] width 61 height 13
click at [89, 144] on input "14.28" at bounding box center [91, 145] width 28 height 10
click at [98, 144] on select "Default auto px % 1/1 1/2 1/3 1/4 1/5 1/6 1/7 1/8 1/9 1/10" at bounding box center [99, 145] width 12 height 10
click at [93, 140] on select "Default auto px % 1/1 1/2 1/3 1/4 1/5 1/6 1/7 1/8 1/9 1/10" at bounding box center [99, 145] width 12 height 10
click at [99, 148] on select "Default auto px % 1/1 1/2 1/3 1/4 1/5 1/6 1/7 1/8 1/9 1/10" at bounding box center [99, 145] width 12 height 10
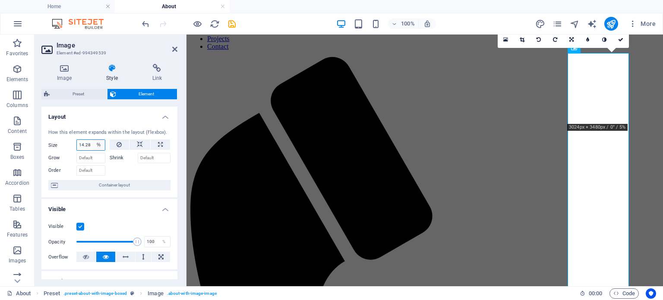
click at [99, 148] on select "Default auto px % 1/1 1/2 1/3 1/4 1/5 1/6 1/7 1/8 1/9 1/10" at bounding box center [99, 145] width 12 height 10
select select "1/1"
click at [93, 140] on select "Default auto px % 1/1 1/2 1/3 1/4 1/5 1/6 1/7 1/8 1/9 1/10" at bounding box center [99, 145] width 12 height 10
type input "100"
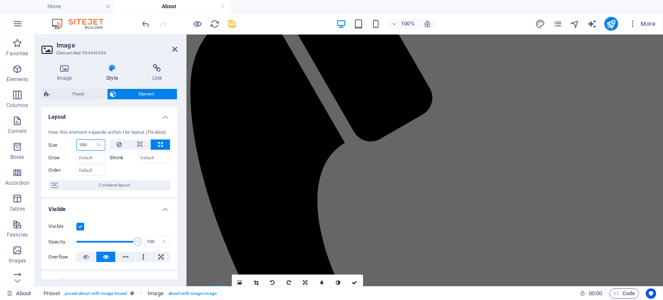
scroll to position [293, 0]
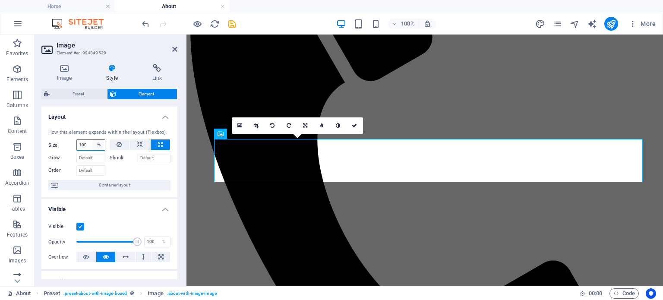
click at [98, 146] on select "Default auto px % 1/1 1/2 1/3 1/4 1/5 1/6 1/7 1/8 1/9 1/10" at bounding box center [99, 145] width 12 height 10
select select "1/2"
click at [93, 140] on select "Default auto px % 1/1 1/2 1/3 1/4 1/5 1/6 1/7 1/8 1/9 1/10" at bounding box center [99, 145] width 12 height 10
type input "50"
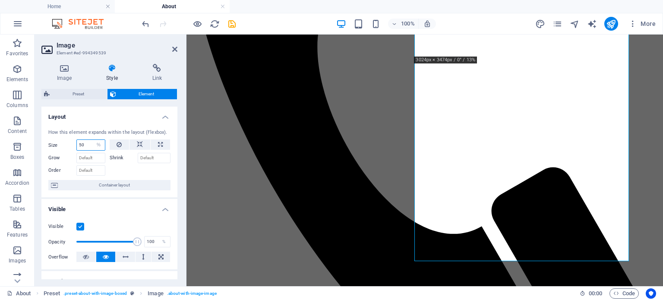
scroll to position [167, 0]
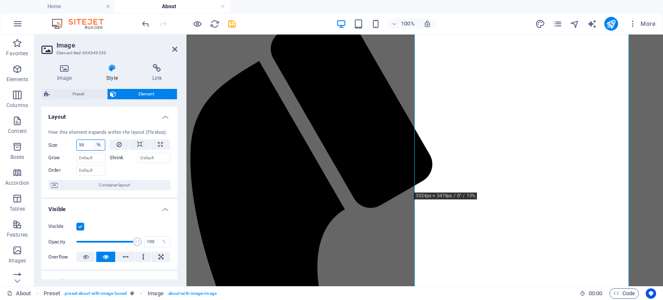
click at [99, 144] on select "Default auto px % 1/1 1/2 1/3 1/4 1/5 1/6 1/7 1/8 1/9 1/10" at bounding box center [99, 145] width 12 height 10
select select "1/3"
click at [93, 140] on select "Default auto px % 1/1 1/2 1/3 1/4 1/5 1/6 1/7 1/8 1/9 1/10" at bounding box center [99, 145] width 12 height 10
type input "33.33"
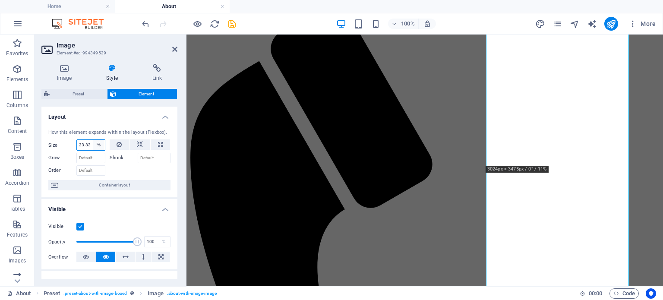
click at [95, 142] on select "Default auto px % 1/1 1/2 1/3 1/4 1/5 1/6 1/7 1/8 1/9 1/10" at bounding box center [99, 145] width 12 height 10
select select "1/5"
click at [93, 140] on select "Default auto px % 1/1 1/2 1/3 1/4 1/5 1/6 1/7 1/8 1/9 1/10" at bounding box center [99, 145] width 12 height 10
type input "20"
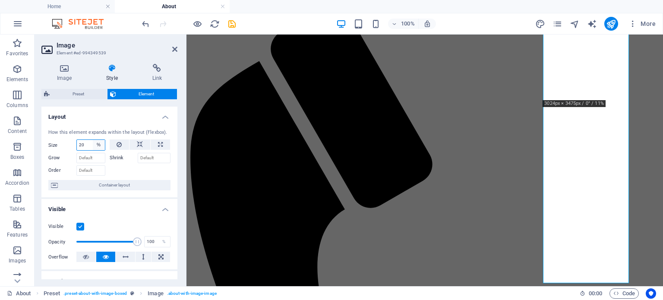
click at [99, 145] on select "Default auto px % 1/1 1/2 1/3 1/4 1/5 1/6 1/7 1/8 1/9 1/10" at bounding box center [99, 145] width 12 height 10
select select "auto"
click at [93, 140] on select "Default auto px % 1/1 1/2 1/3 1/4 1/5 1/6 1/7 1/8 1/9 1/10" at bounding box center [99, 145] width 12 height 10
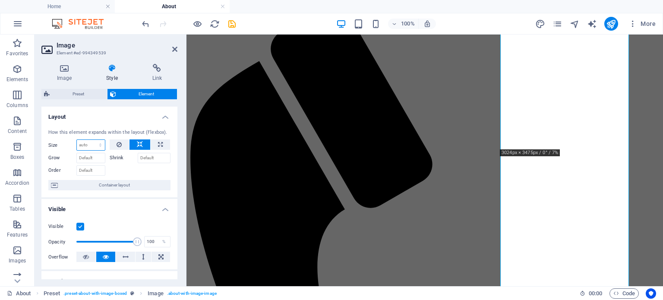
click at [97, 146] on select "Default auto px % 1/1 1/2 1/3 1/4 1/5 1/6 1/7 1/8 1/9 1/10" at bounding box center [91, 145] width 28 height 10
click at [77, 140] on select "Default auto px % 1/1 1/2 1/3 1/4 1/5 1/6 1/7 1/8 1/9 1/10" at bounding box center [91, 145] width 28 height 10
select select "DISABLED_OPTION_VALUE"
click at [92, 156] on input "Grow" at bounding box center [90, 158] width 29 height 10
click at [117, 144] on icon at bounding box center [118, 144] width 5 height 10
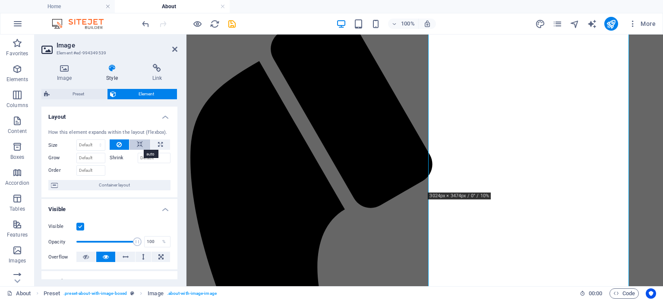
click at [133, 144] on button at bounding box center [139, 144] width 21 height 10
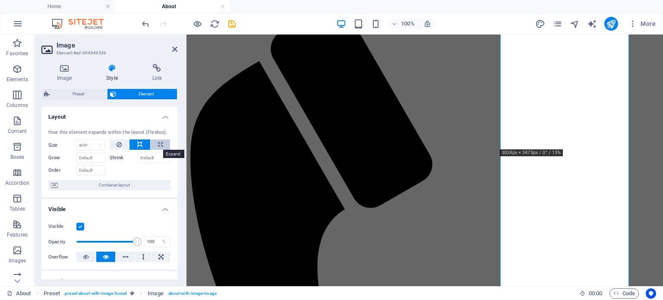
click at [161, 146] on button at bounding box center [160, 144] width 19 height 10
type input "100"
select select "%"
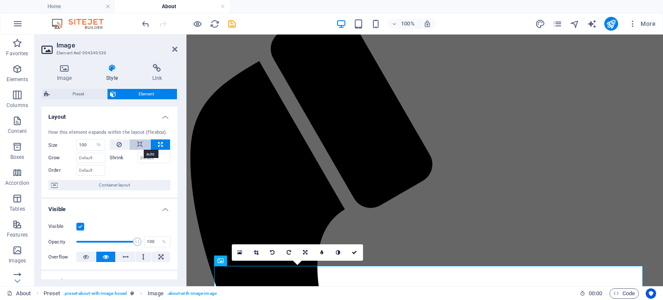
click at [138, 144] on icon at bounding box center [140, 144] width 6 height 10
select select "DISABLED_OPTION_VALUE"
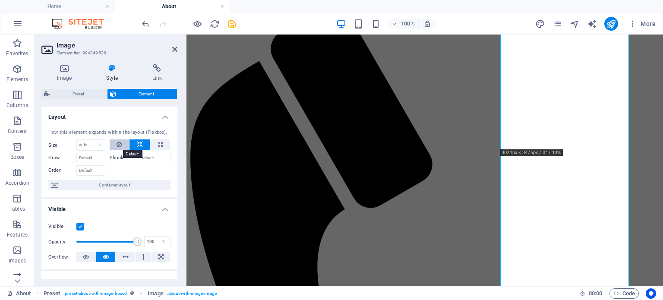
click at [122, 147] on button at bounding box center [120, 144] width 20 height 10
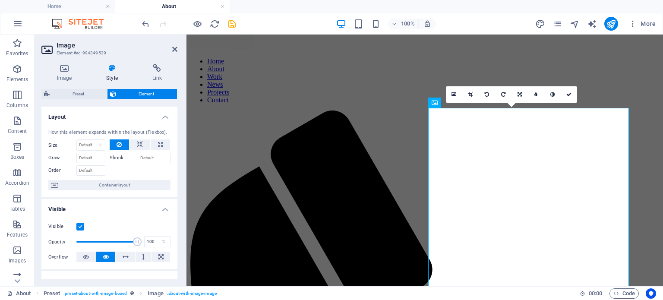
scroll to position [60, 0]
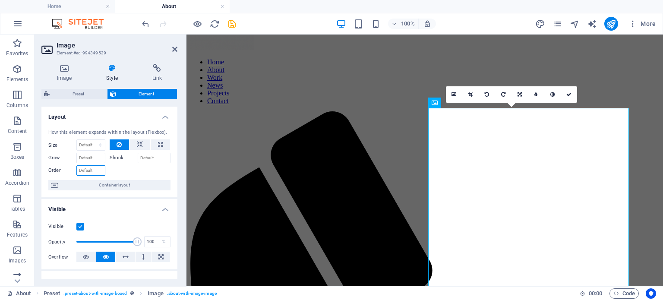
click at [82, 172] on input "Order" at bounding box center [90, 170] width 29 height 10
click at [88, 157] on input "Grow" at bounding box center [90, 158] width 29 height 10
click at [86, 144] on select "Default auto px % 1/1 1/2 1/3 1/4 1/5 1/6 1/7 1/8 1/9 1/10" at bounding box center [91, 145] width 28 height 10
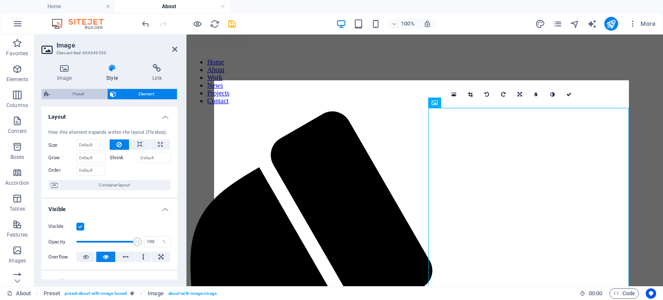
click at [94, 94] on span "Preset" at bounding box center [78, 94] width 52 height 10
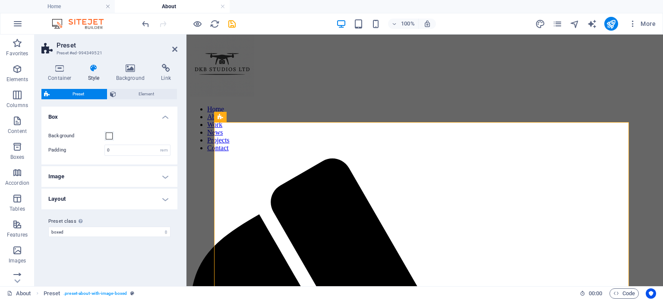
scroll to position [21, 0]
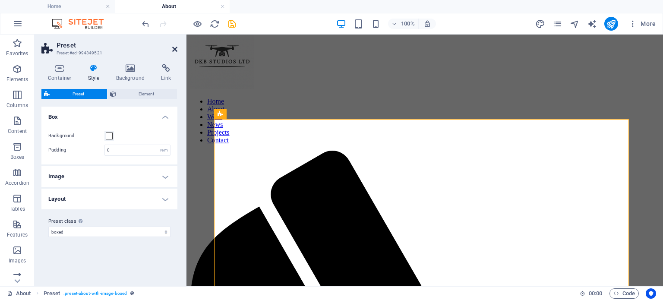
click at [176, 48] on icon at bounding box center [174, 49] width 5 height 7
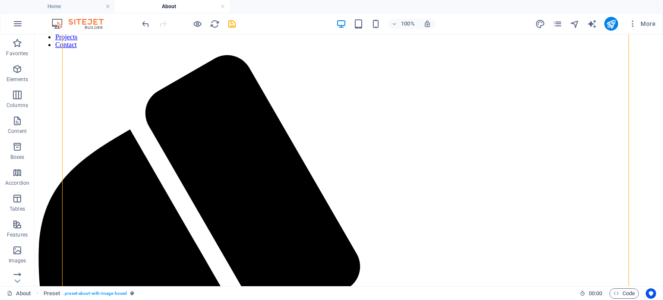
scroll to position [117, 0]
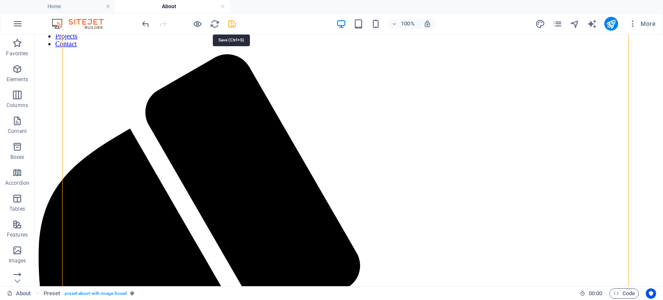
click at [230, 24] on icon "save" at bounding box center [232, 24] width 10 height 10
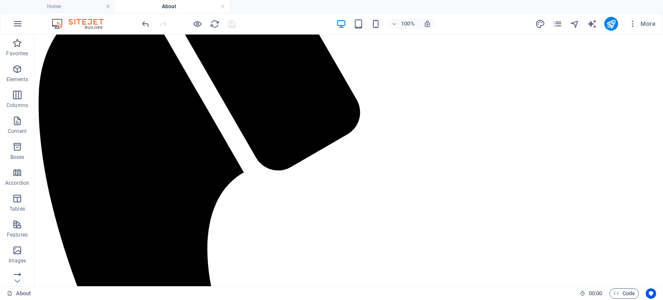
scroll to position [97, 0]
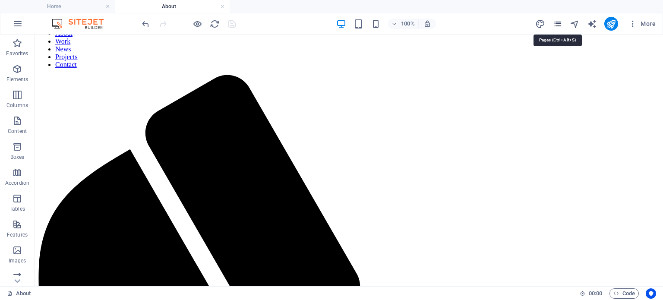
click at [558, 24] on icon "pages" at bounding box center [557, 24] width 10 height 10
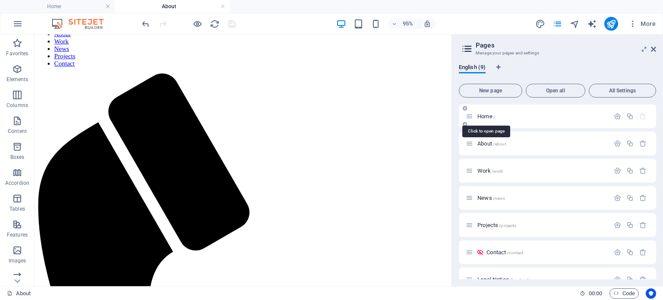
click at [486, 114] on span "Home /" at bounding box center [486, 116] width 18 height 6
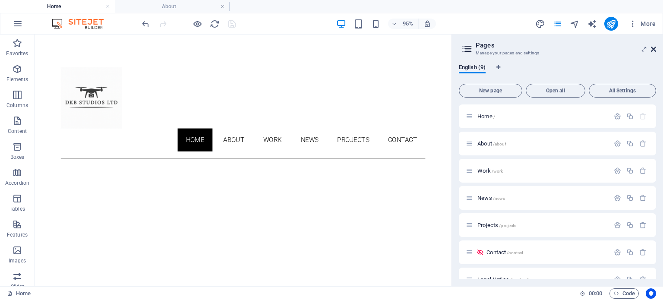
click at [653, 50] on icon at bounding box center [653, 49] width 5 height 7
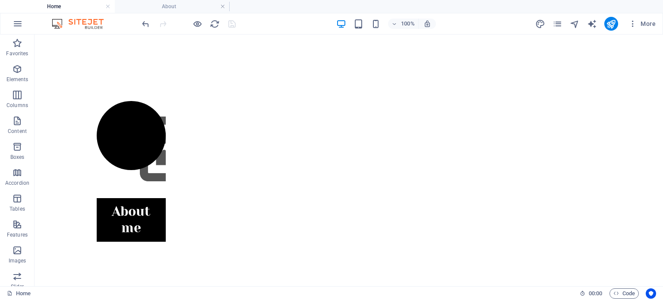
scroll to position [324, 0]
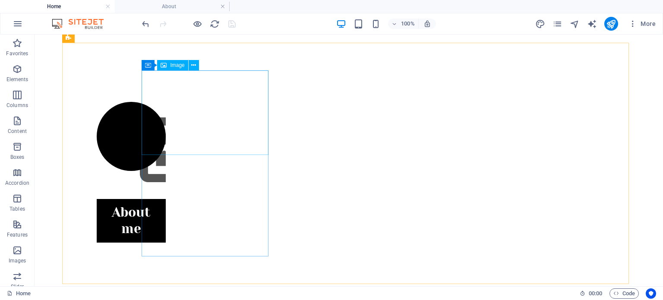
click at [176, 63] on span "Image" at bounding box center [177, 65] width 14 height 5
click at [174, 66] on span "Image" at bounding box center [177, 65] width 14 height 5
click at [196, 66] on button at bounding box center [194, 65] width 10 height 10
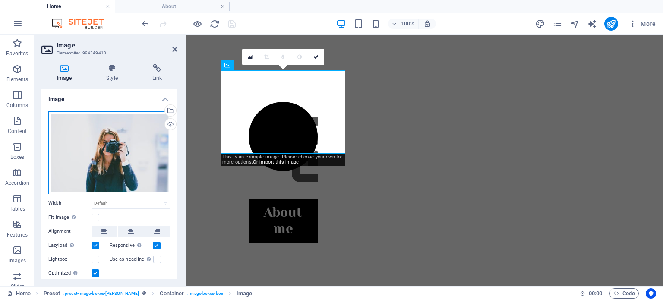
click at [102, 124] on div "Drag files here, click to choose files or select files from Files or our free s…" at bounding box center [109, 152] width 122 height 83
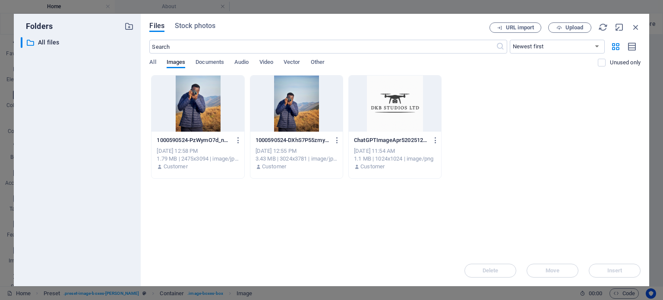
click at [201, 99] on div at bounding box center [197, 103] width 92 height 56
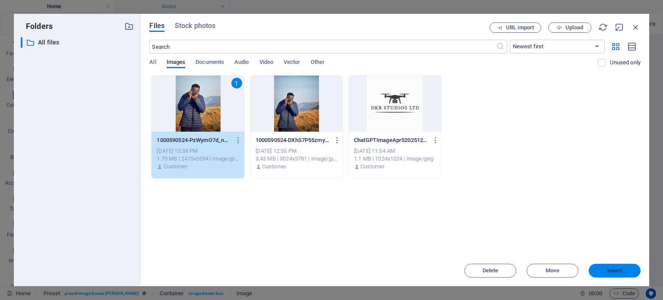
click at [613, 277] on button "Insert" at bounding box center [614, 271] width 52 height 14
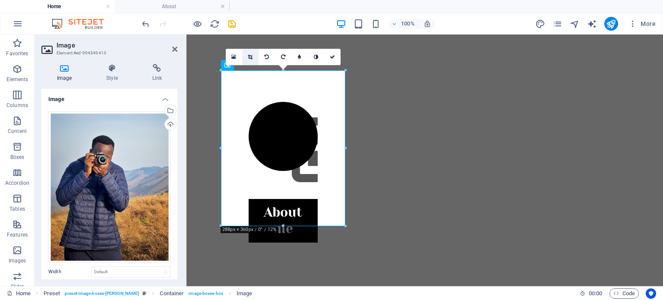
click at [249, 56] on icon at bounding box center [250, 56] width 5 height 5
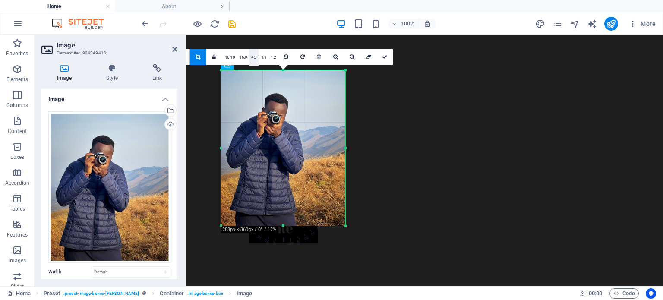
click at [254, 60] on link "4:3" at bounding box center [254, 57] width 10 height 16
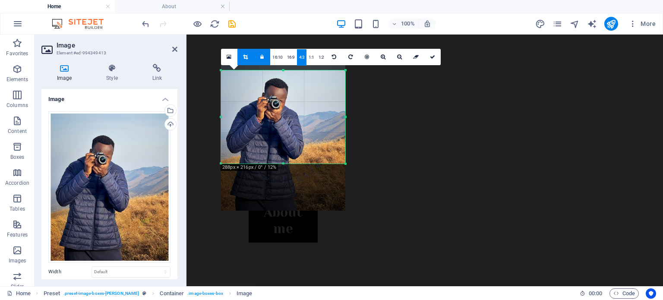
drag, startPoint x: 263, startPoint y: 109, endPoint x: 265, endPoint y: 94, distance: 15.3
click at [265, 94] on div at bounding box center [283, 132] width 124 height 155
click at [434, 53] on link at bounding box center [432, 57] width 16 height 16
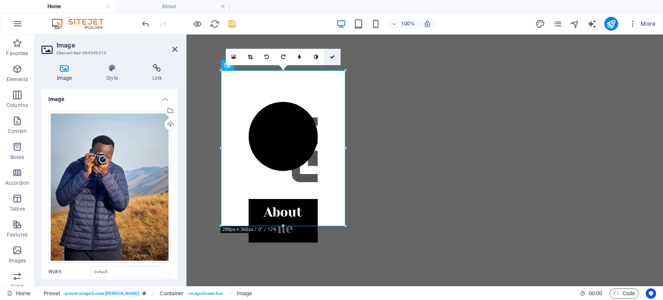
click at [328, 55] on link at bounding box center [332, 57] width 16 height 16
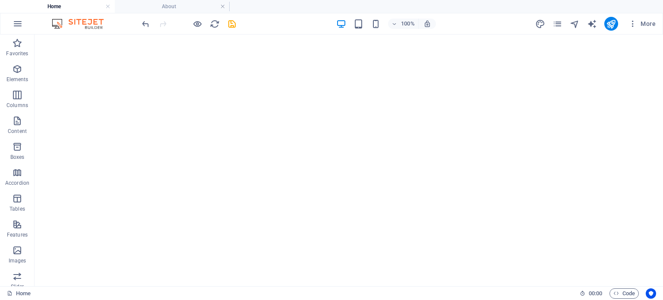
scroll to position [459, 0]
